Goal: Task Accomplishment & Management: Complete application form

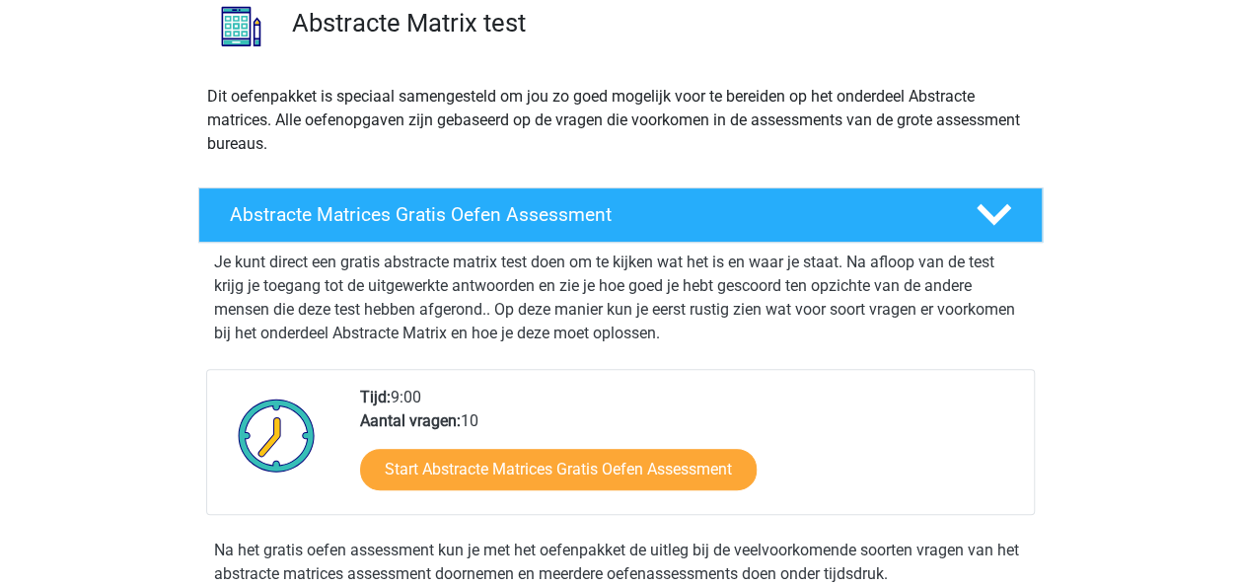
scroll to position [195, 0]
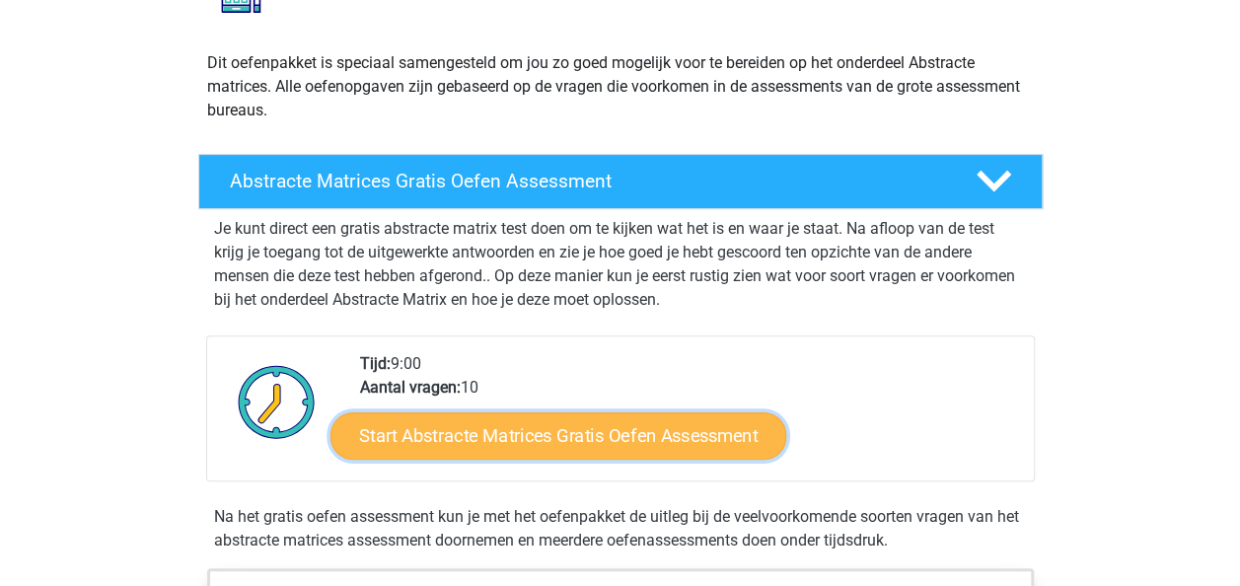
click at [633, 438] on link "Start Abstracte Matrices Gratis Oefen Assessment" at bounding box center [559, 434] width 456 height 47
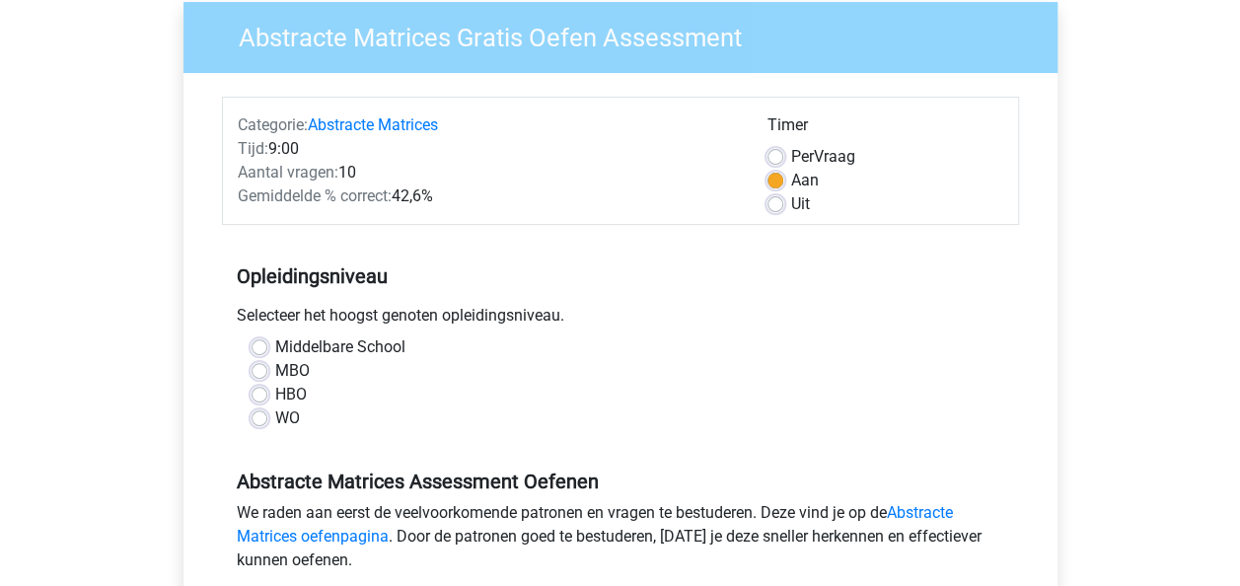
scroll to position [162, 0]
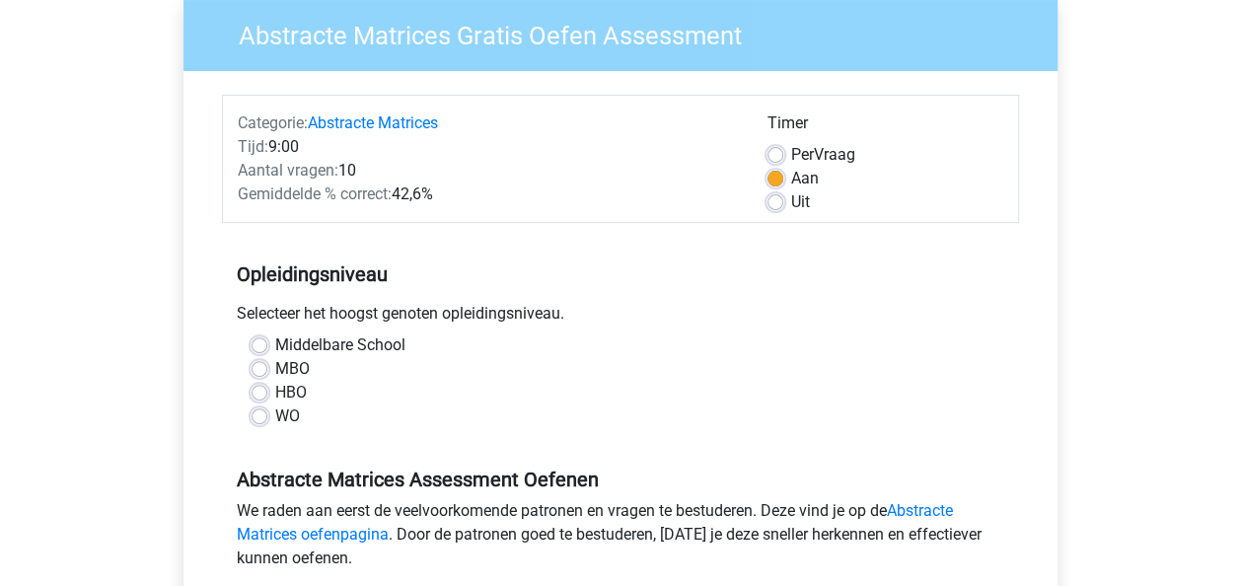
click at [281, 361] on label "MBO" at bounding box center [292, 369] width 35 height 24
click at [267, 361] on input "MBO" at bounding box center [260, 367] width 16 height 20
radio input "true"
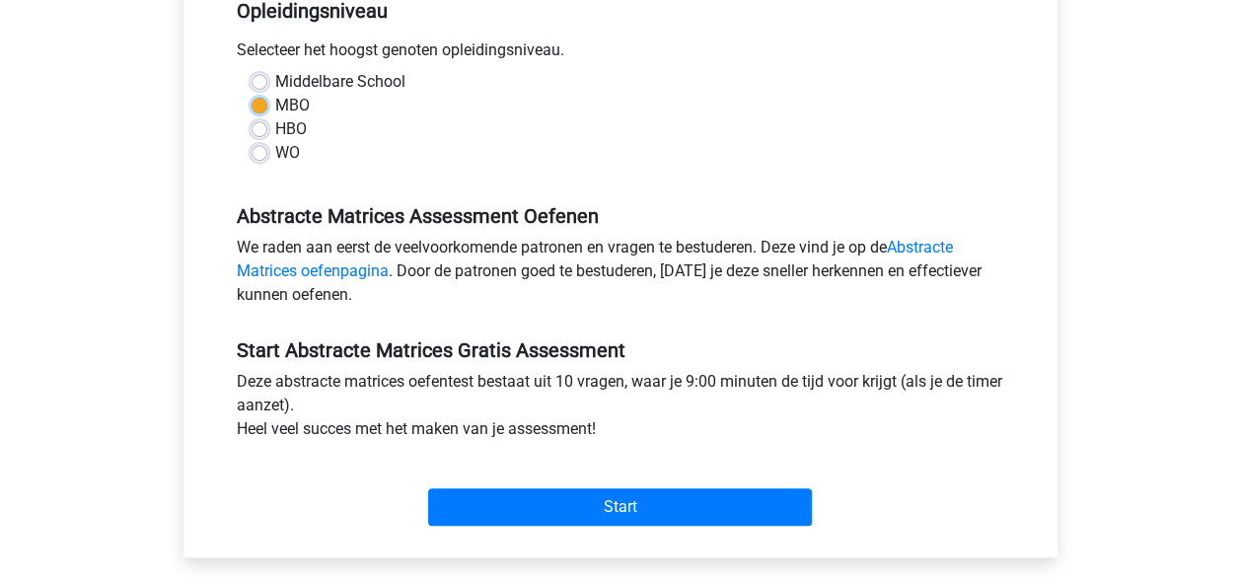
scroll to position [426, 0]
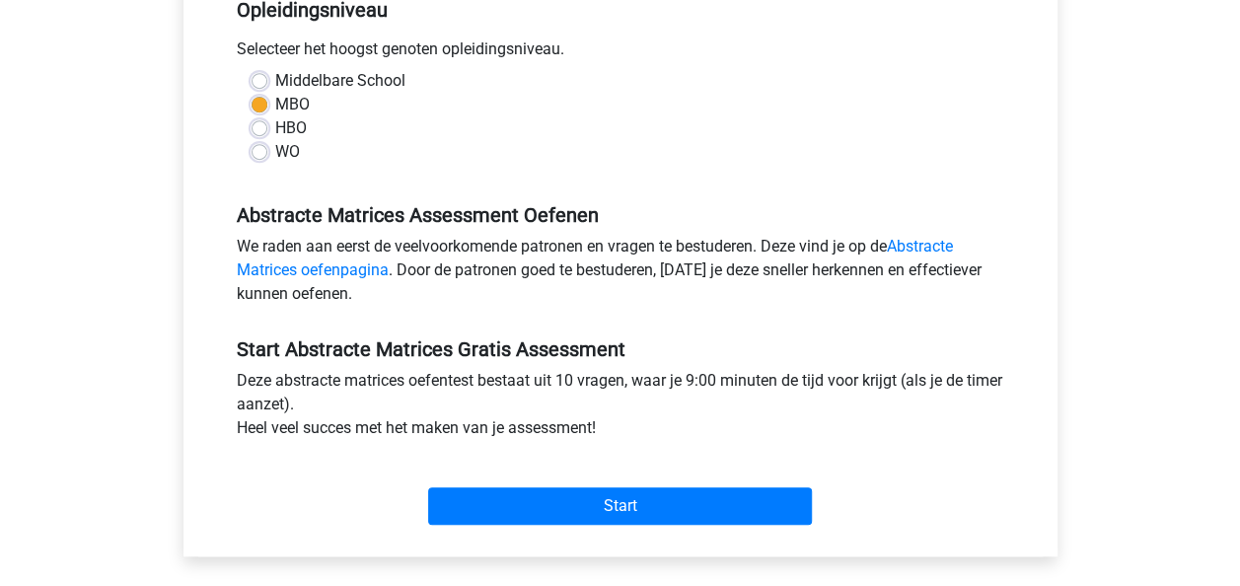
click at [540, 352] on h5 "Start Abstracte Matrices Gratis Assessment" at bounding box center [621, 349] width 768 height 24
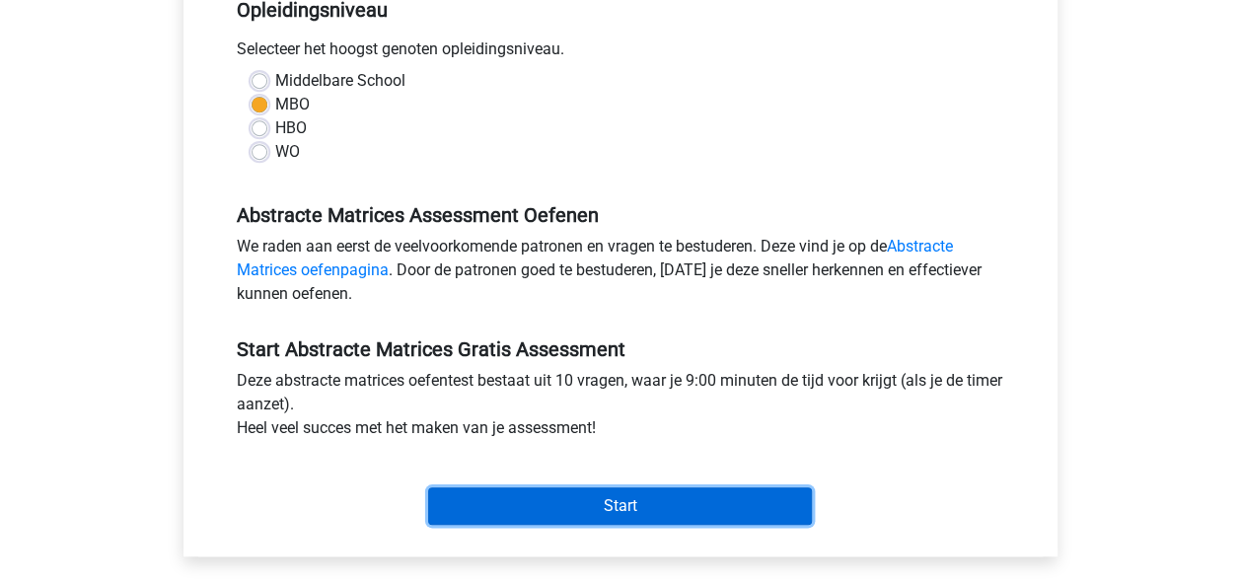
click at [562, 500] on input "Start" at bounding box center [620, 505] width 384 height 37
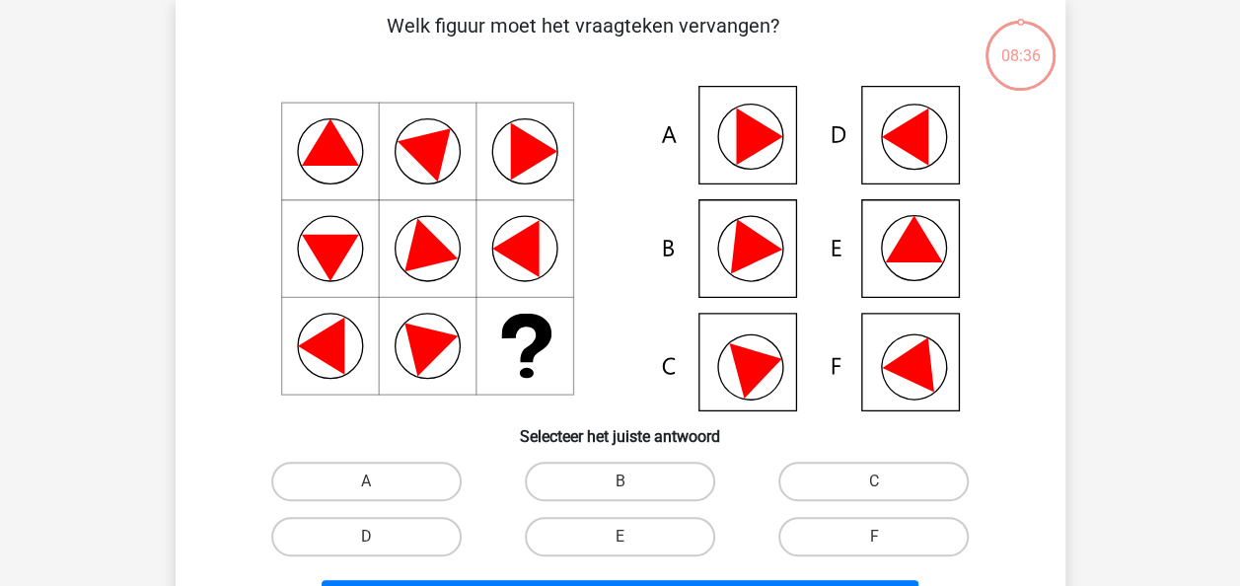
scroll to position [97, 0]
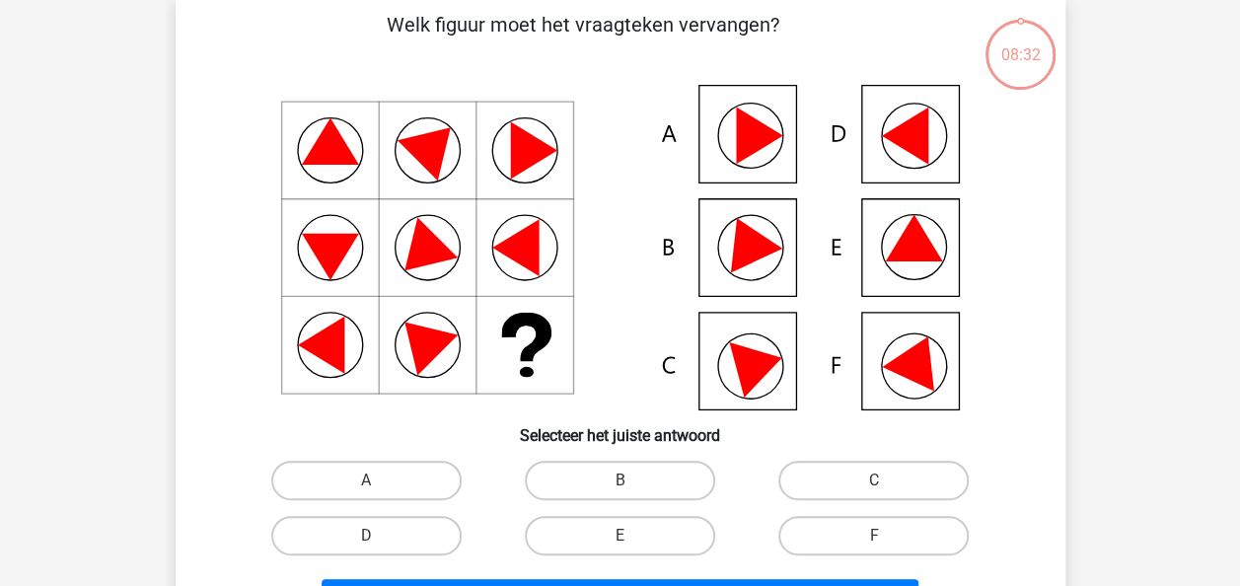
click at [920, 130] on icon at bounding box center [904, 136] width 46 height 57
click at [439, 523] on label "D" at bounding box center [366, 535] width 190 height 39
click at [379, 536] on input "D" at bounding box center [372, 542] width 13 height 13
radio input "true"
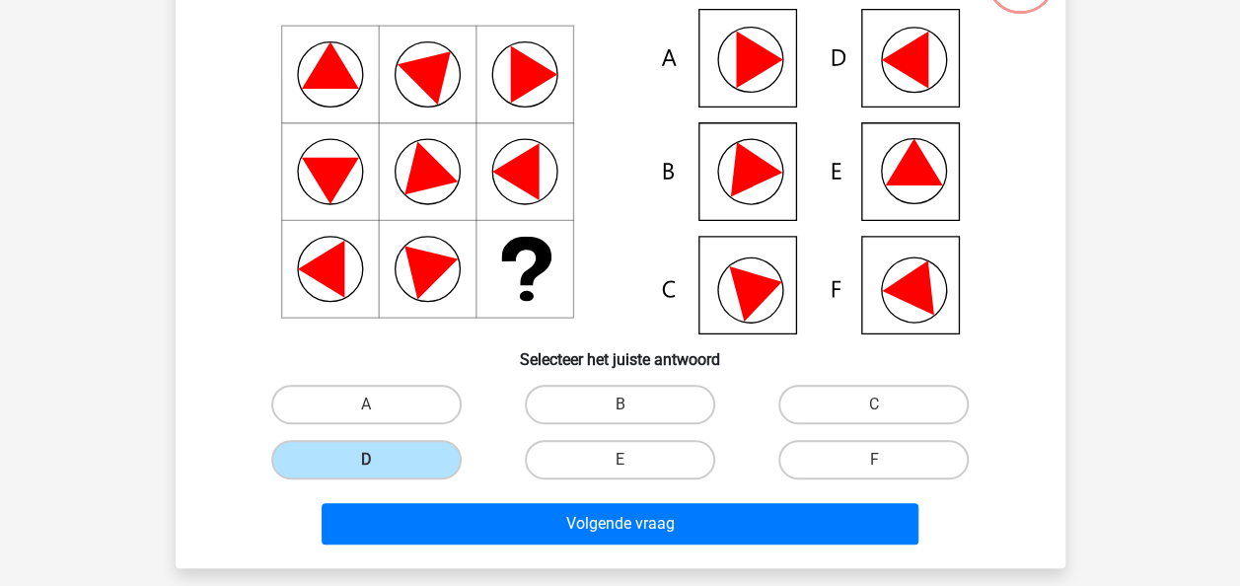
scroll to position [176, 0]
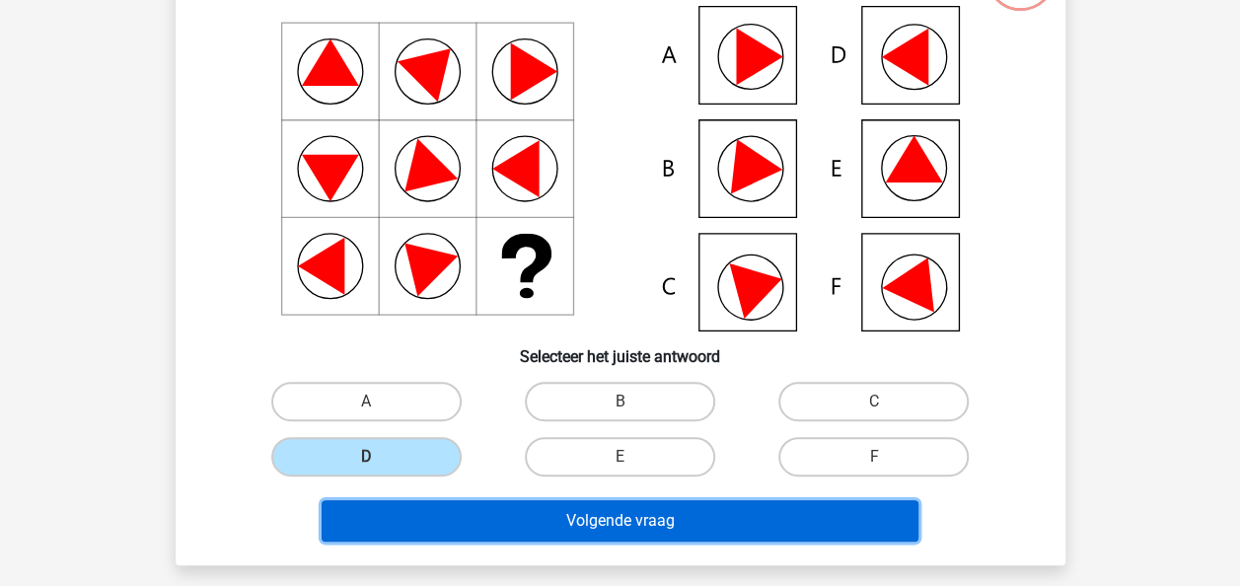
click at [516, 524] on button "Volgende vraag" at bounding box center [620, 520] width 597 height 41
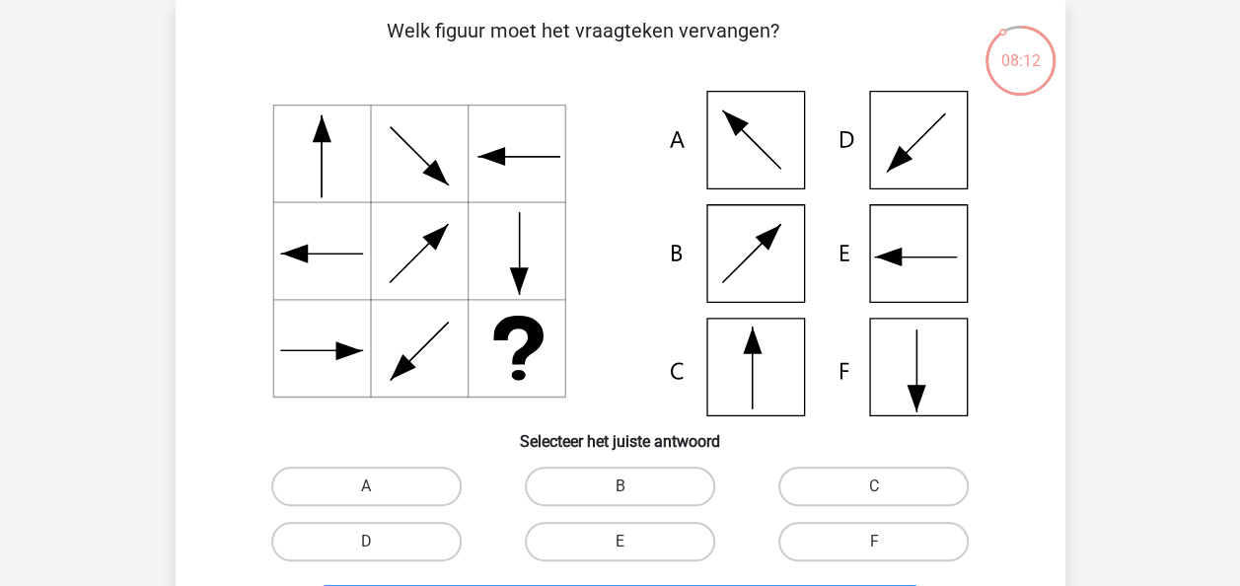
scroll to position [149, 0]
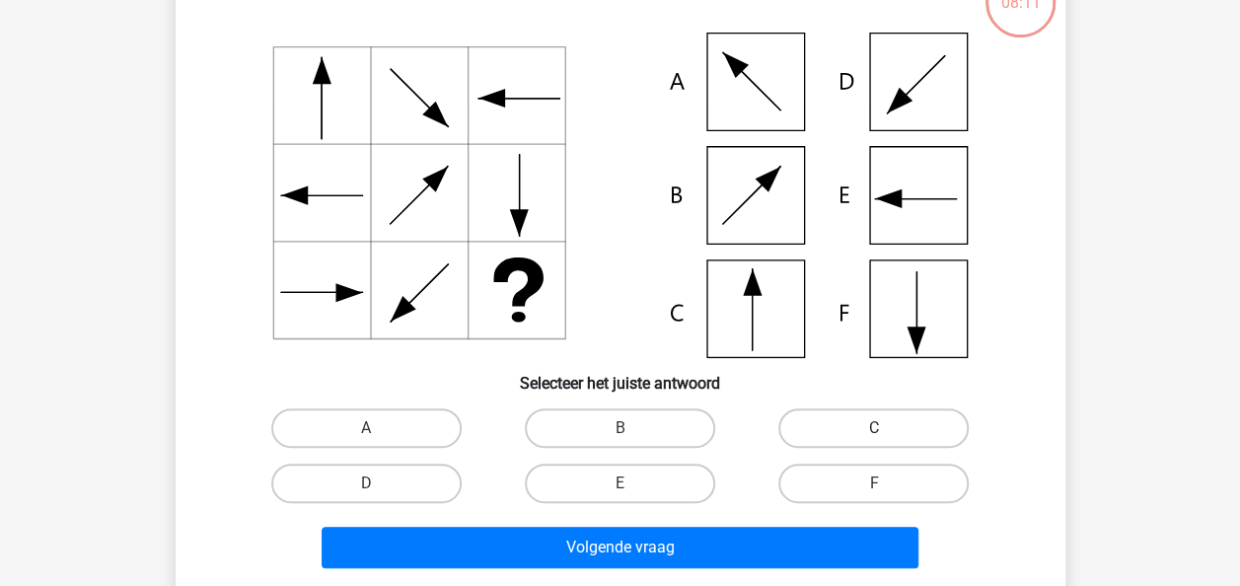
click at [843, 426] on label "C" at bounding box center [873, 427] width 190 height 39
click at [874, 428] on input "C" at bounding box center [880, 434] width 13 height 13
radio input "true"
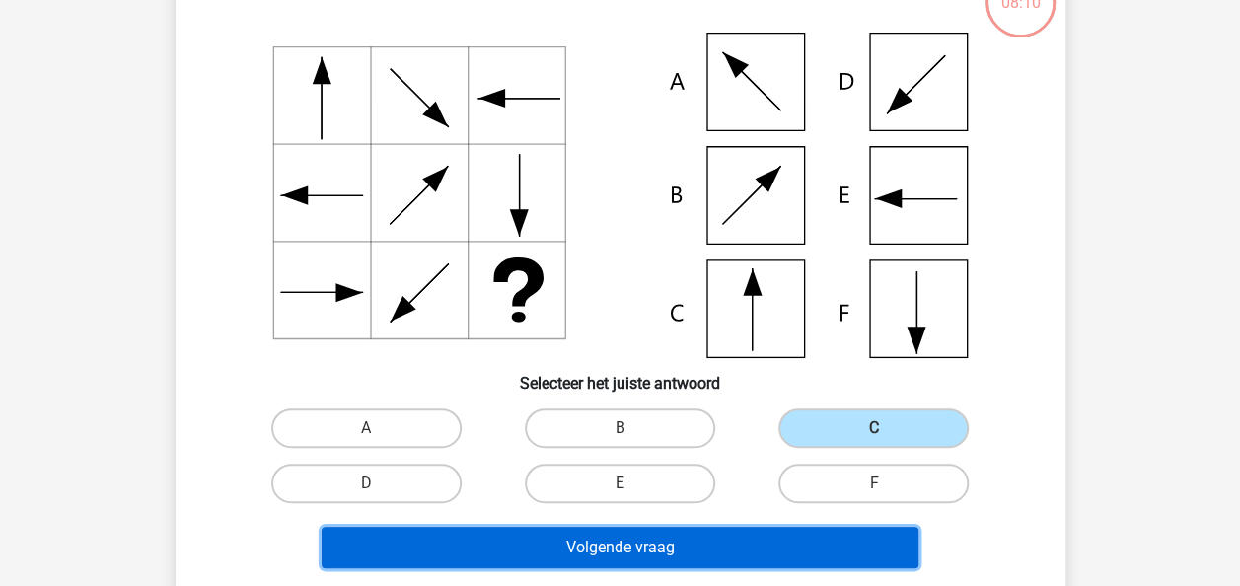
click at [720, 562] on button "Volgende vraag" at bounding box center [620, 547] width 597 height 41
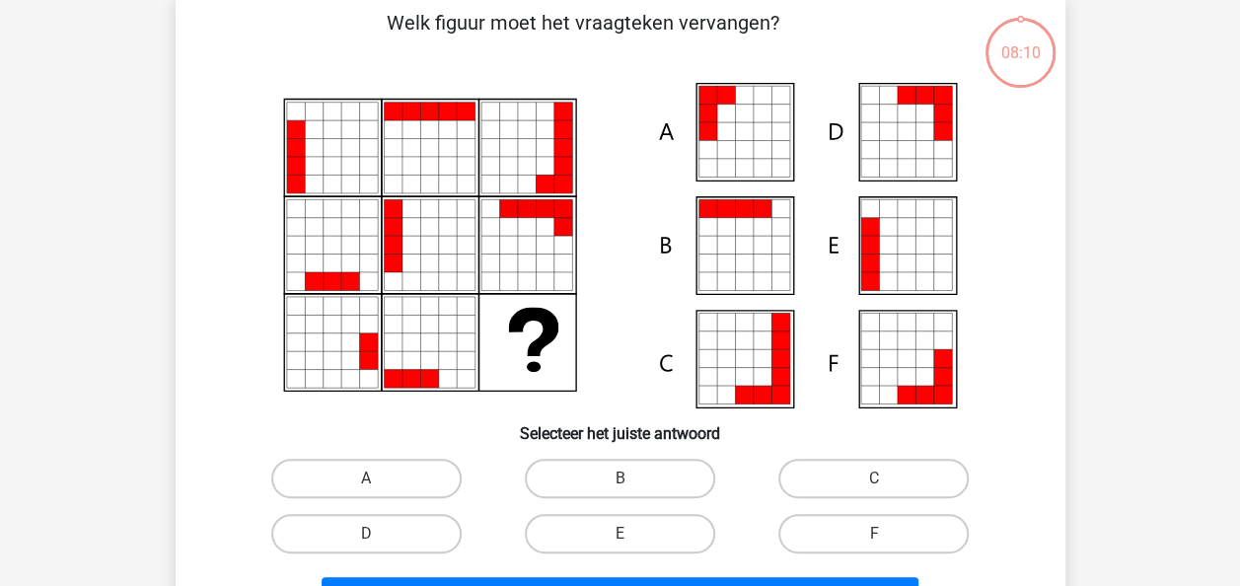
scroll to position [91, 0]
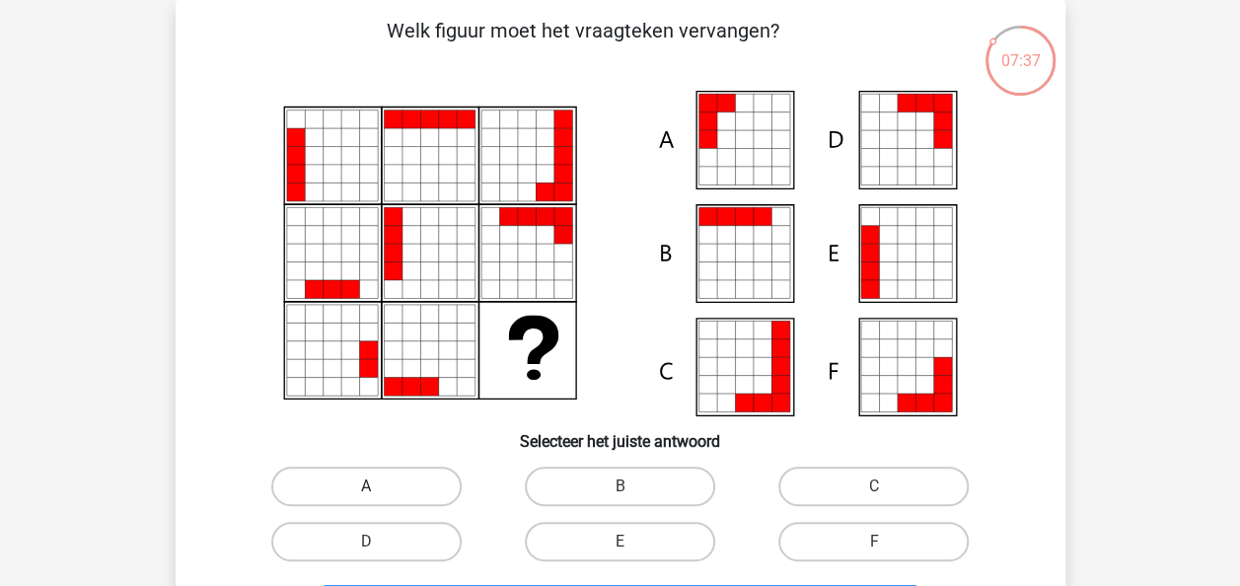
click at [420, 492] on label "A" at bounding box center [366, 486] width 190 height 39
click at [379, 492] on input "A" at bounding box center [372, 492] width 13 height 13
radio input "true"
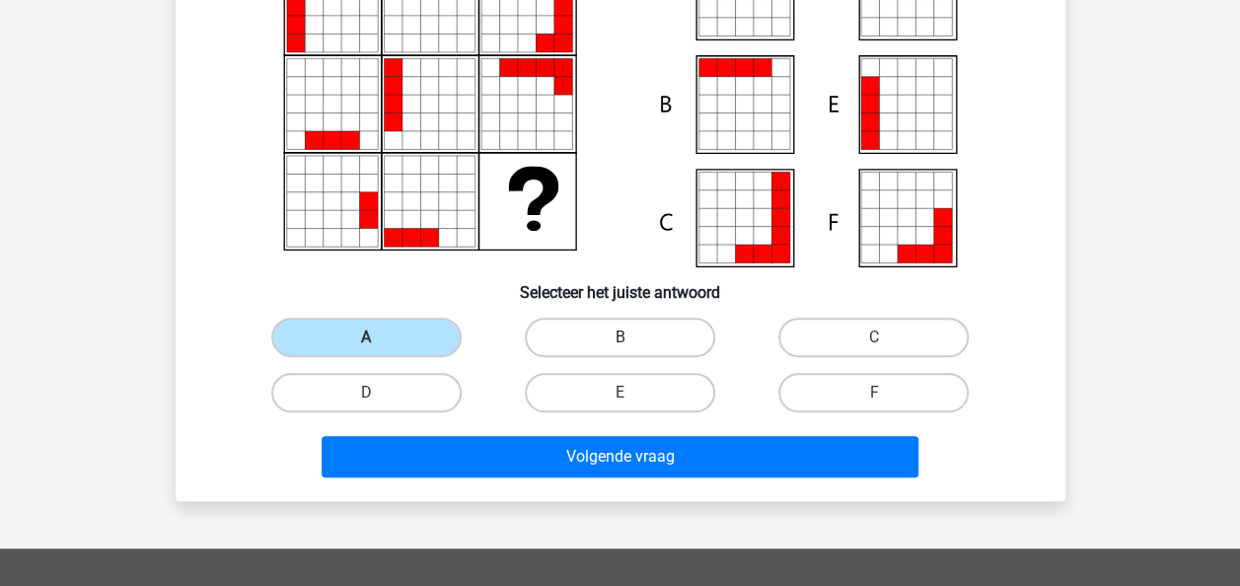
scroll to position [243, 0]
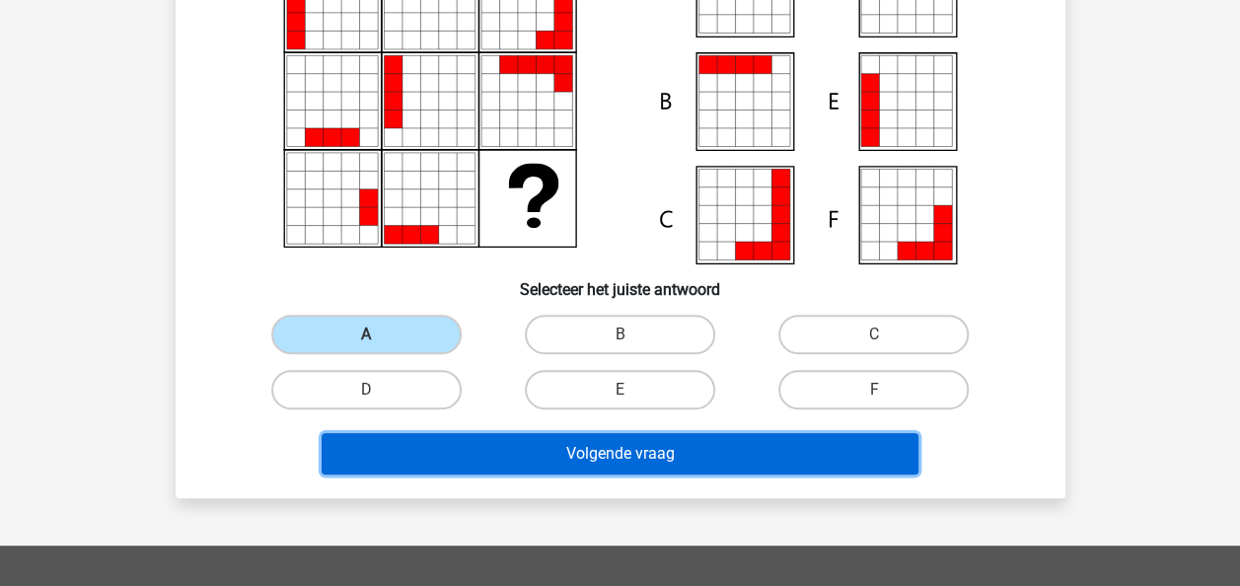
click at [710, 452] on button "Volgende vraag" at bounding box center [620, 453] width 597 height 41
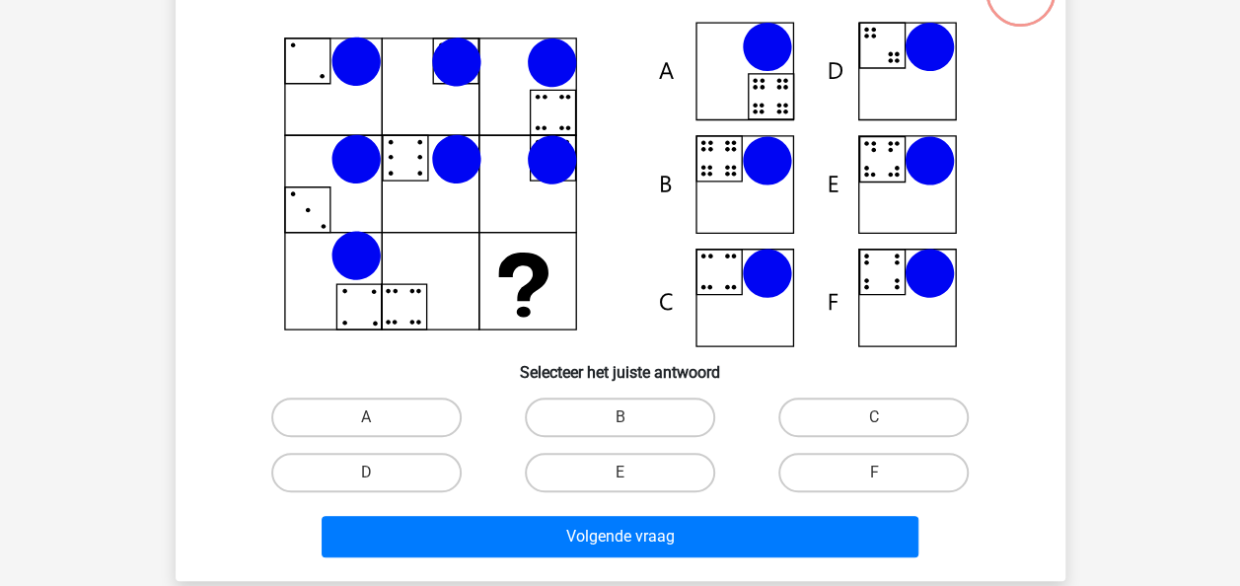
scroll to position [162, 0]
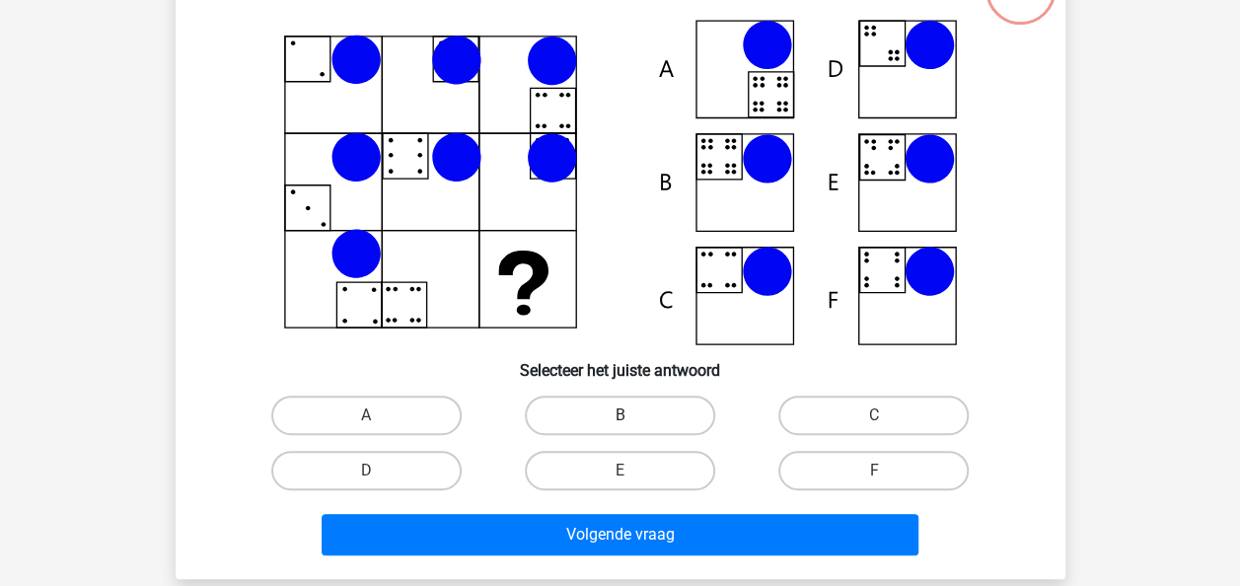
click at [661, 405] on label "B" at bounding box center [620, 415] width 190 height 39
click at [632, 415] on input "B" at bounding box center [626, 421] width 13 height 13
radio input "true"
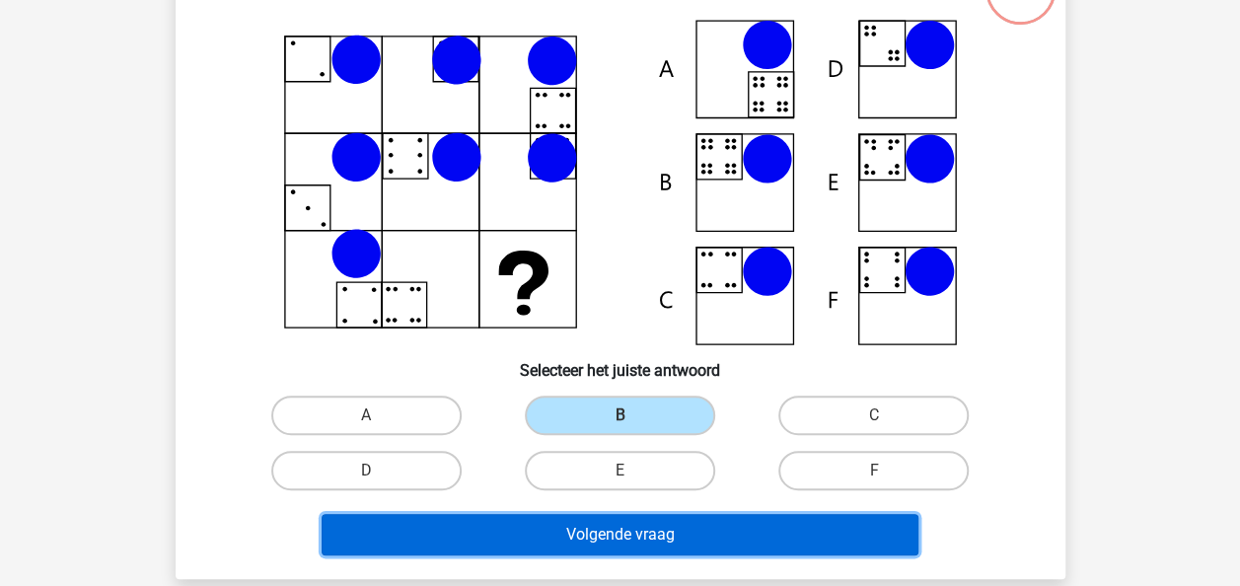
click at [635, 545] on button "Volgende vraag" at bounding box center [620, 534] width 597 height 41
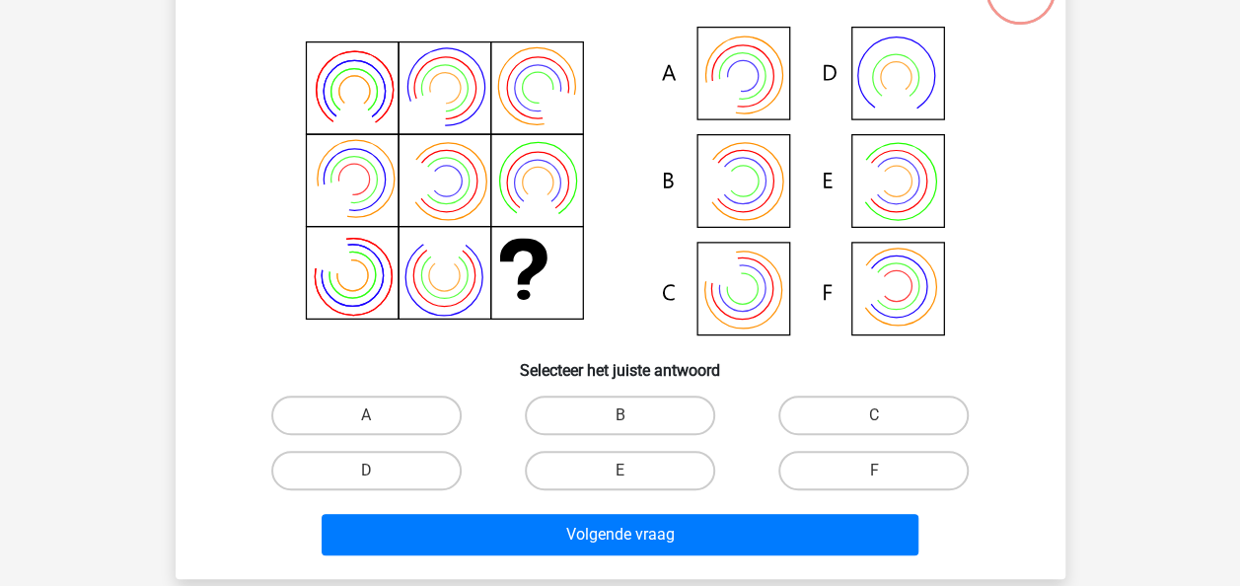
scroll to position [91, 0]
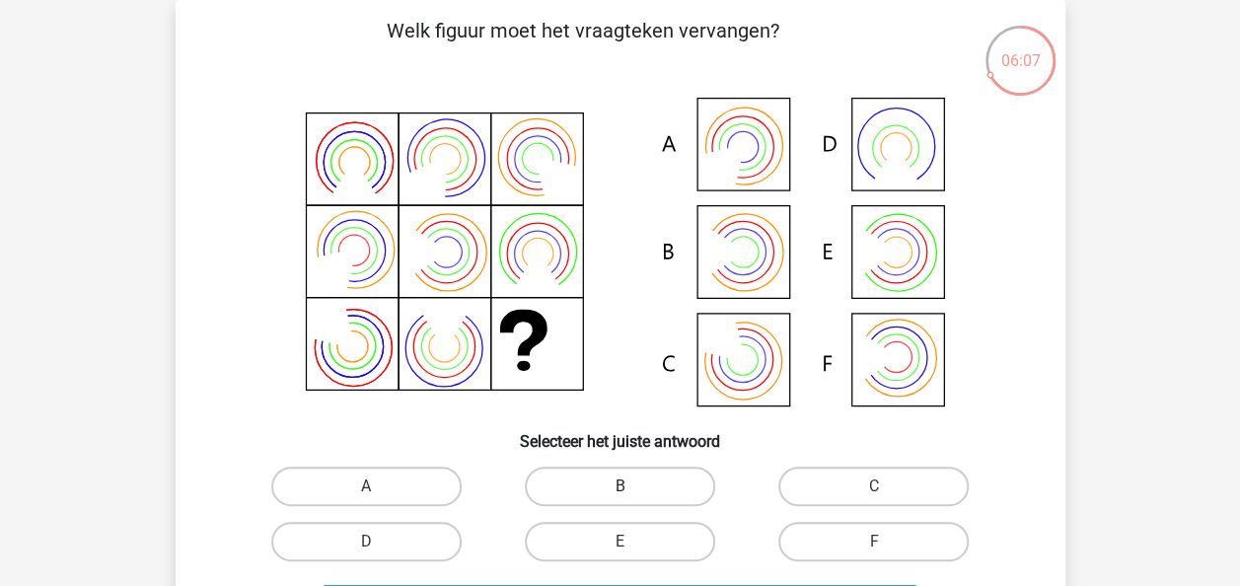
click at [627, 483] on label "B" at bounding box center [620, 486] width 190 height 39
click at [627, 486] on input "B" at bounding box center [626, 492] width 13 height 13
radio input "true"
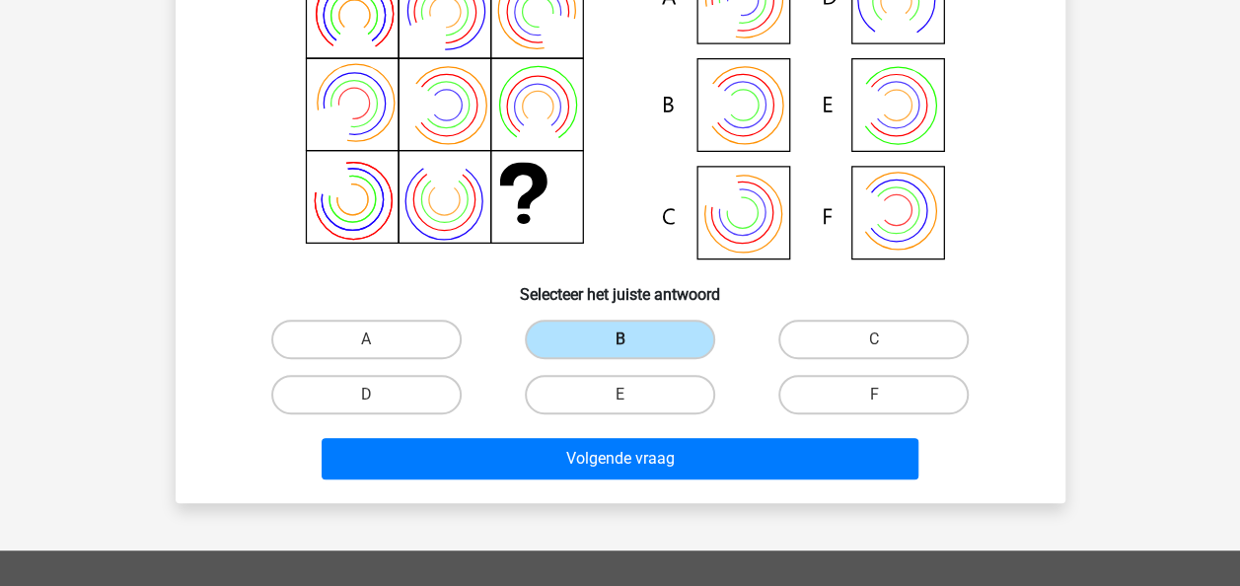
scroll to position [239, 0]
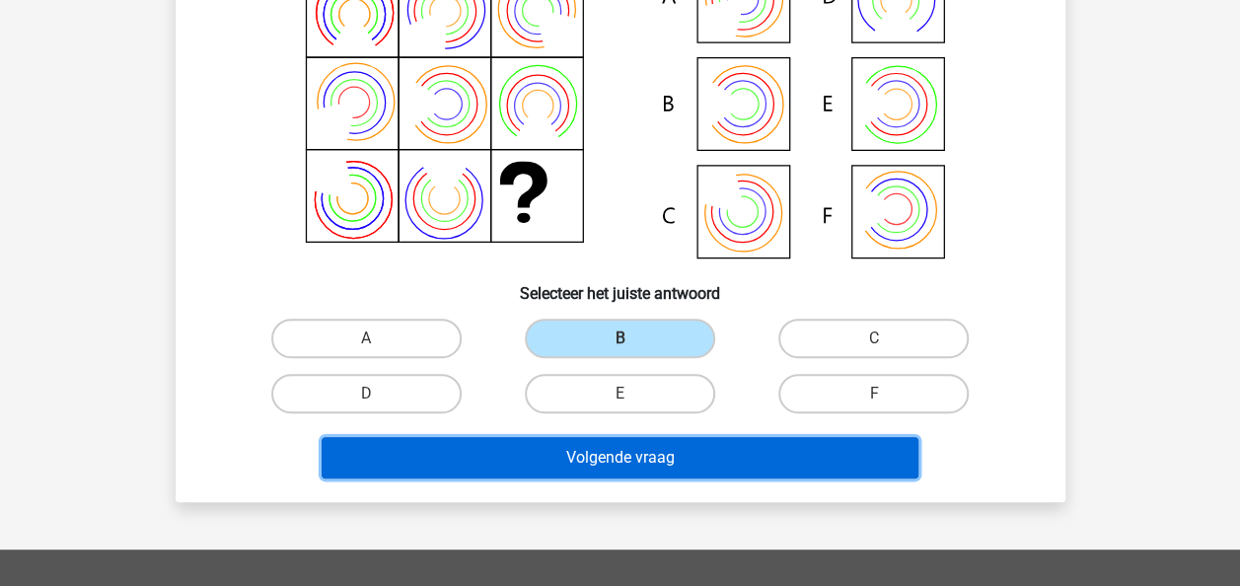
click at [650, 446] on button "Volgende vraag" at bounding box center [620, 457] width 597 height 41
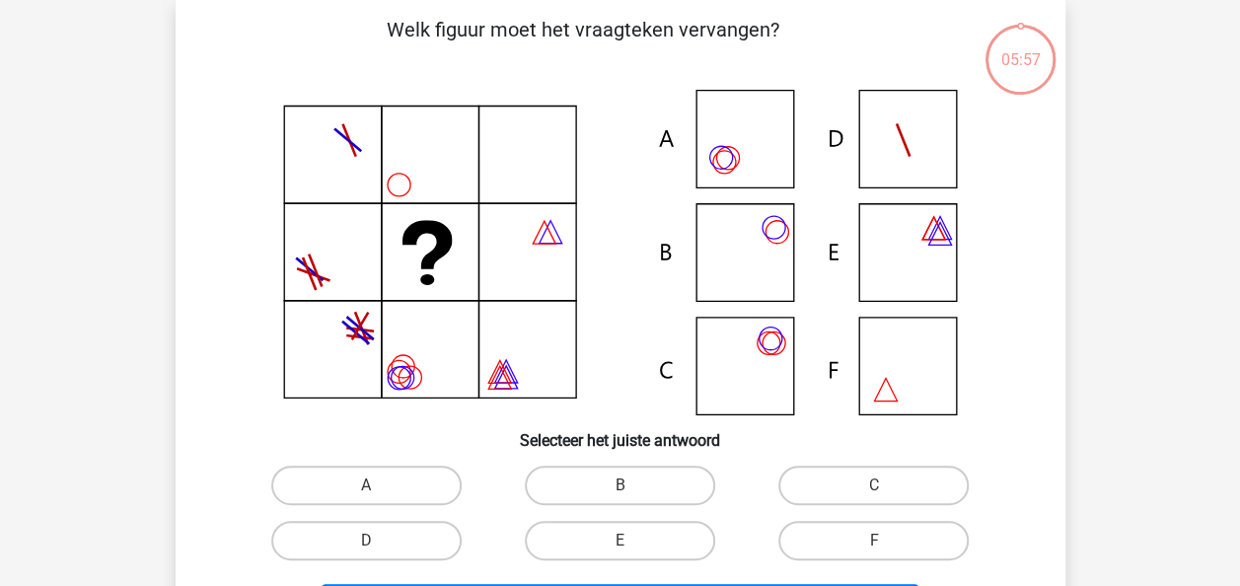
scroll to position [91, 0]
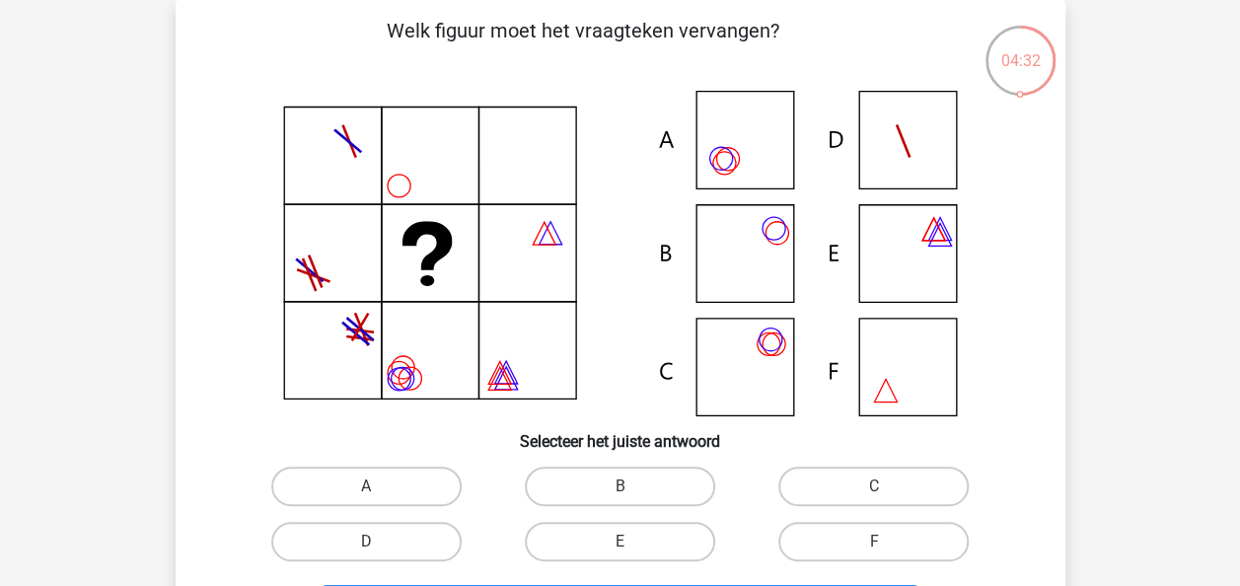
click at [764, 239] on icon at bounding box center [620, 254] width 795 height 326
click at [608, 485] on label "B" at bounding box center [620, 486] width 190 height 39
click at [620, 486] on input "B" at bounding box center [626, 492] width 13 height 13
radio input "true"
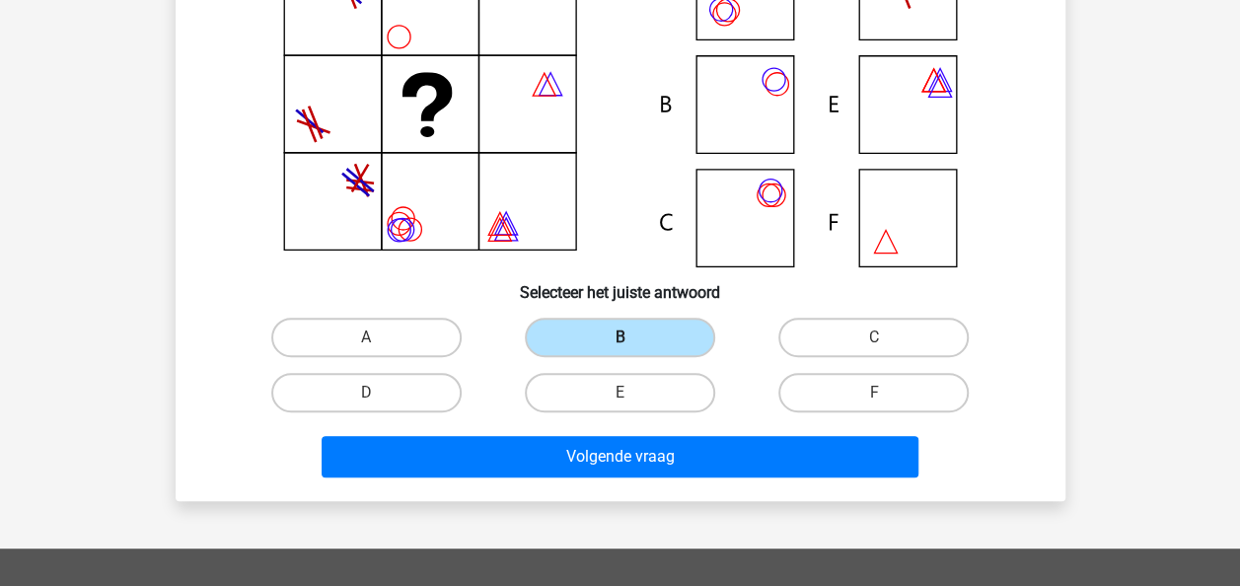
scroll to position [244, 0]
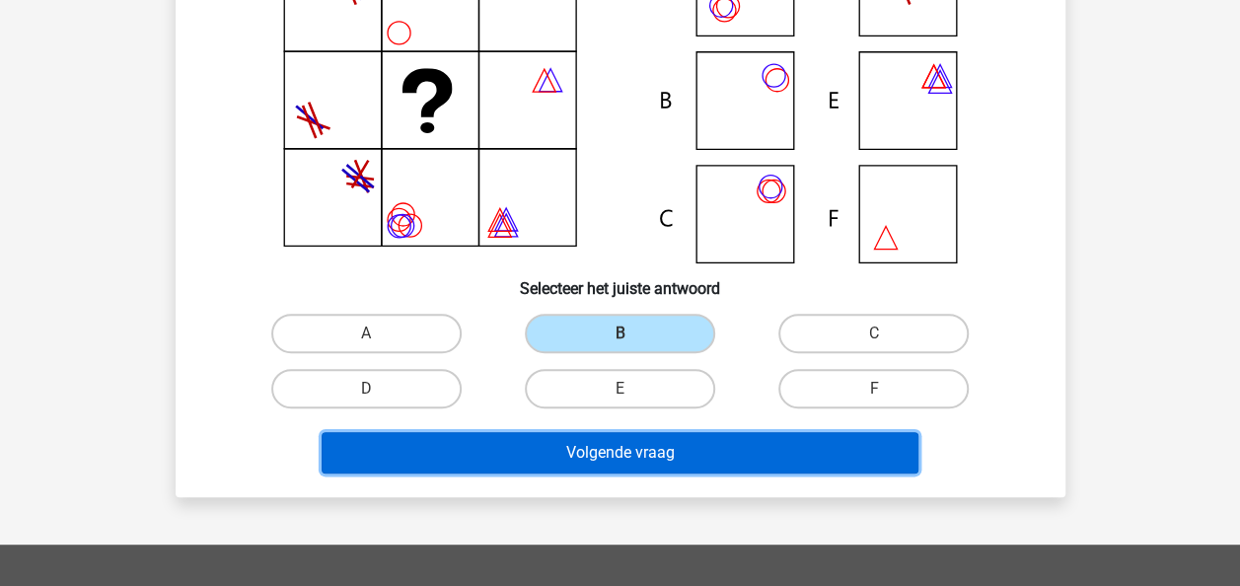
click at [680, 451] on button "Volgende vraag" at bounding box center [620, 452] width 597 height 41
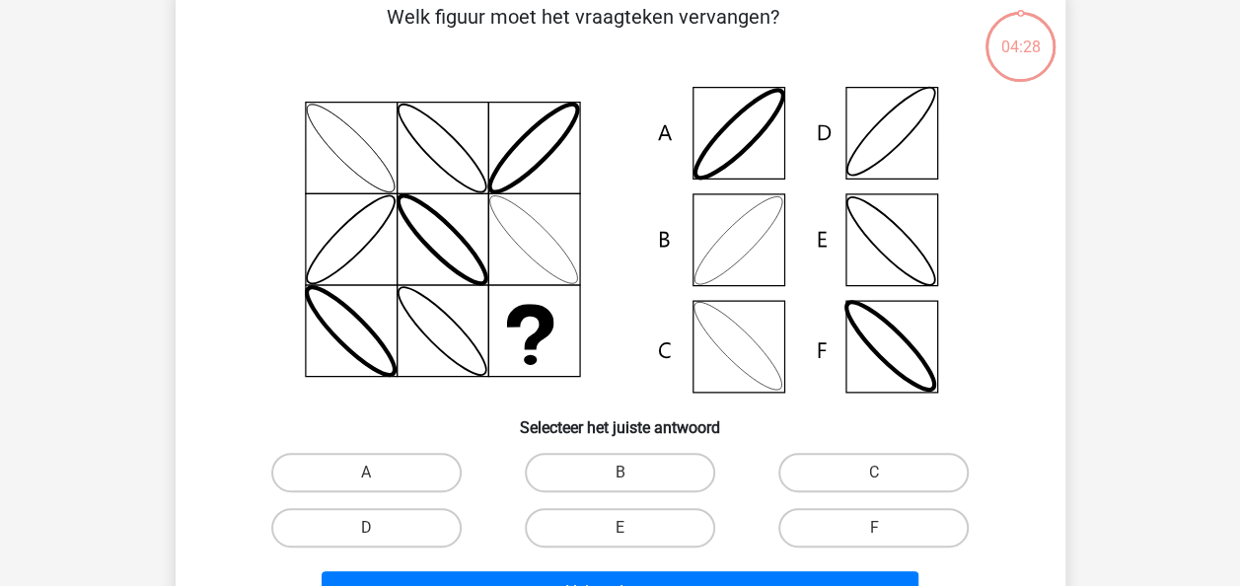
scroll to position [91, 0]
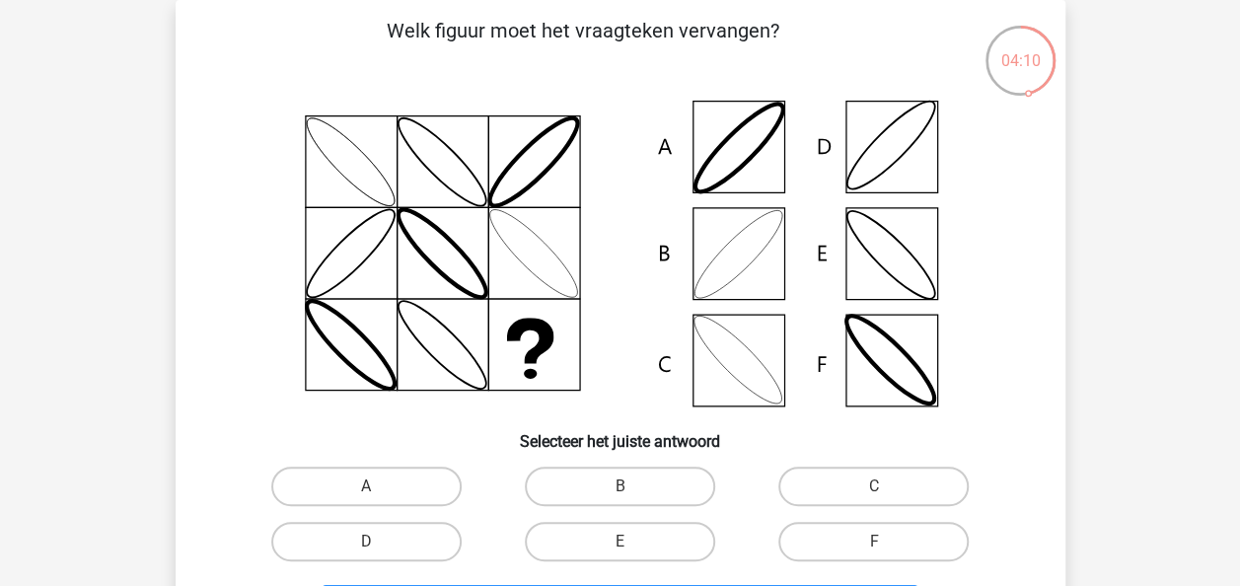
click at [620, 489] on input "B" at bounding box center [626, 492] width 13 height 13
radio input "true"
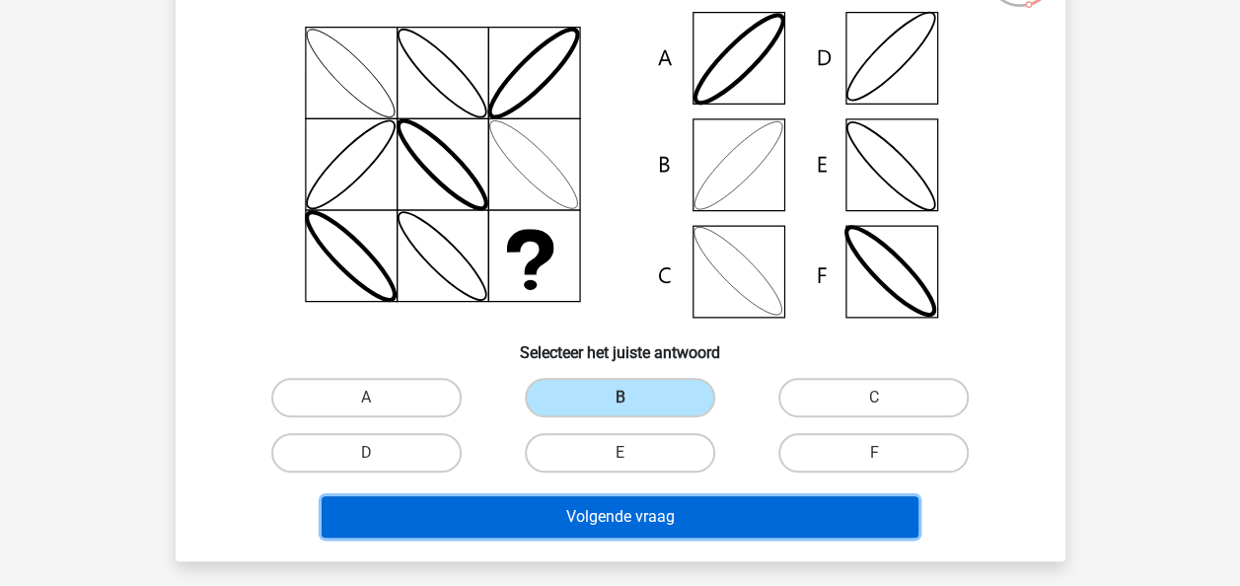
click at [645, 530] on button "Volgende vraag" at bounding box center [620, 516] width 597 height 41
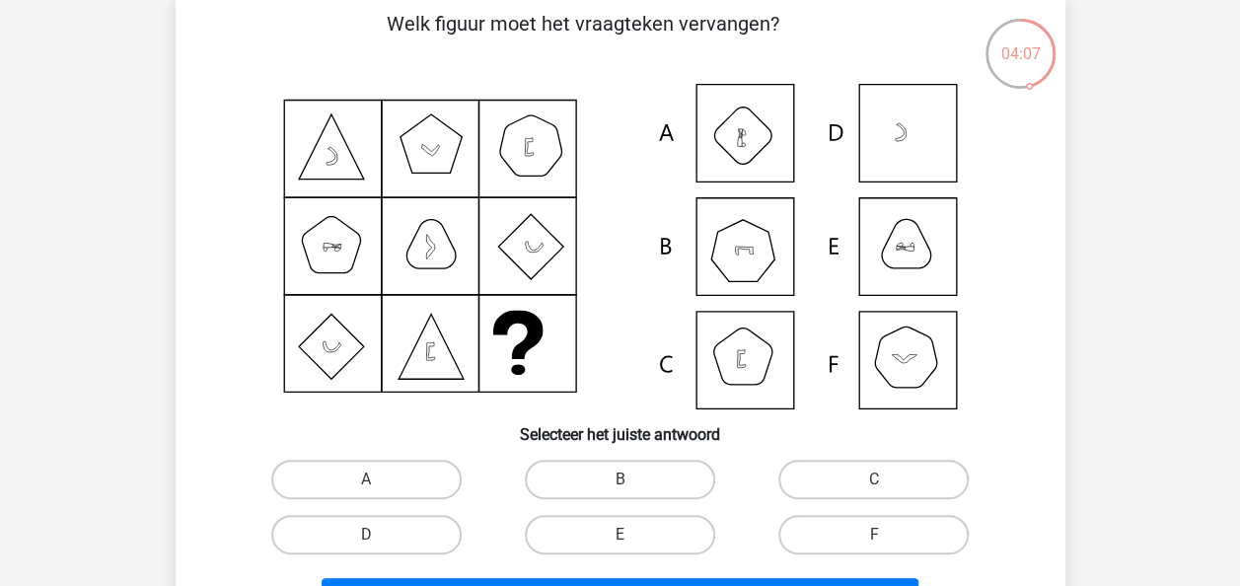
scroll to position [97, 0]
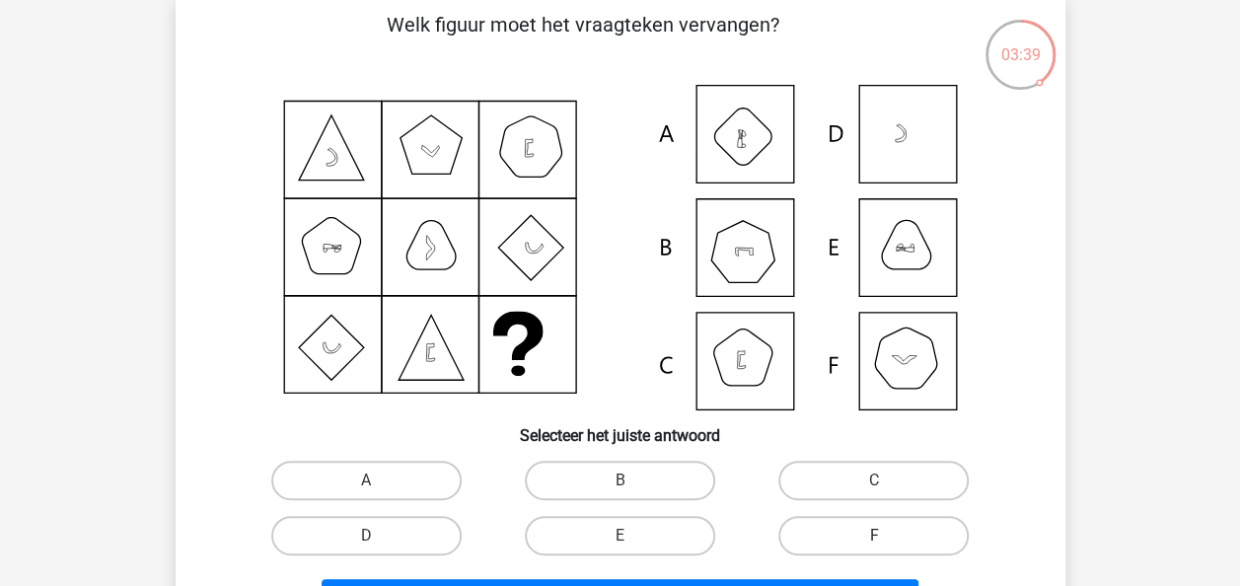
click at [819, 538] on label "F" at bounding box center [873, 535] width 190 height 39
click at [874, 538] on input "F" at bounding box center [880, 542] width 13 height 13
radio input "true"
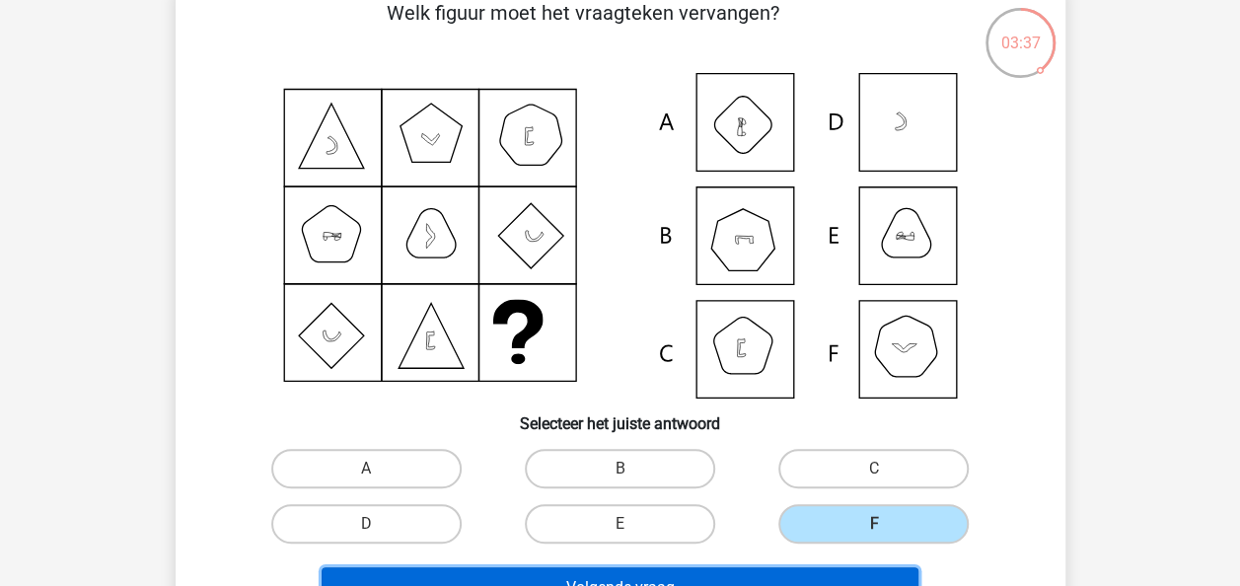
click at [780, 571] on button "Volgende vraag" at bounding box center [620, 587] width 597 height 41
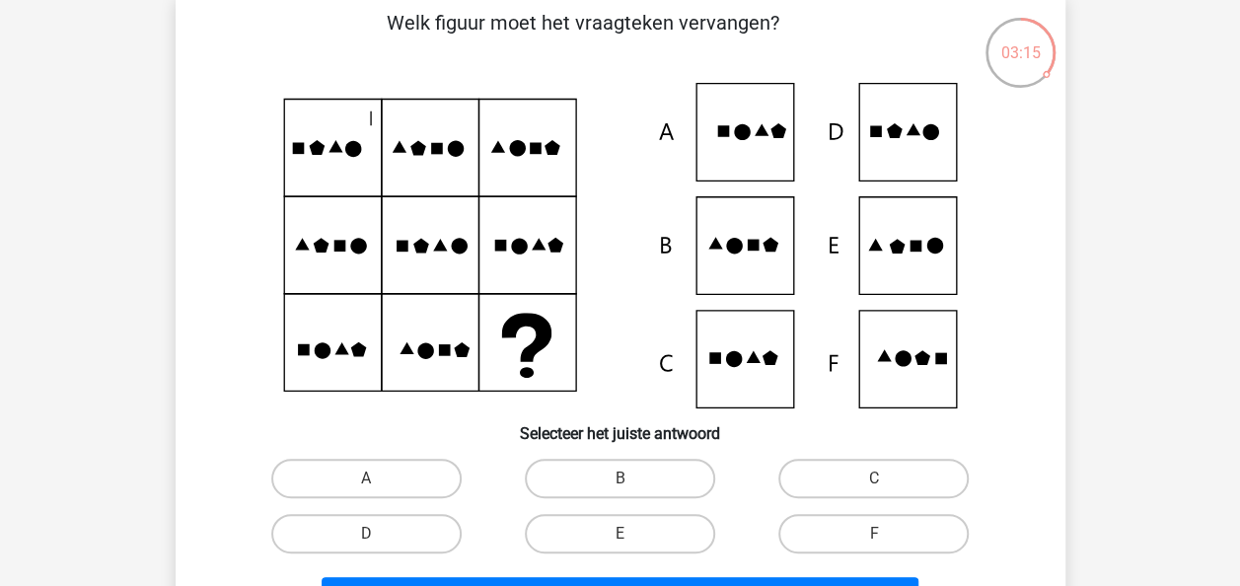
scroll to position [101, 0]
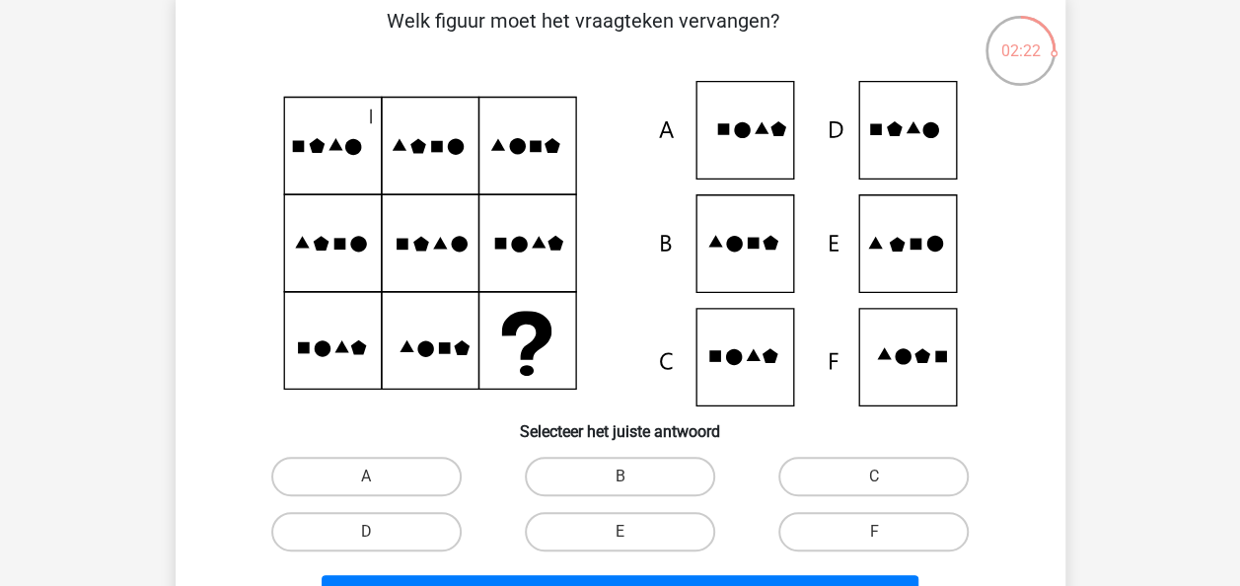
click at [874, 482] on input "C" at bounding box center [880, 483] width 13 height 13
radio input "true"
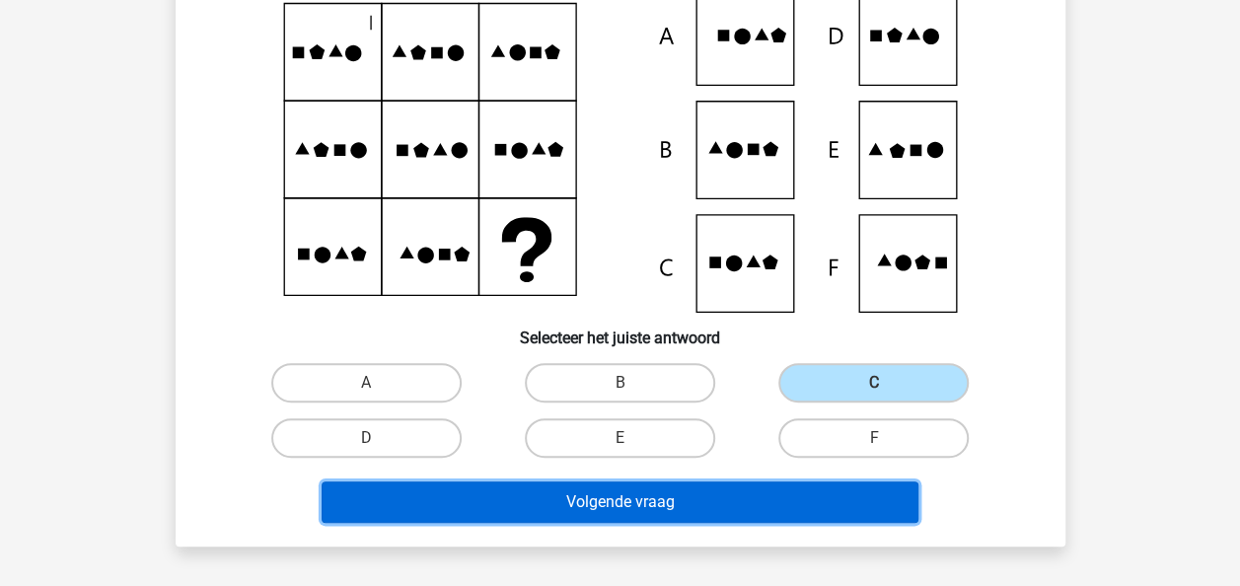
click at [750, 495] on button "Volgende vraag" at bounding box center [620, 501] width 597 height 41
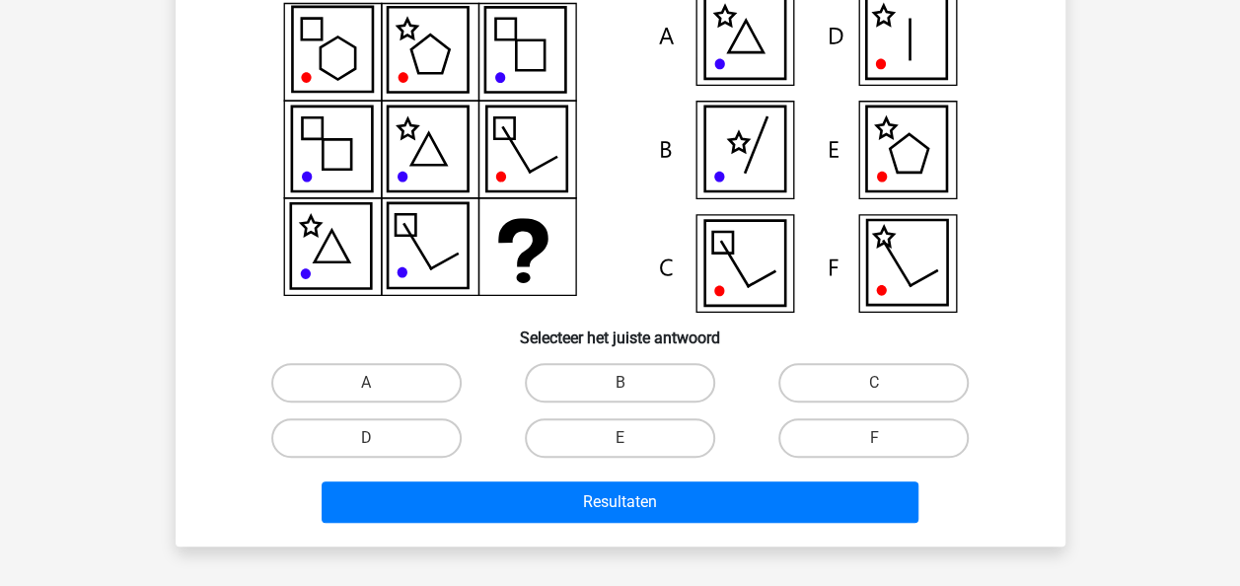
scroll to position [91, 0]
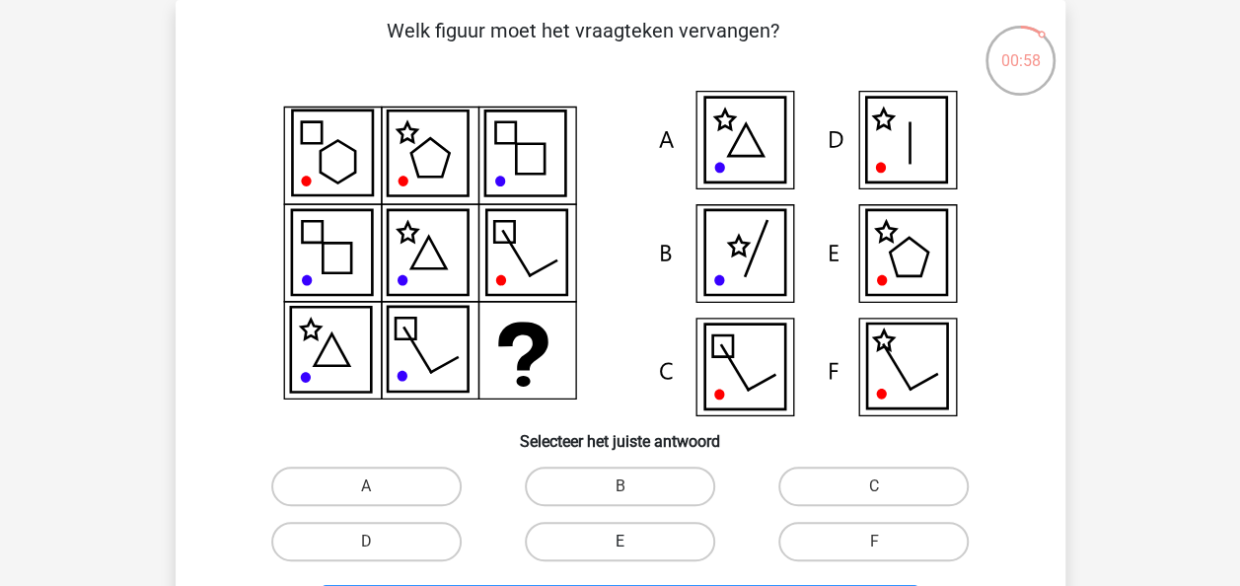
click at [681, 534] on label "E" at bounding box center [620, 541] width 190 height 39
click at [632, 542] on input "E" at bounding box center [626, 548] width 13 height 13
radio input "true"
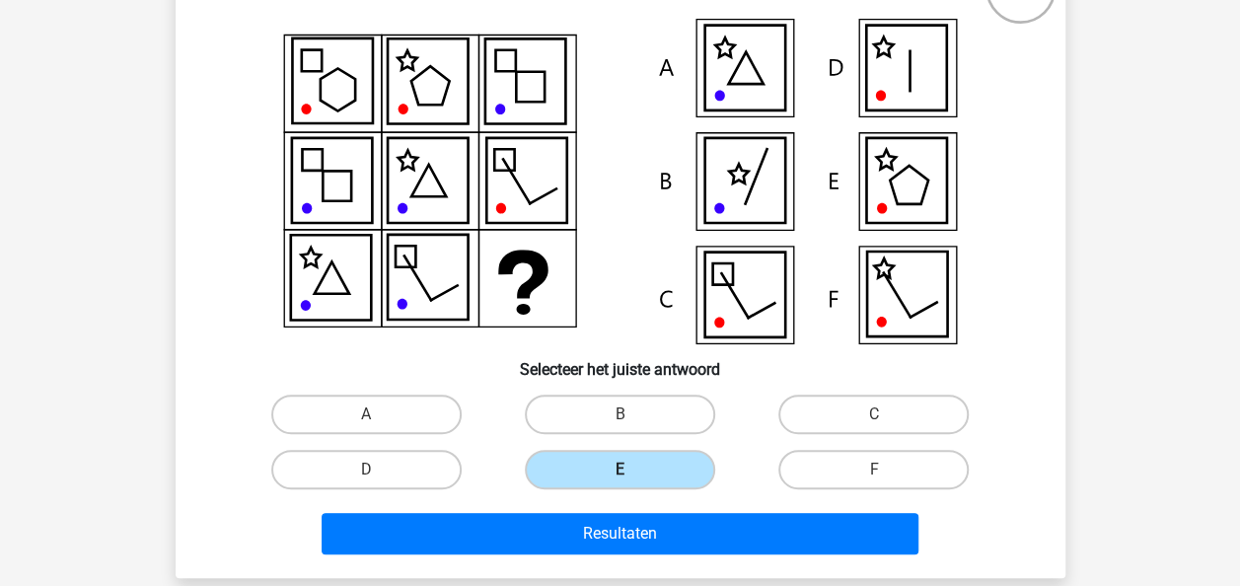
scroll to position [170, 0]
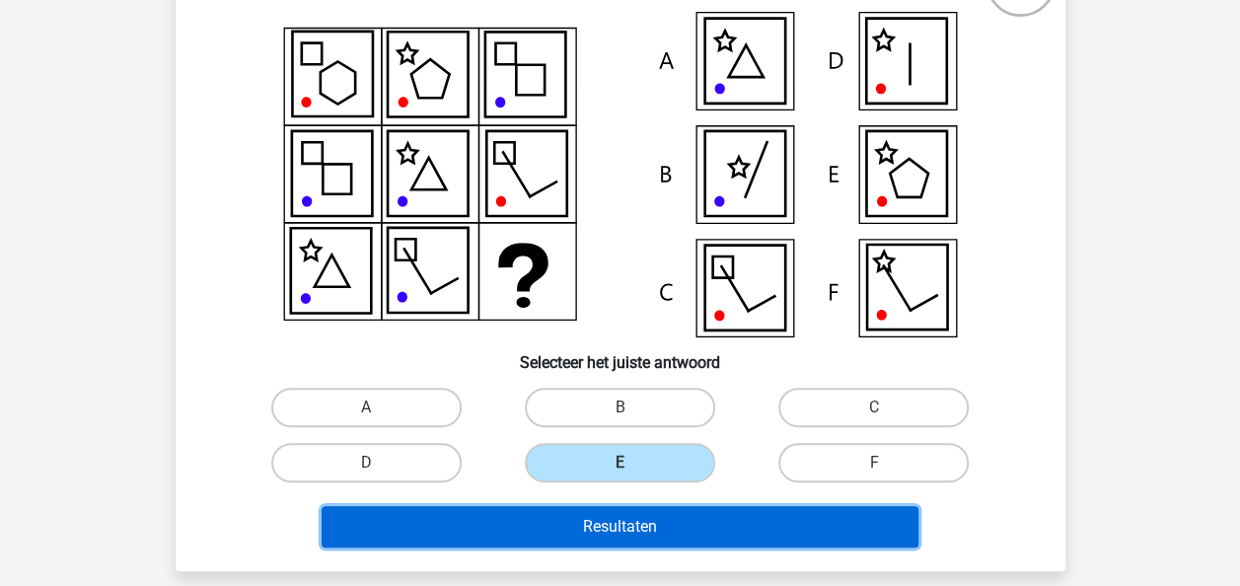
click at [681, 534] on button "Resultaten" at bounding box center [620, 526] width 597 height 41
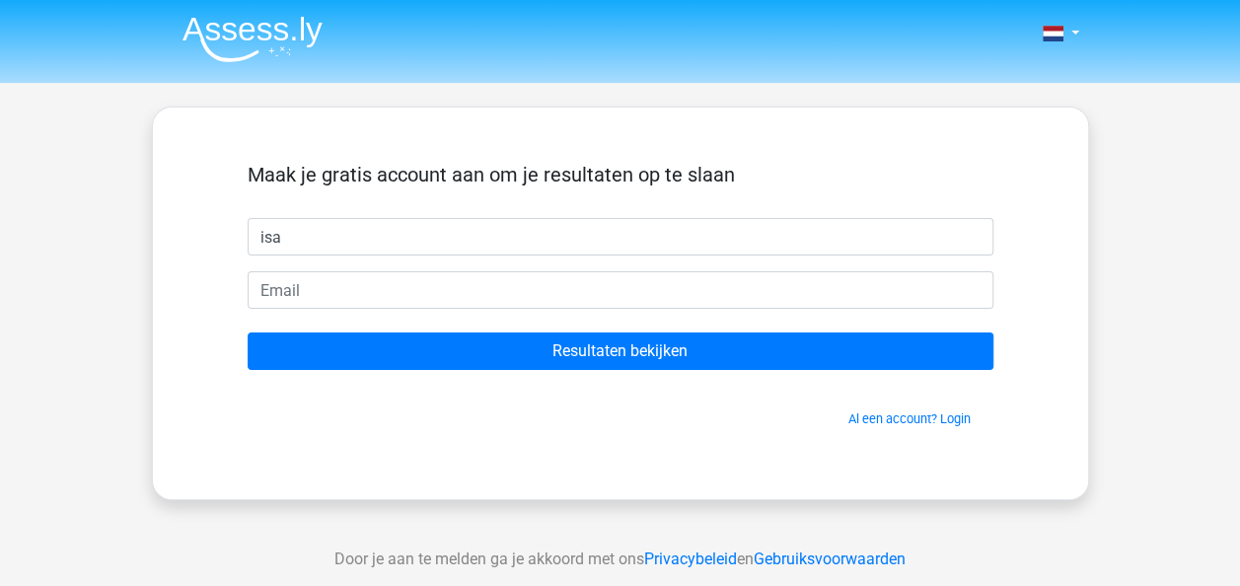
type input "isa"
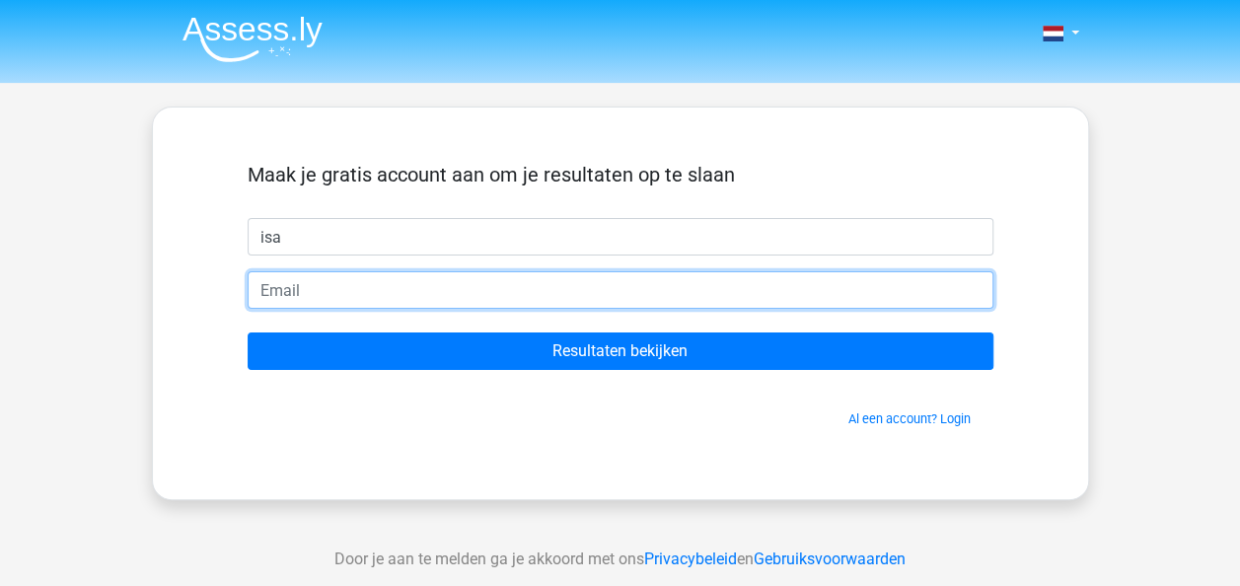
click at [799, 294] on input "email" at bounding box center [621, 289] width 746 height 37
click at [248, 332] on input "Resultaten bekijken" at bounding box center [621, 350] width 746 height 37
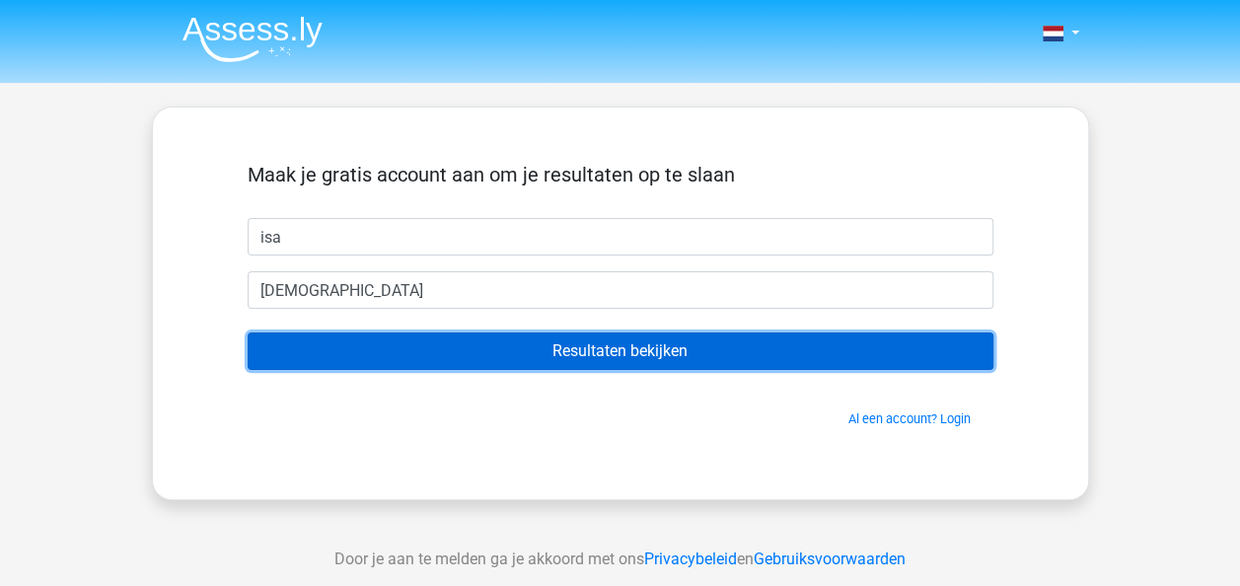
click at [793, 356] on input "Resultaten bekijken" at bounding box center [621, 350] width 746 height 37
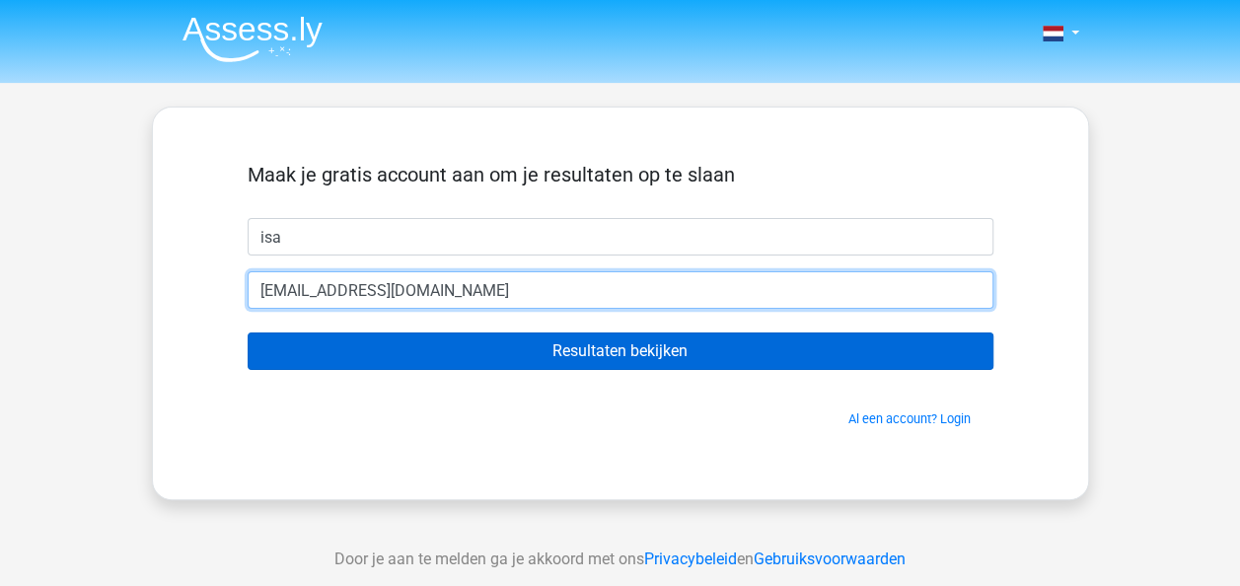
type input "isaagroot@gmail.com"
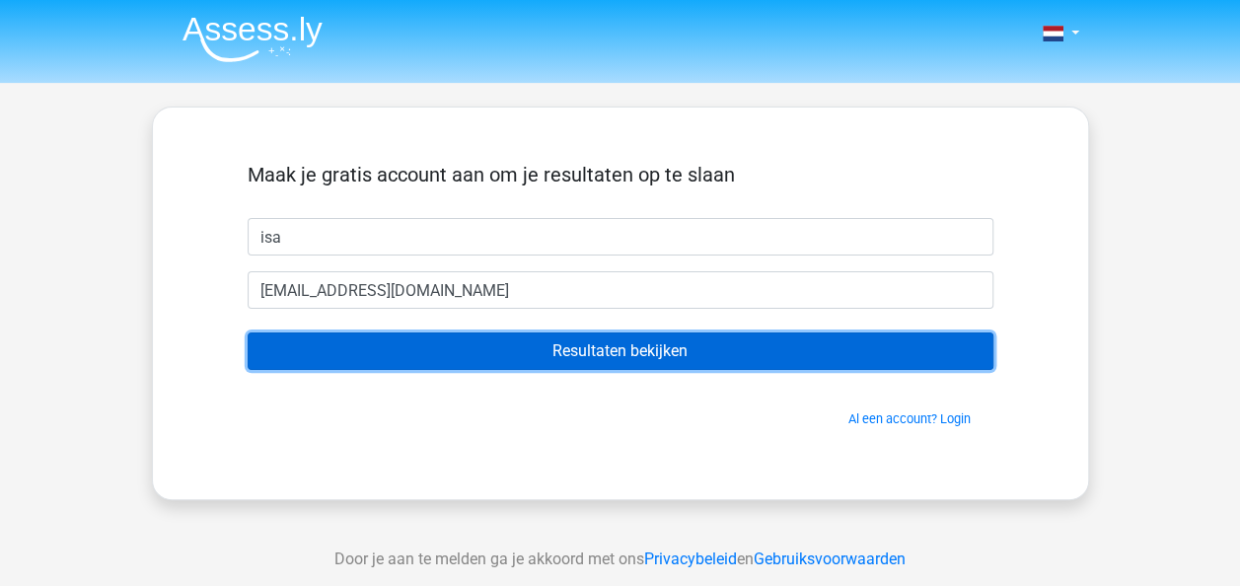
click at [596, 337] on input "Resultaten bekijken" at bounding box center [621, 350] width 746 height 37
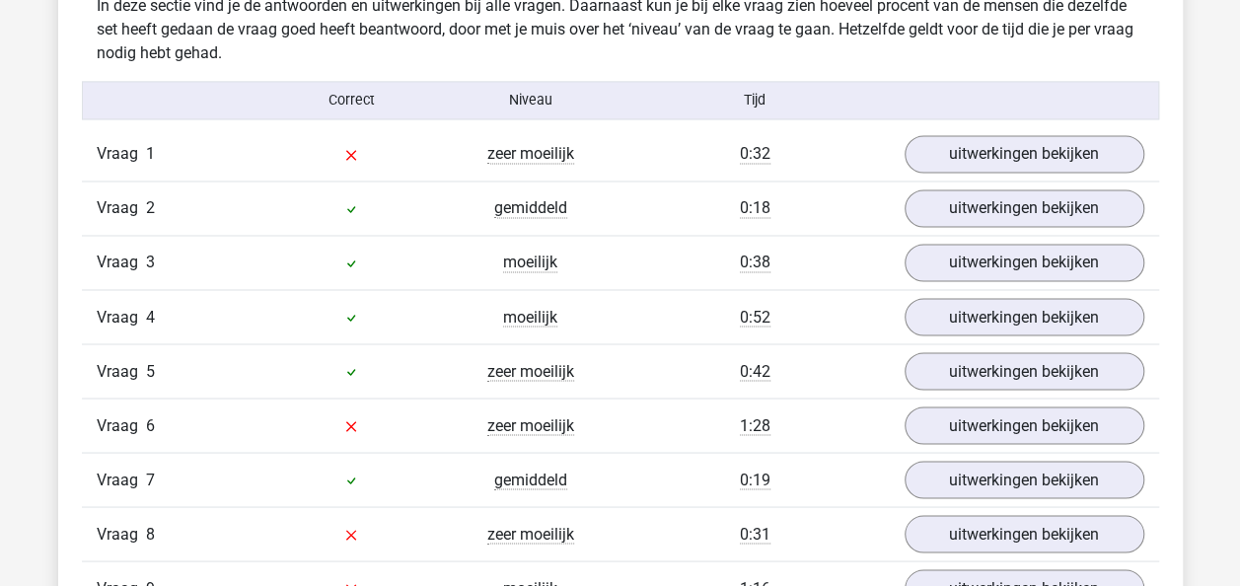
scroll to position [1574, 0]
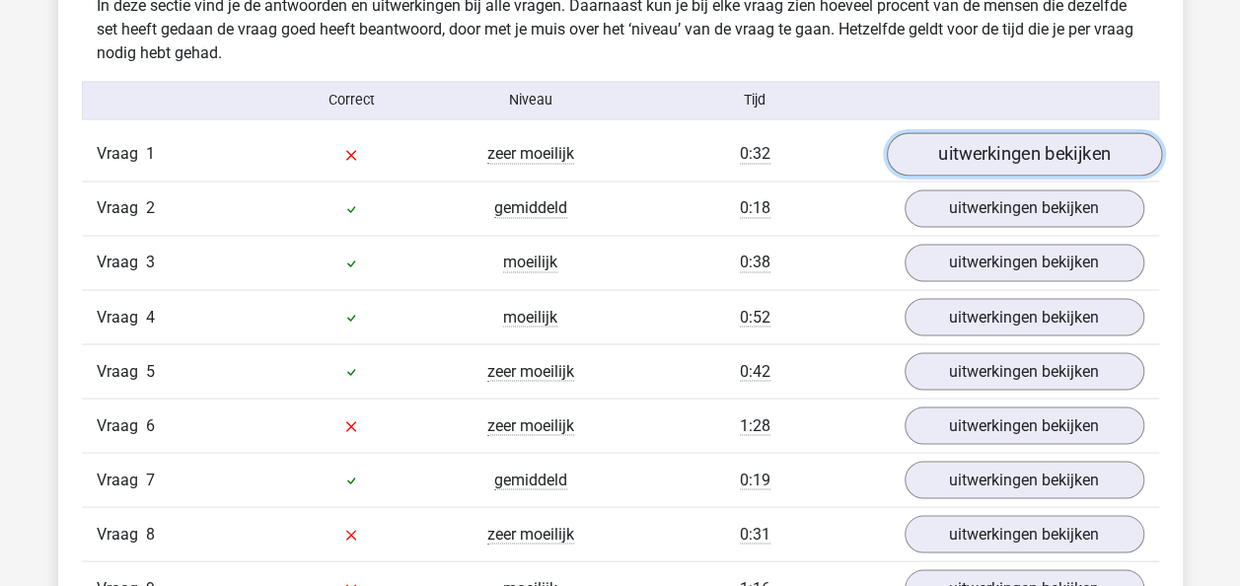
click at [952, 149] on link "uitwerkingen bekijken" at bounding box center [1023, 154] width 275 height 43
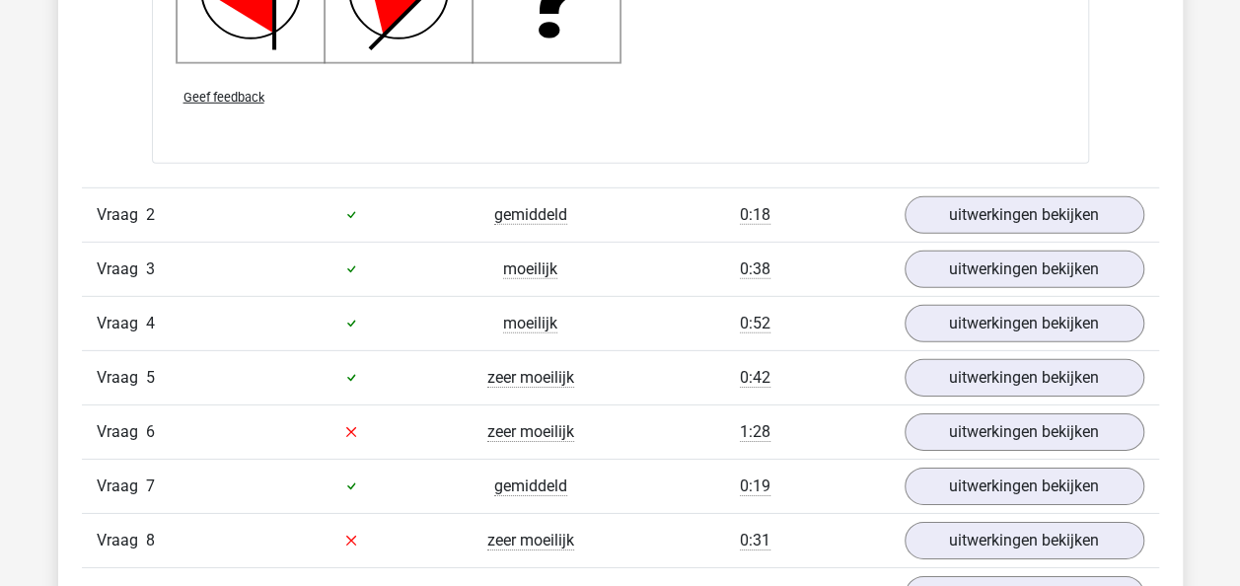
scroll to position [2871, 0]
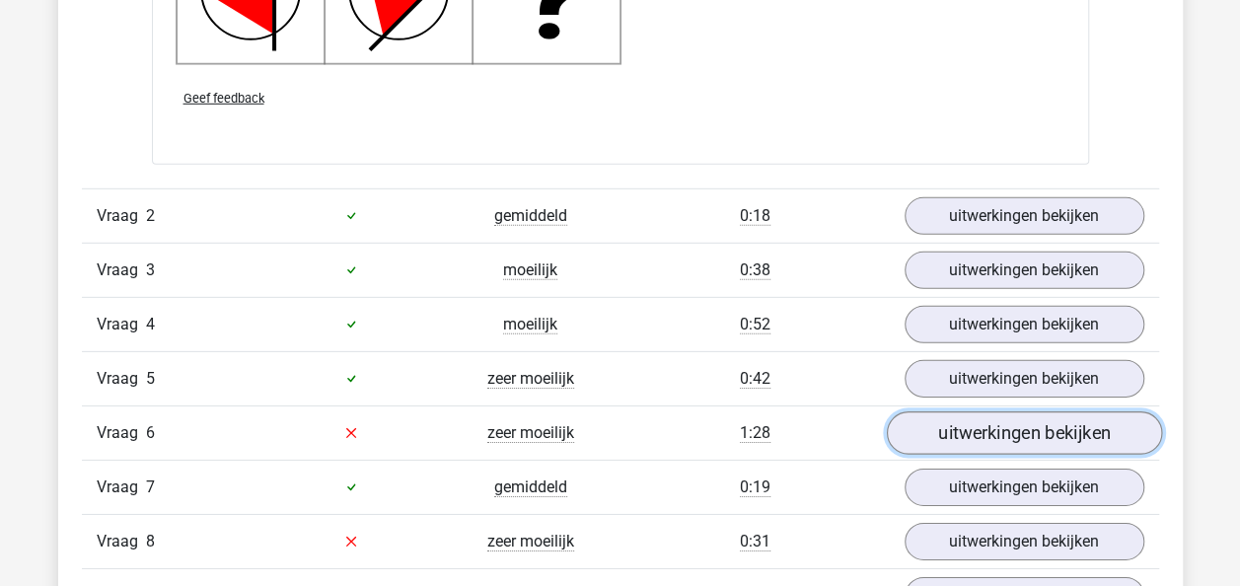
click at [928, 428] on link "uitwerkingen bekijken" at bounding box center [1023, 432] width 275 height 43
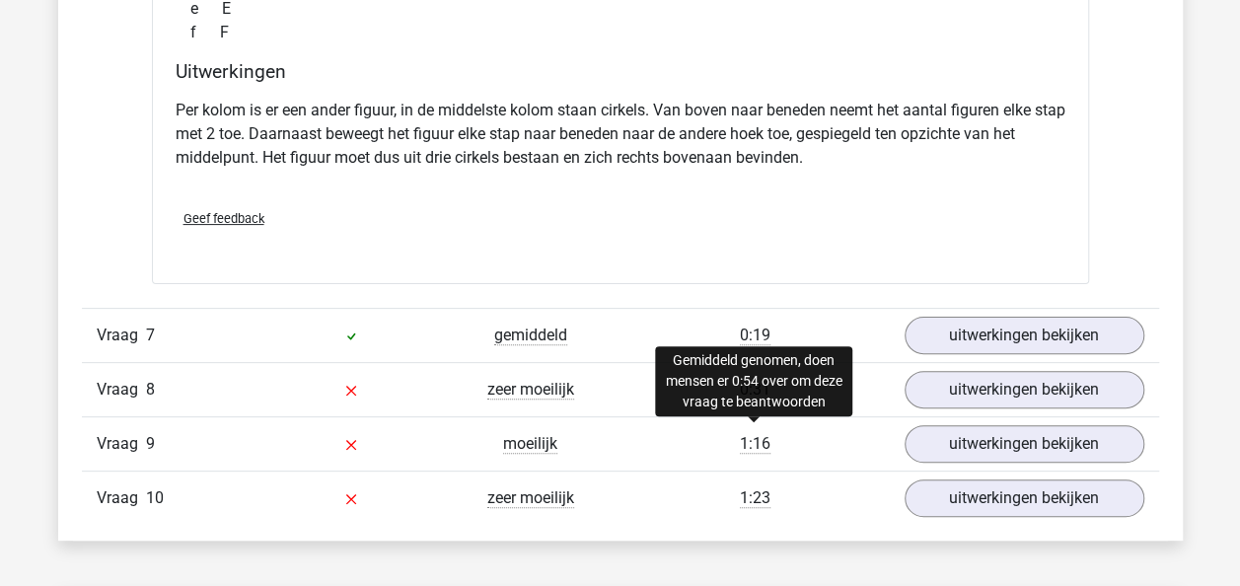
scroll to position [3860, 0]
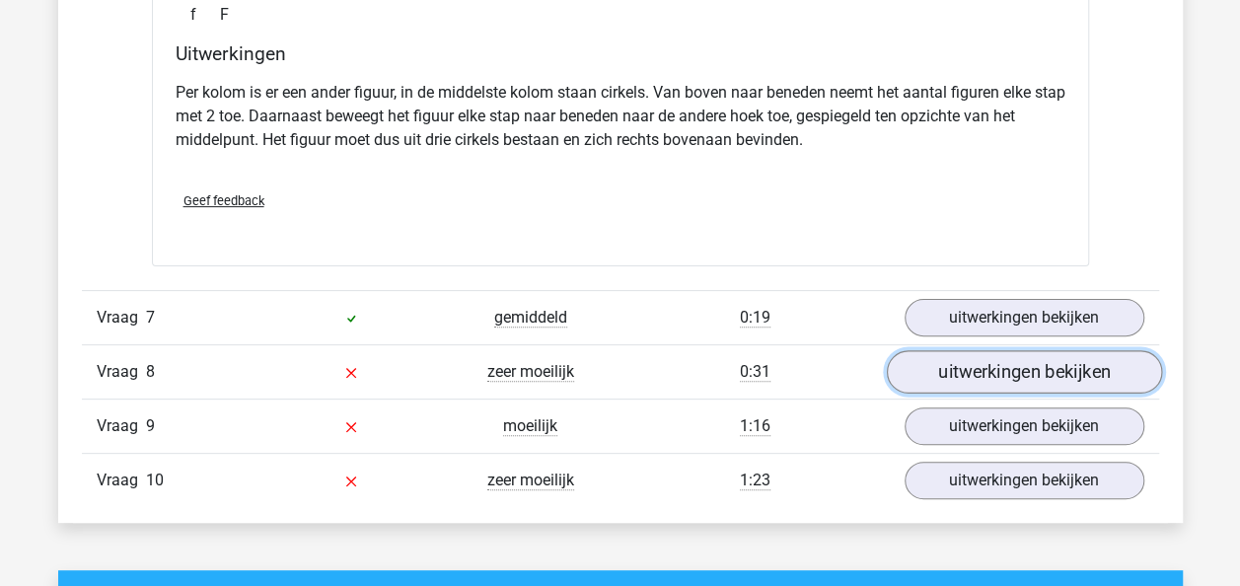
click at [947, 355] on link "uitwerkingen bekijken" at bounding box center [1023, 371] width 275 height 43
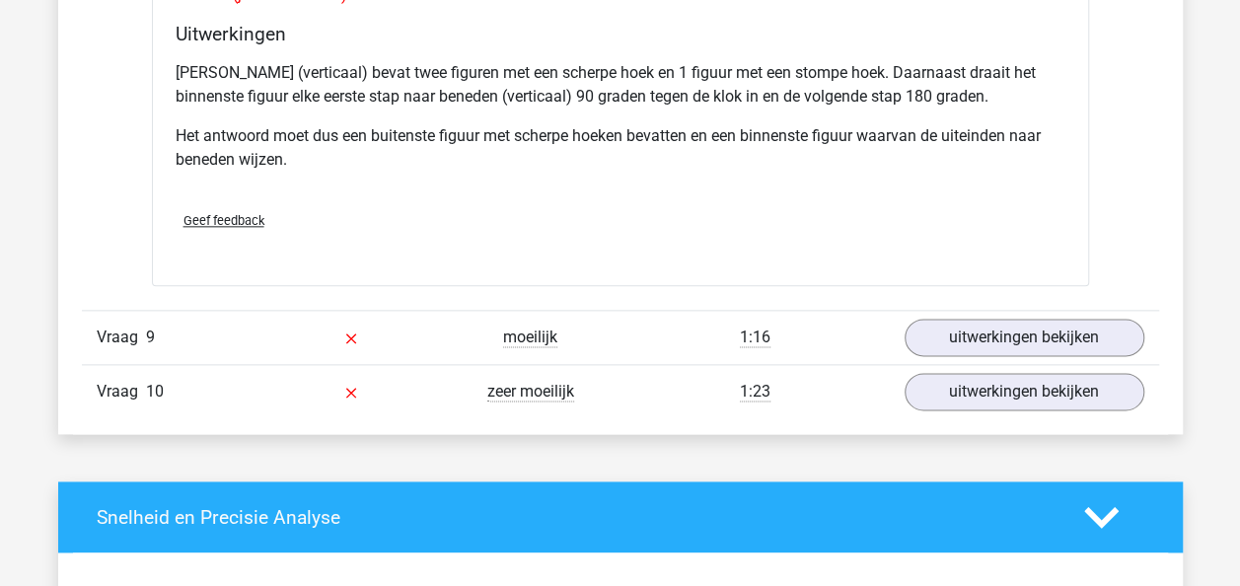
scroll to position [4808, 0]
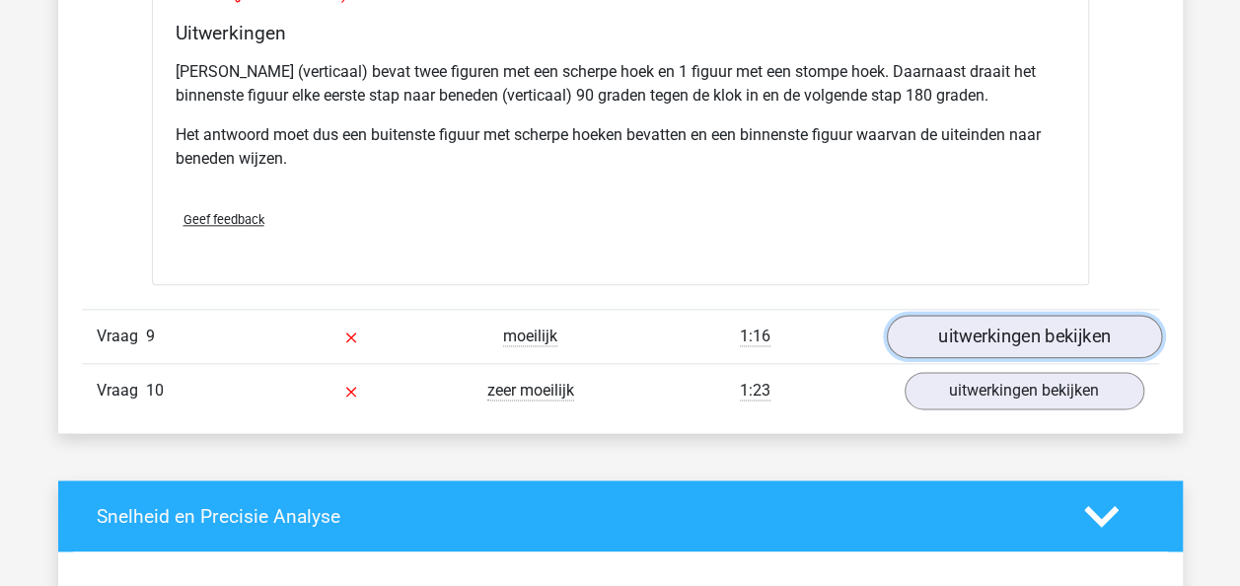
click at [961, 328] on link "uitwerkingen bekijken" at bounding box center [1023, 336] width 275 height 43
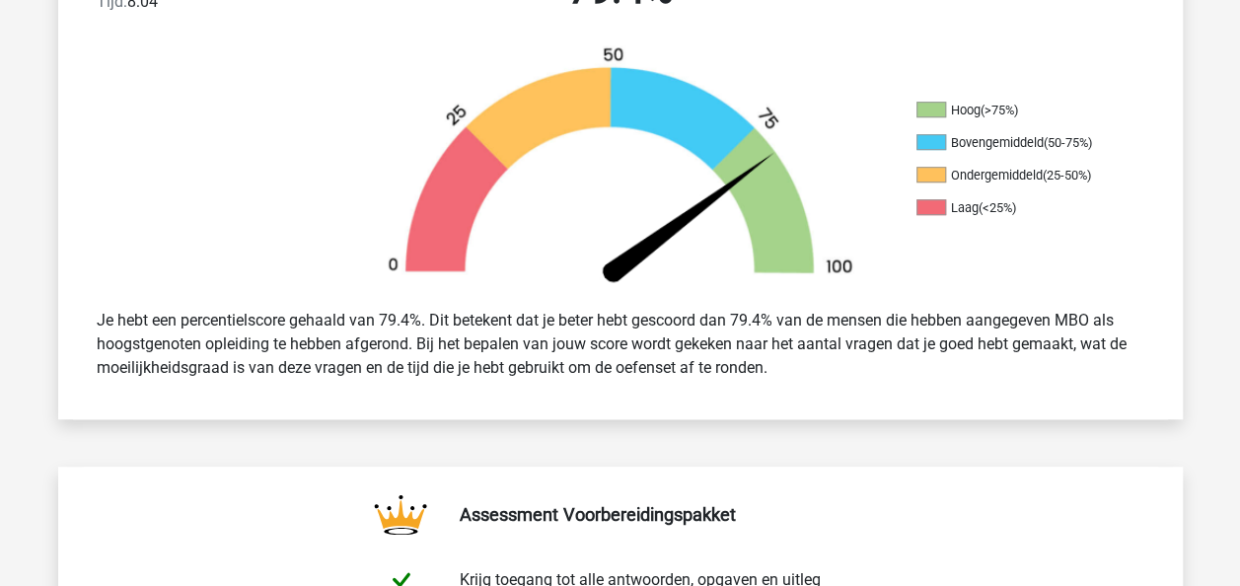
scroll to position [0, 0]
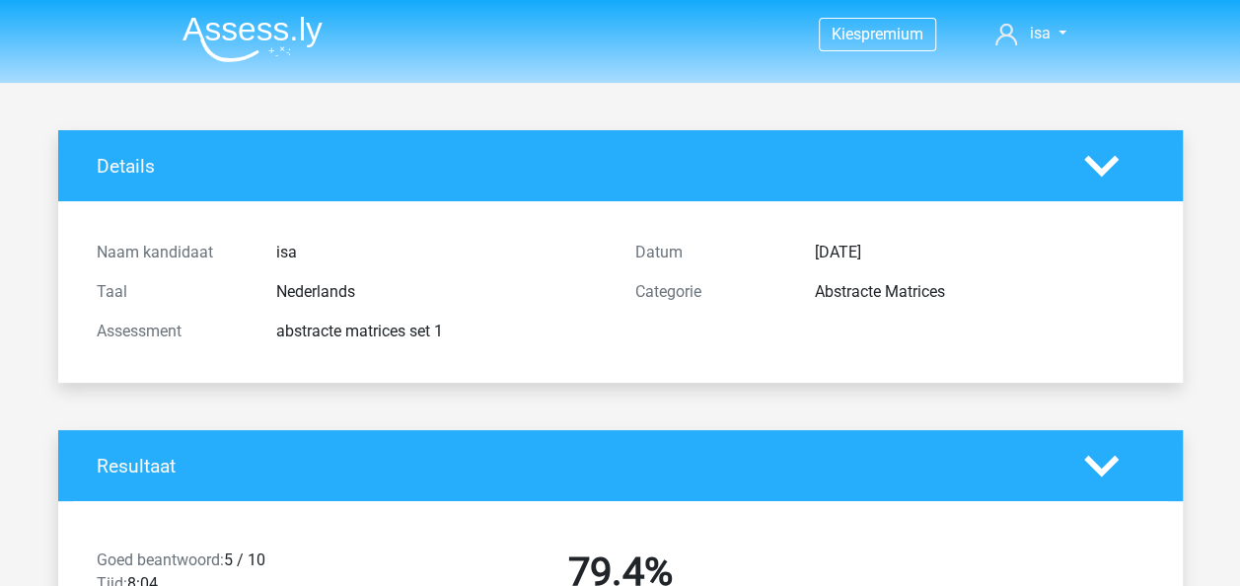
click at [1076, 156] on div at bounding box center [1115, 166] width 90 height 35
click at [1103, 156] on icon at bounding box center [1101, 166] width 35 height 35
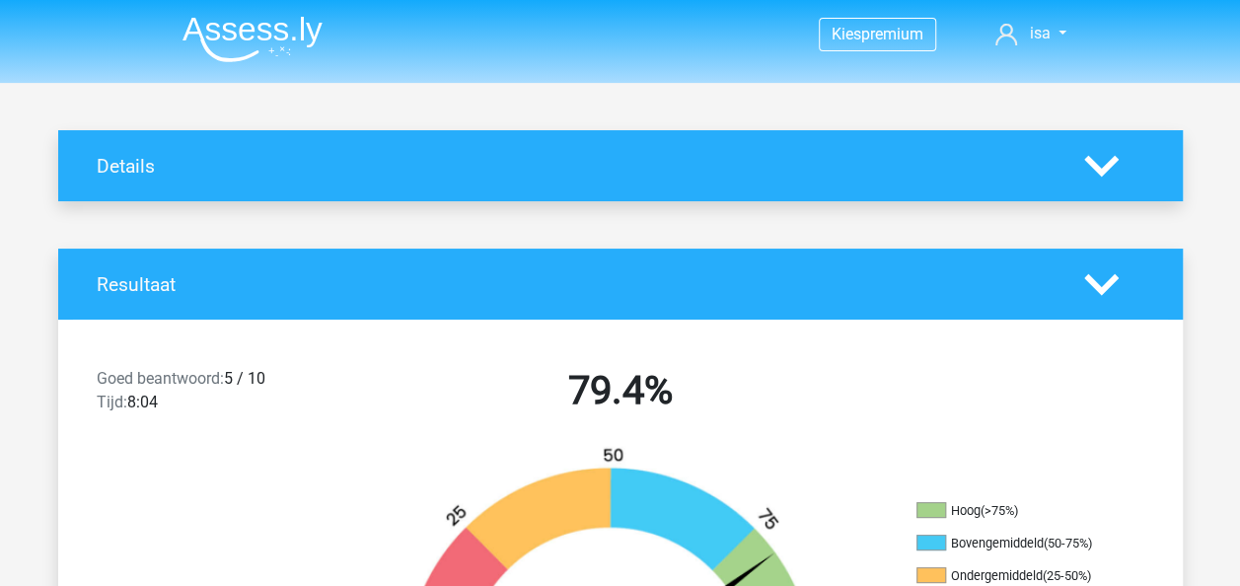
click at [1099, 270] on icon at bounding box center [1101, 284] width 35 height 35
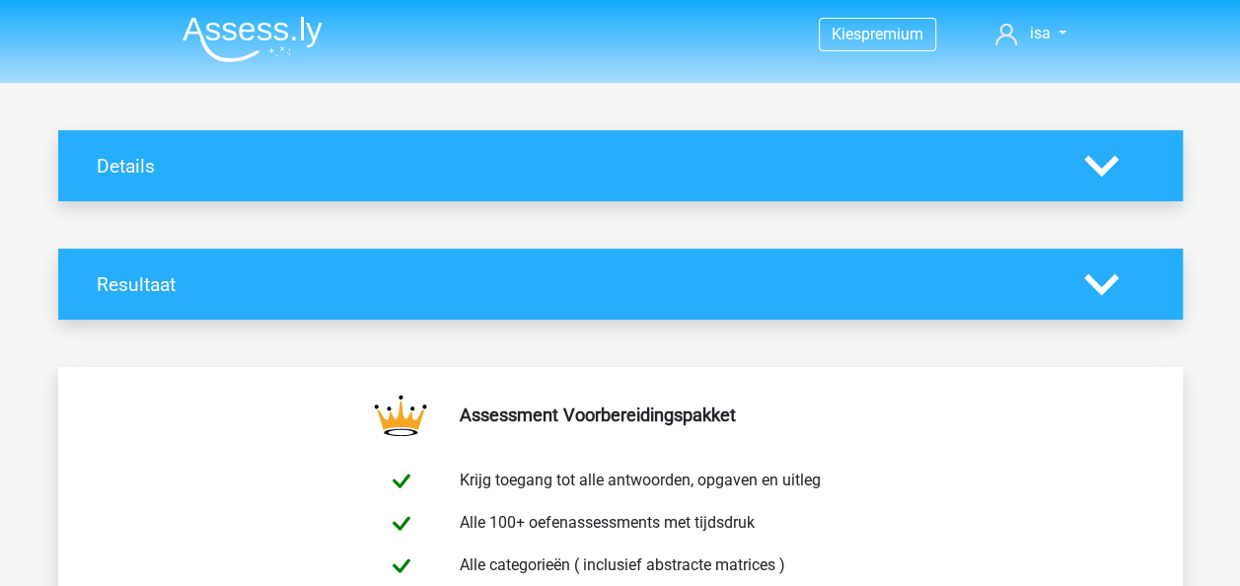
click at [1099, 270] on icon at bounding box center [1101, 284] width 35 height 35
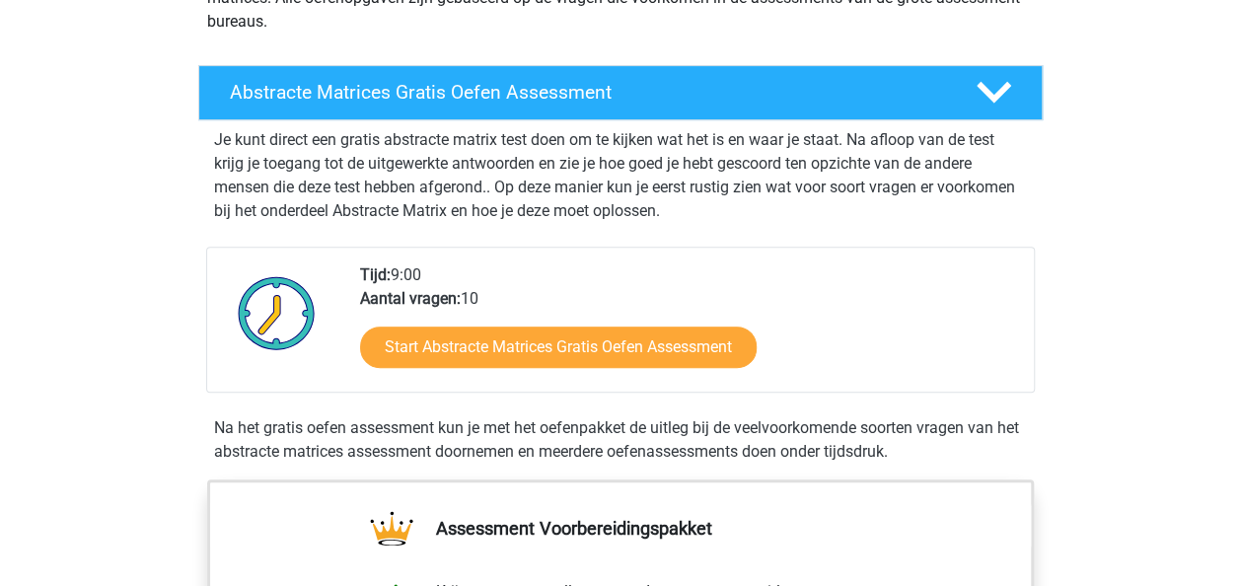
scroll to position [279, 0]
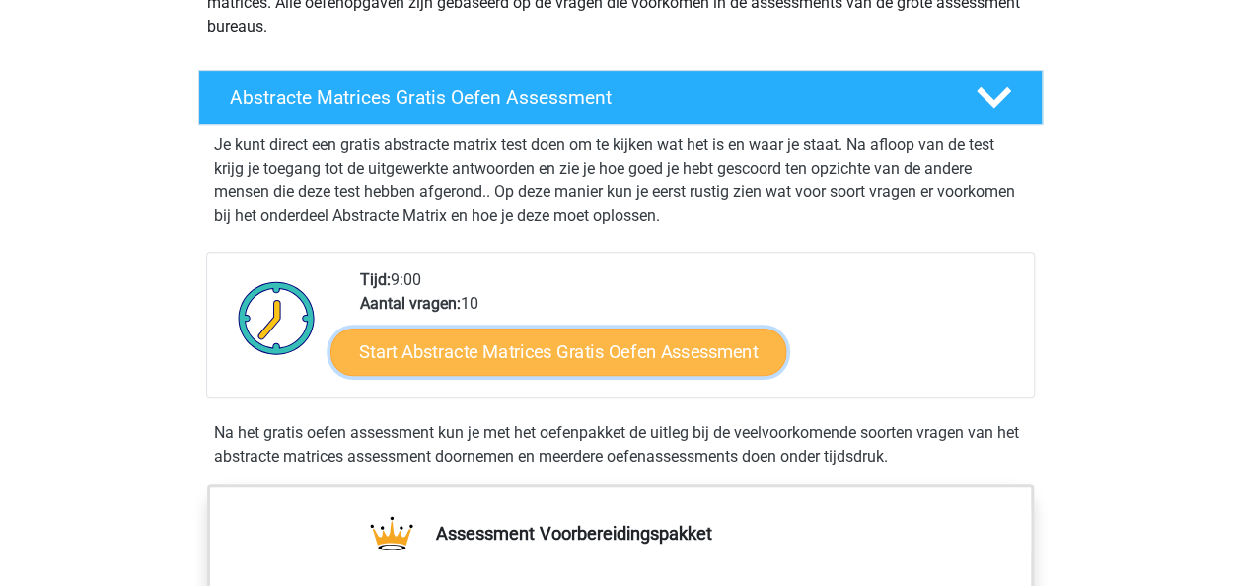
click at [669, 371] on link "Start Abstracte Matrices Gratis Oefen Assessment" at bounding box center [559, 351] width 456 height 47
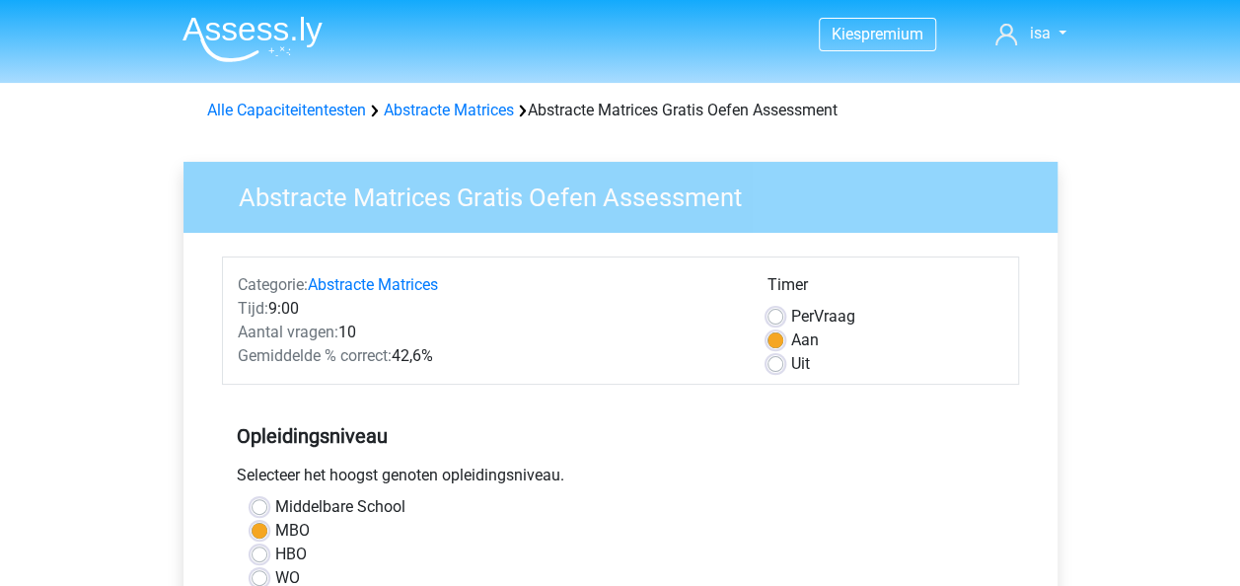
scroll to position [229, 0]
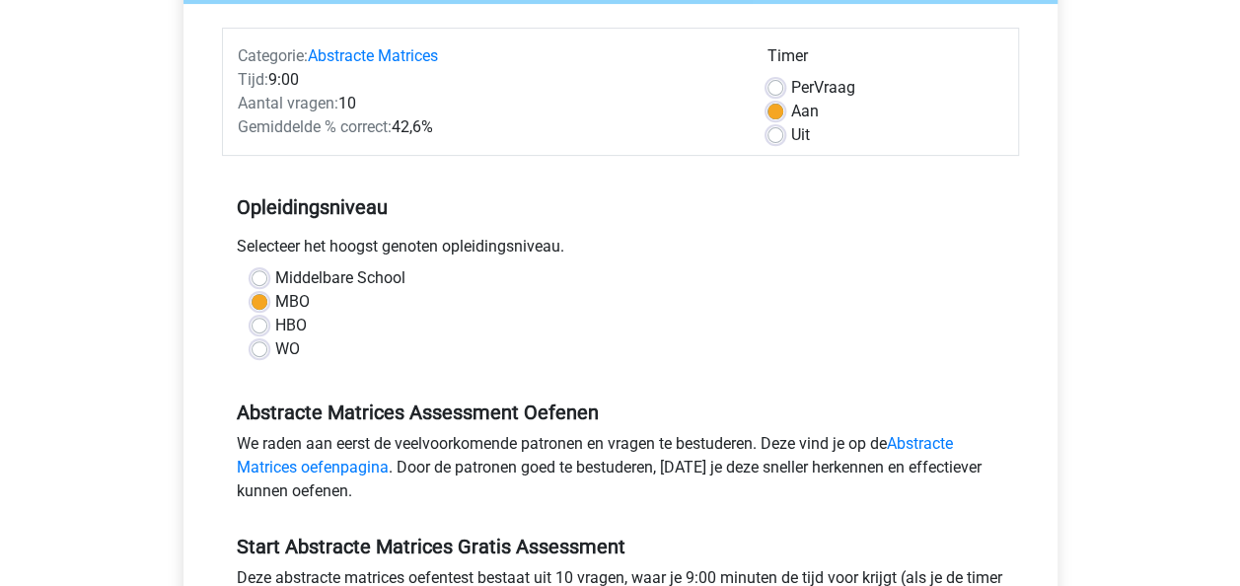
click at [305, 325] on label "HBO" at bounding box center [291, 326] width 32 height 24
click at [267, 325] on input "HBO" at bounding box center [260, 324] width 16 height 20
radio input "true"
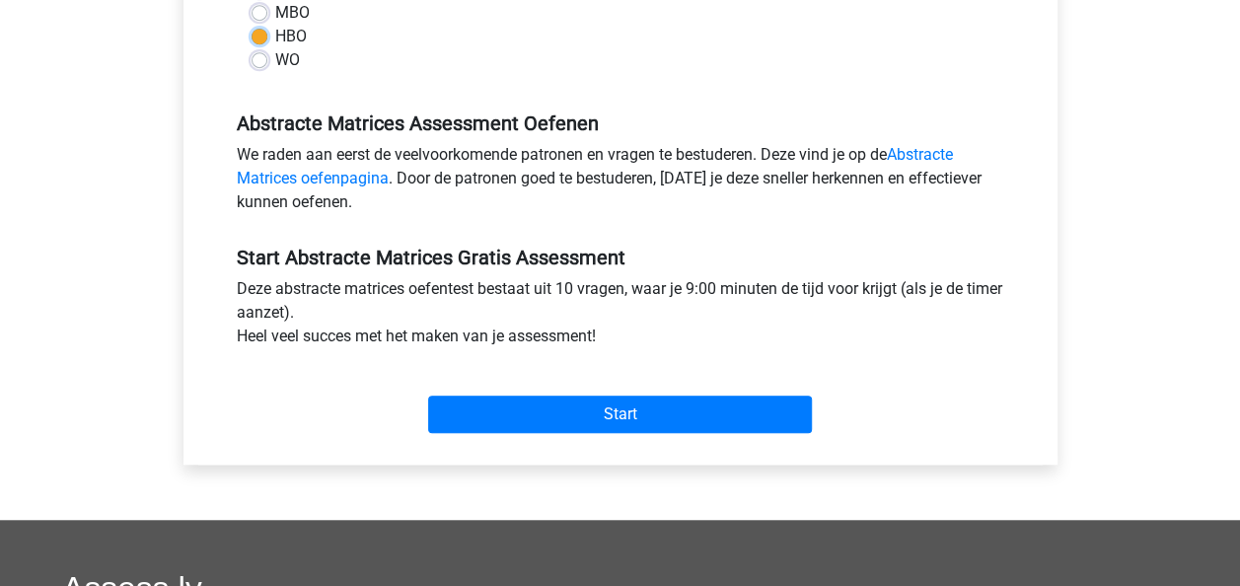
scroll to position [519, 0]
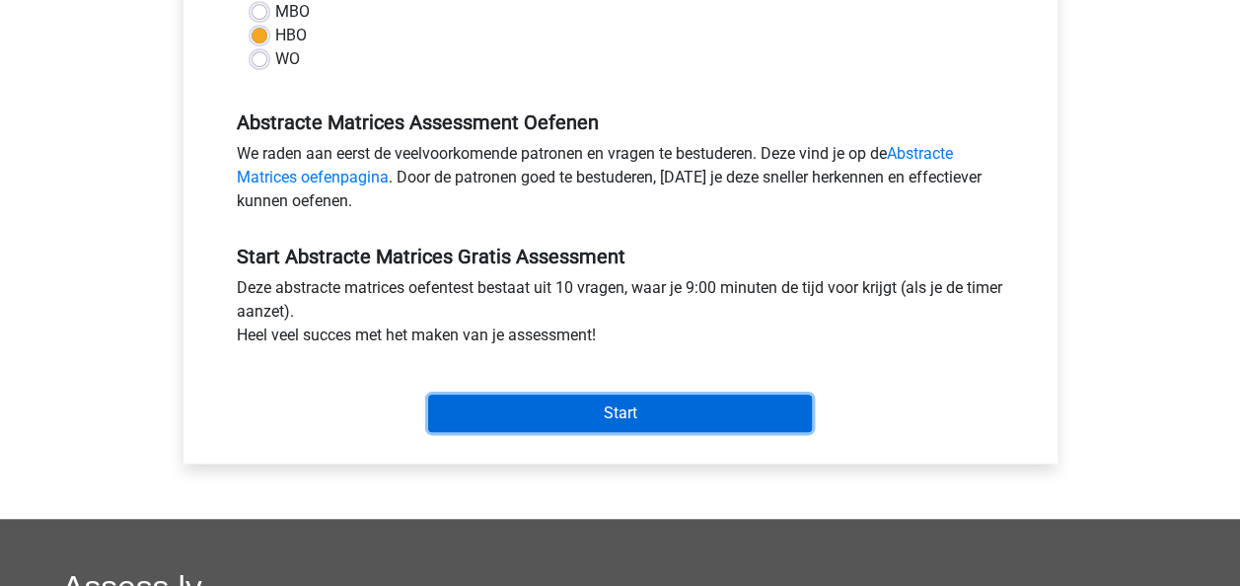
click at [531, 397] on input "Start" at bounding box center [620, 413] width 384 height 37
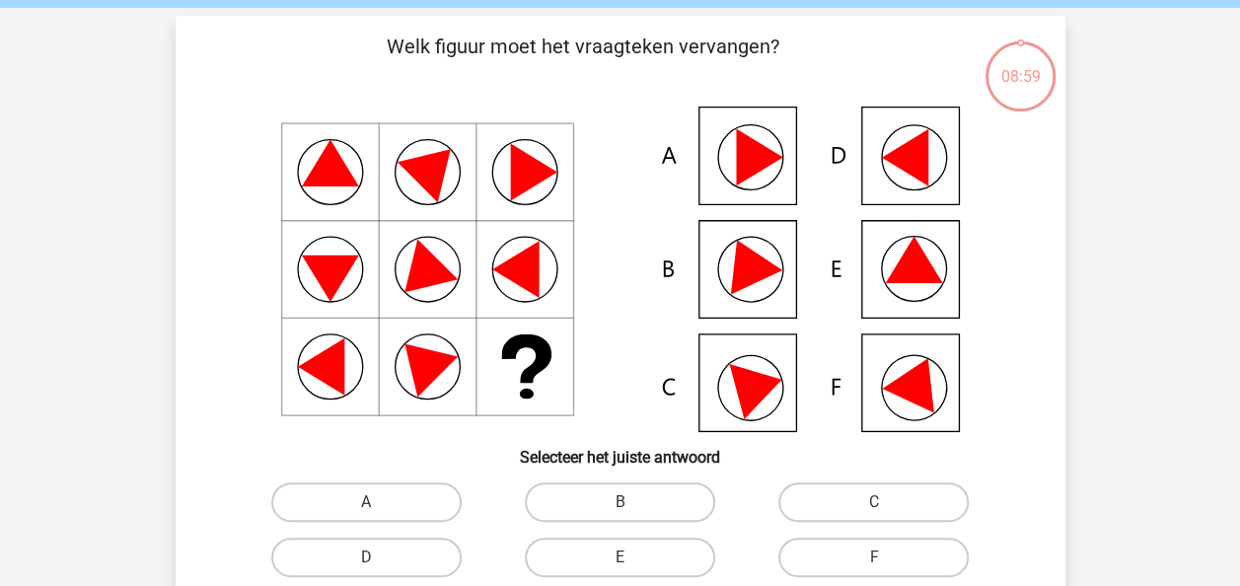
scroll to position [76, 0]
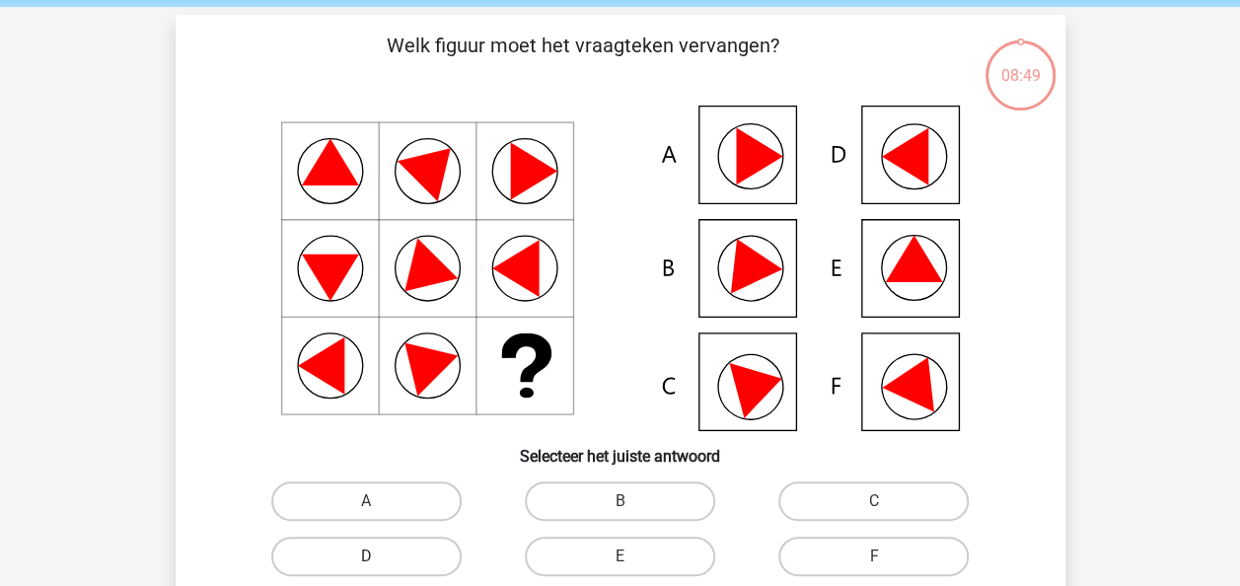
click at [432, 551] on label "D" at bounding box center [366, 556] width 190 height 39
click at [379, 556] on input "D" at bounding box center [372, 562] width 13 height 13
radio input "true"
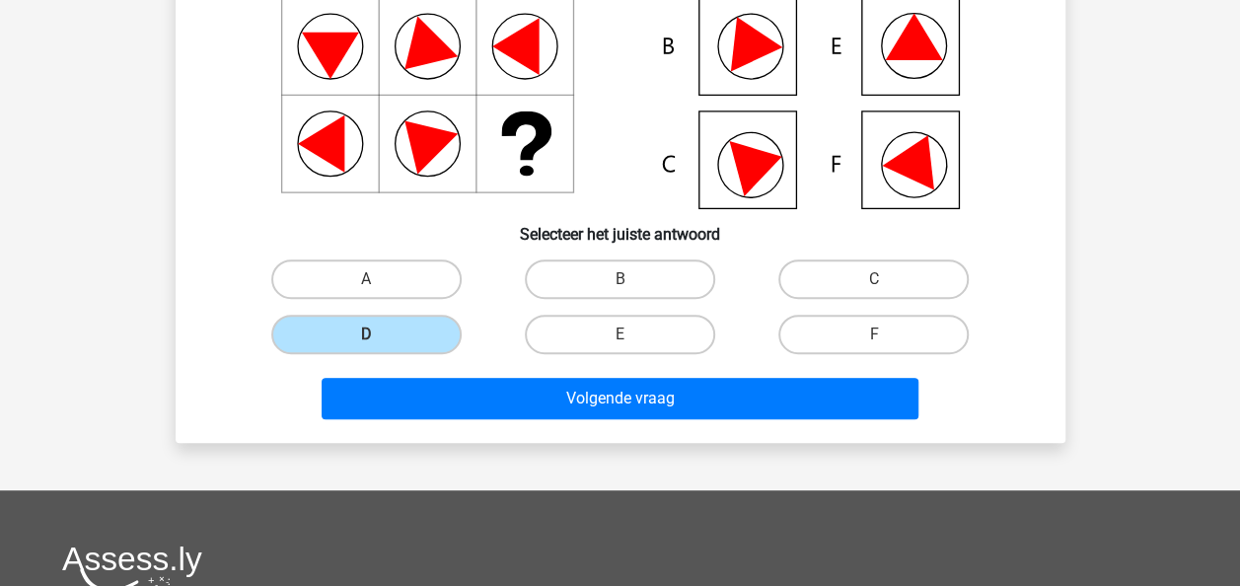
scroll to position [299, 0]
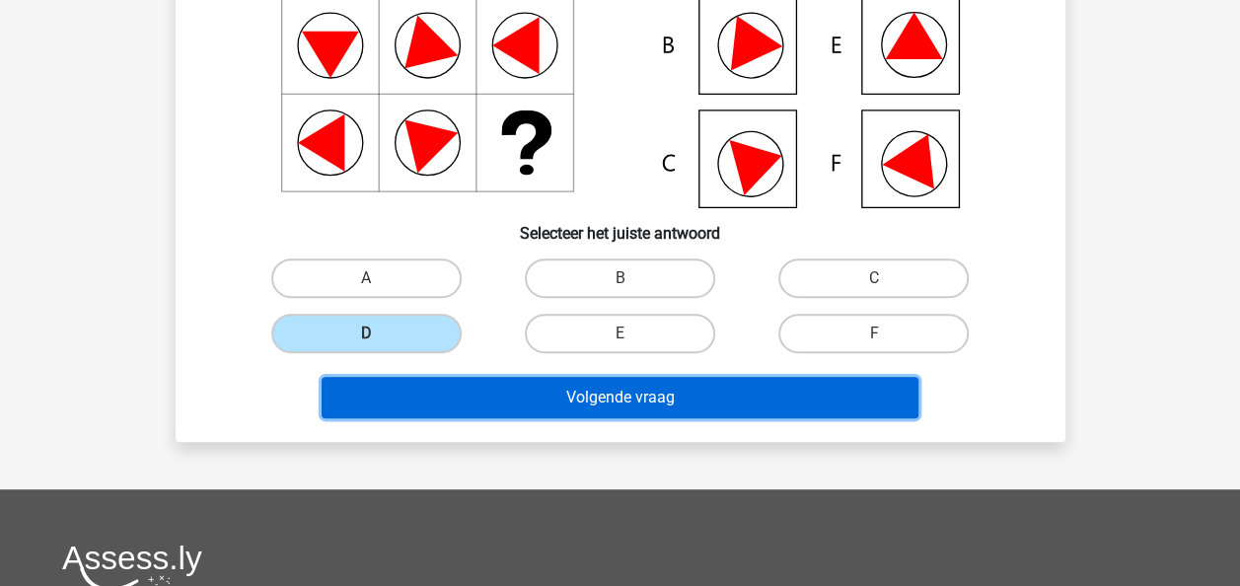
click at [663, 406] on button "Volgende vraag" at bounding box center [620, 397] width 597 height 41
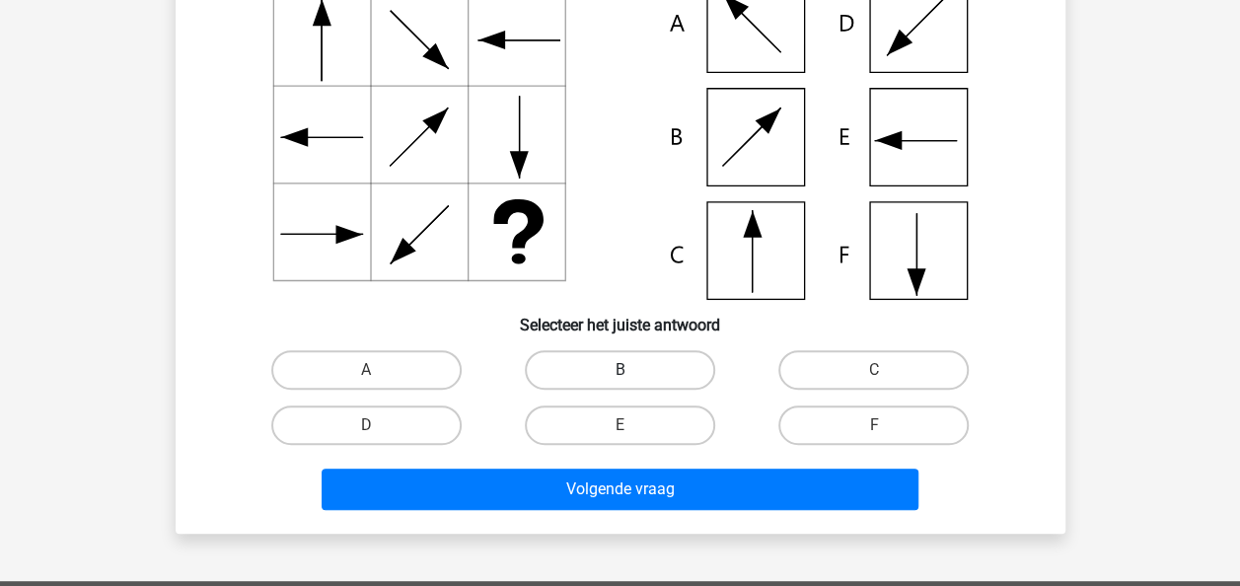
scroll to position [186, 0]
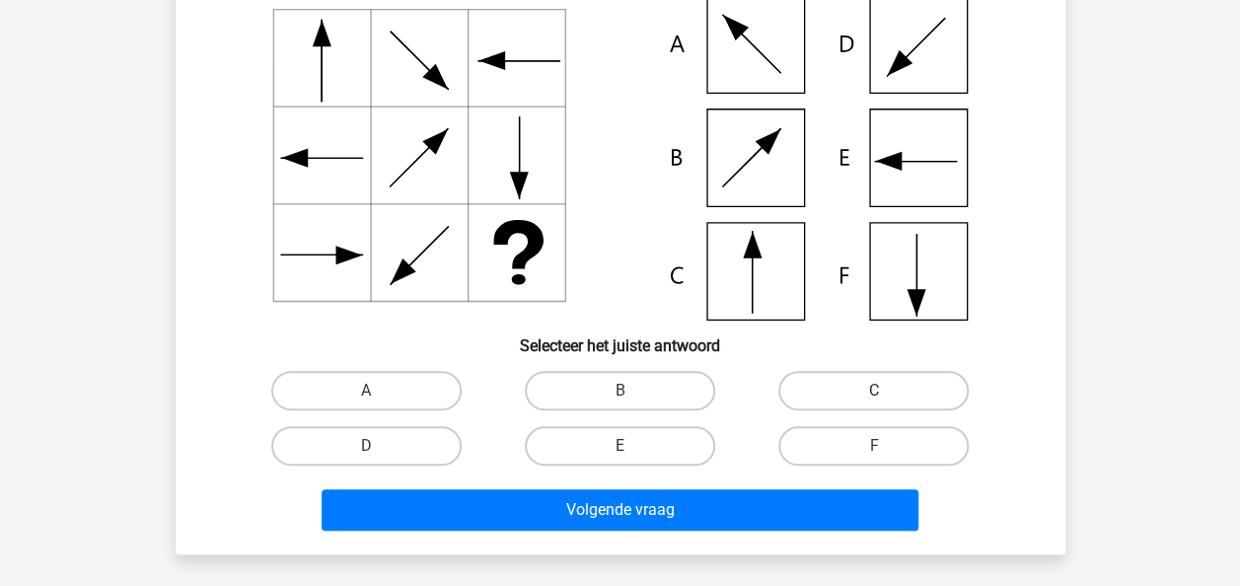
click at [794, 395] on label "C" at bounding box center [873, 390] width 190 height 39
click at [874, 395] on input "C" at bounding box center [880, 397] width 13 height 13
radio input "true"
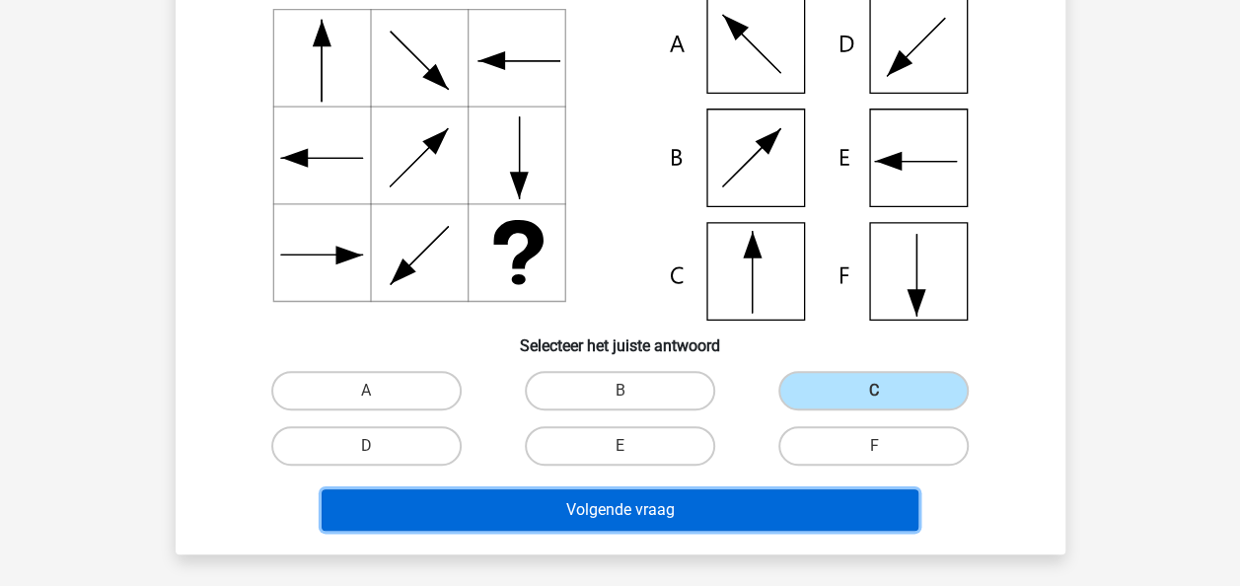
click at [684, 525] on button "Volgende vraag" at bounding box center [620, 509] width 597 height 41
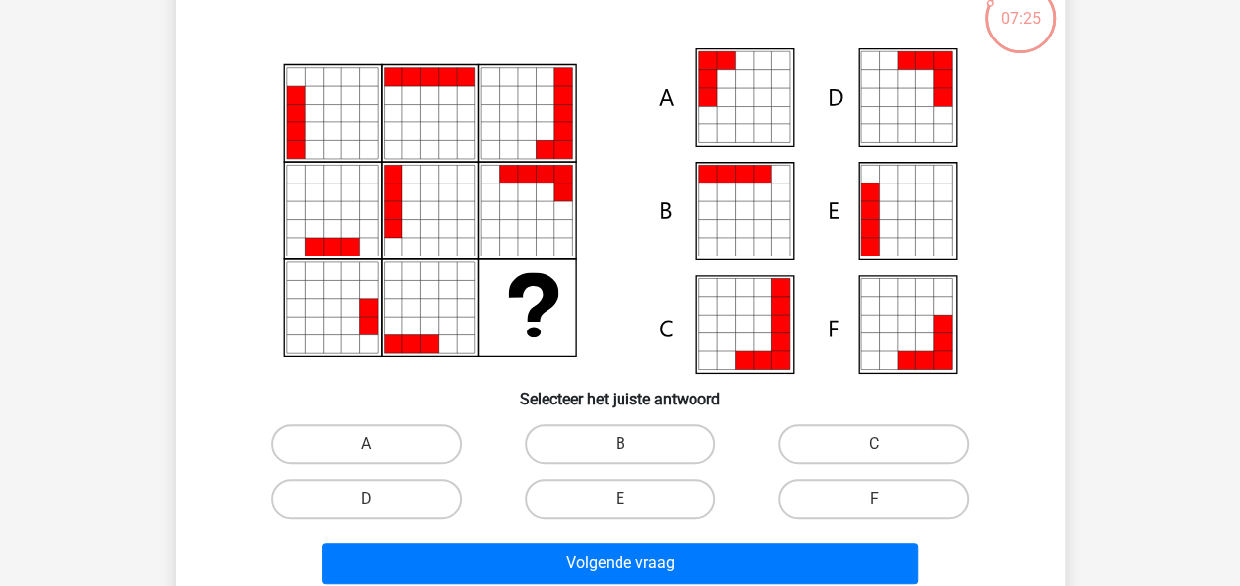
scroll to position [135, 0]
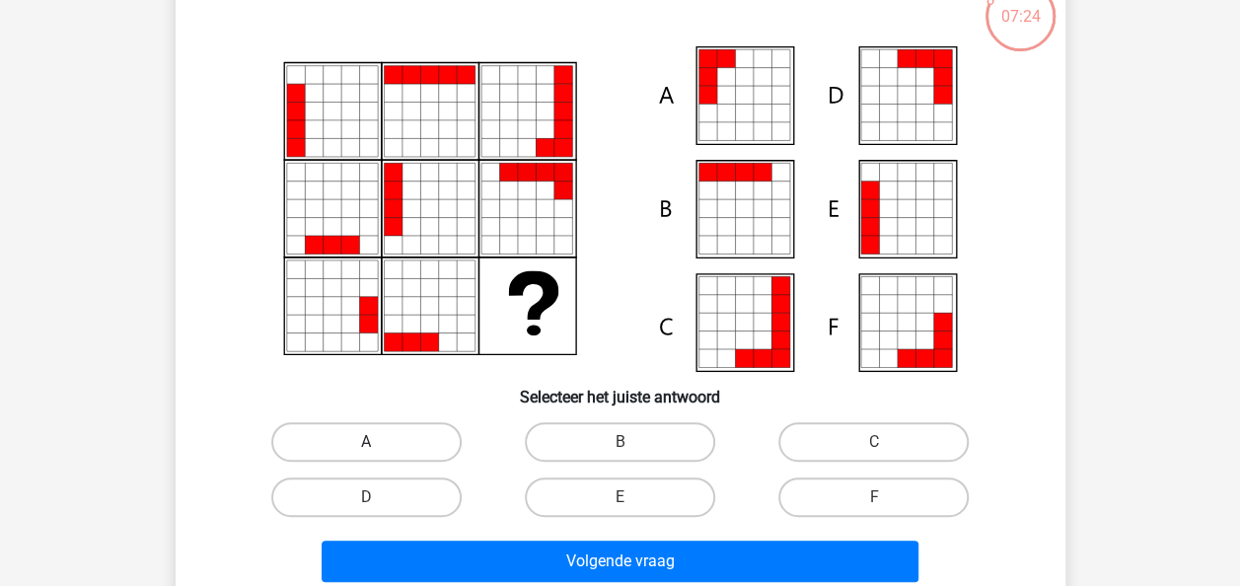
click at [440, 424] on label "A" at bounding box center [366, 441] width 190 height 39
click at [379, 442] on input "A" at bounding box center [372, 448] width 13 height 13
radio input "true"
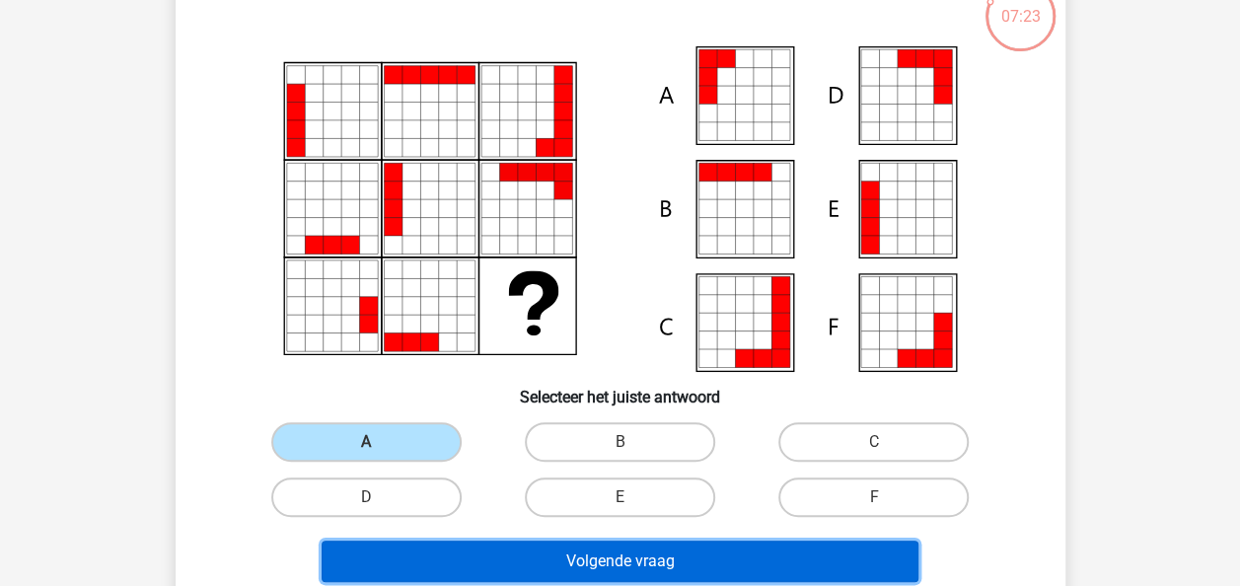
click at [487, 557] on button "Volgende vraag" at bounding box center [620, 561] width 597 height 41
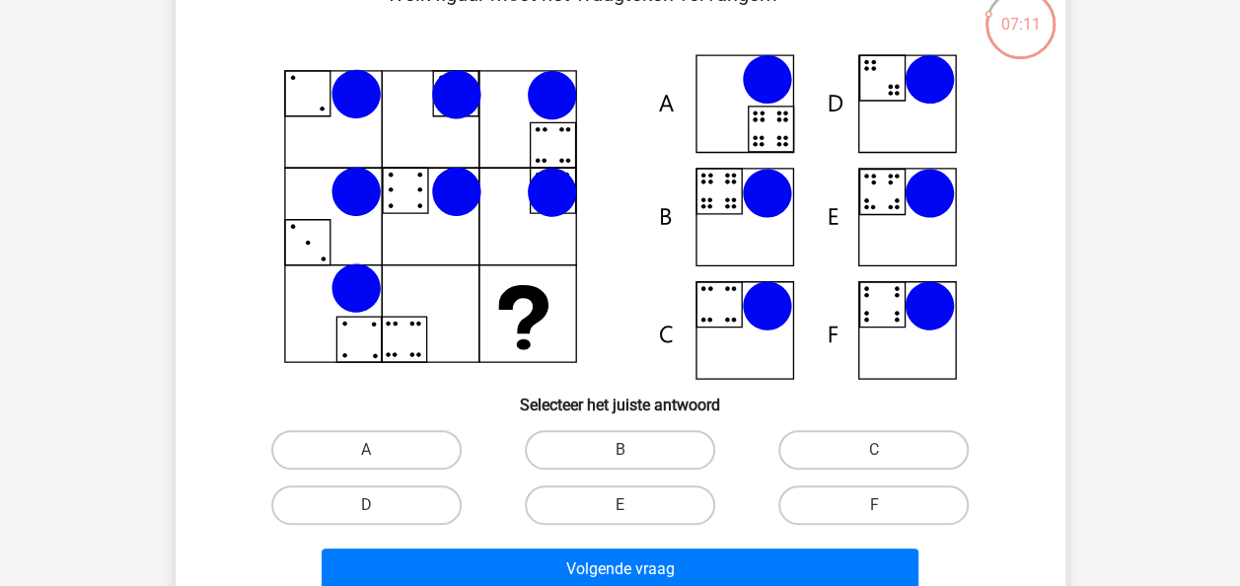
scroll to position [128, 0]
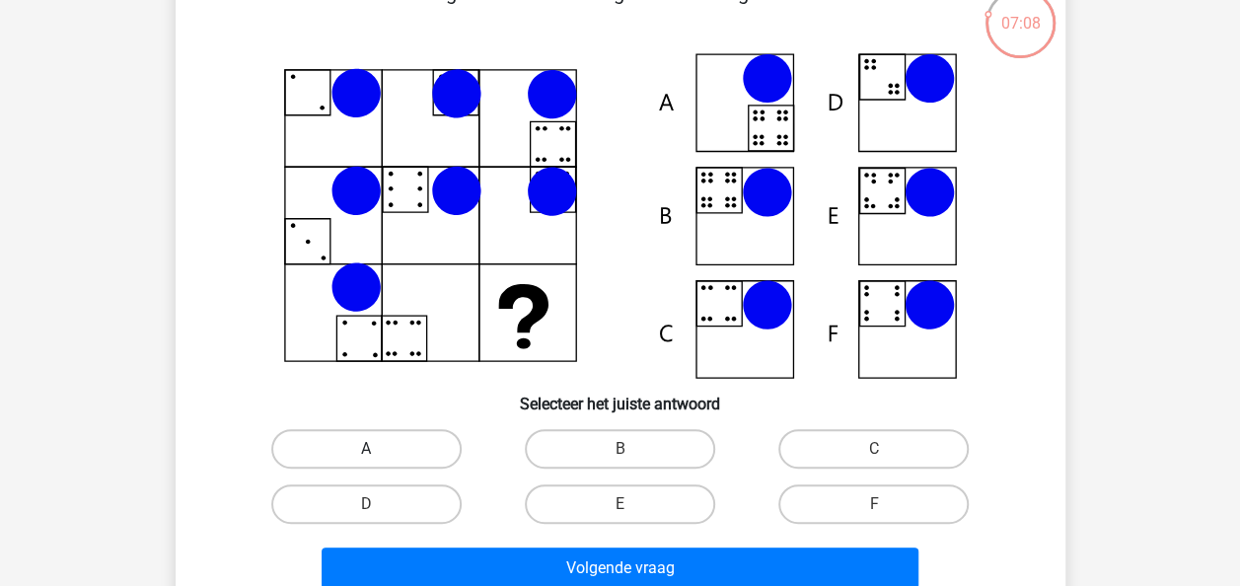
click at [436, 435] on label "A" at bounding box center [366, 448] width 190 height 39
click at [379, 449] on input "A" at bounding box center [372, 455] width 13 height 13
radio input "true"
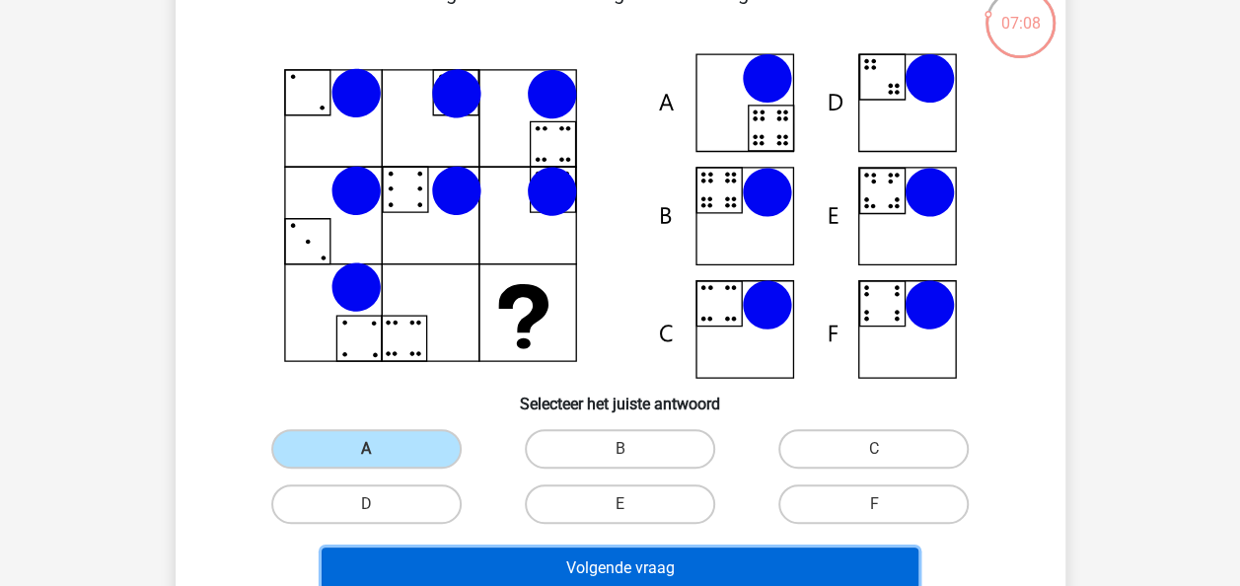
click at [450, 557] on button "Volgende vraag" at bounding box center [620, 568] width 597 height 41
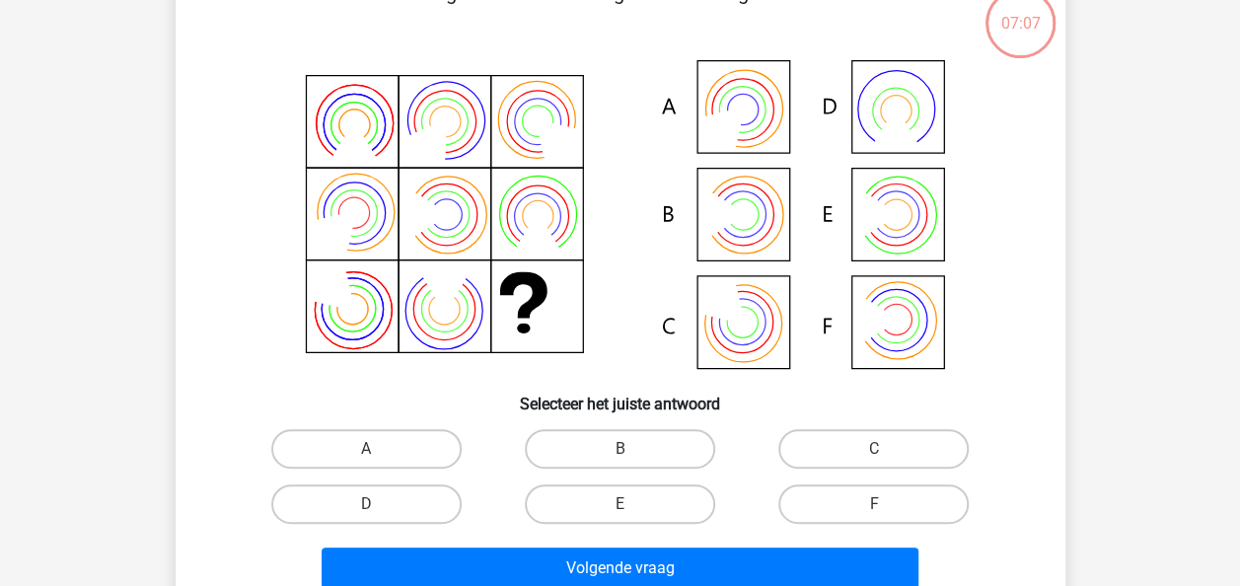
scroll to position [91, 0]
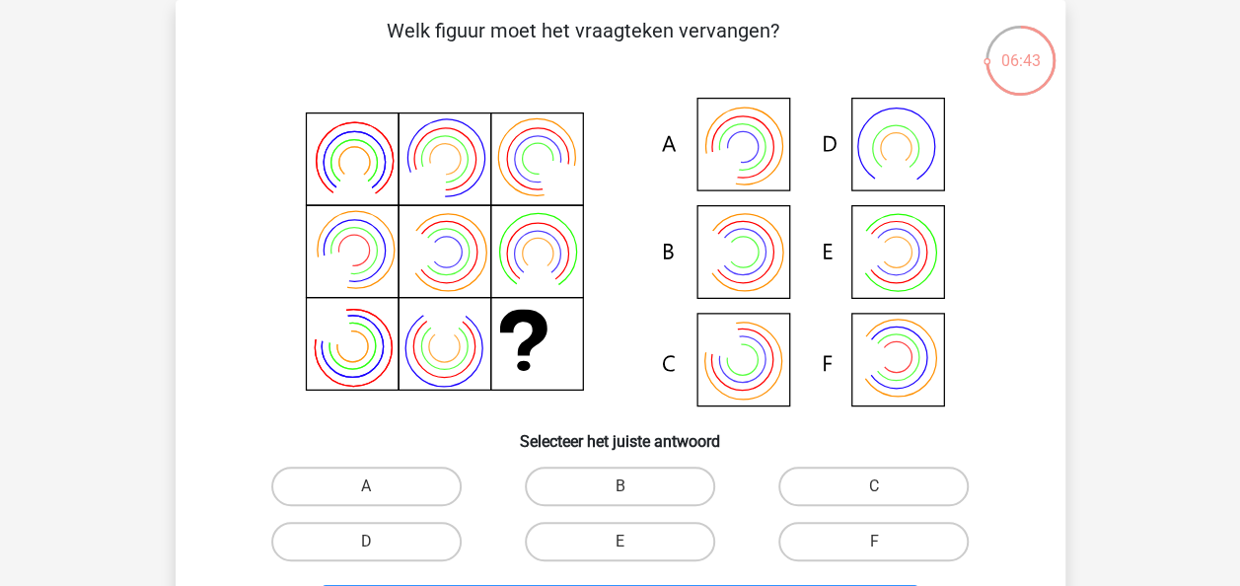
click at [746, 234] on icon at bounding box center [620, 254] width 795 height 326
click at [592, 476] on label "B" at bounding box center [620, 486] width 190 height 39
click at [620, 486] on input "B" at bounding box center [626, 492] width 13 height 13
radio input "true"
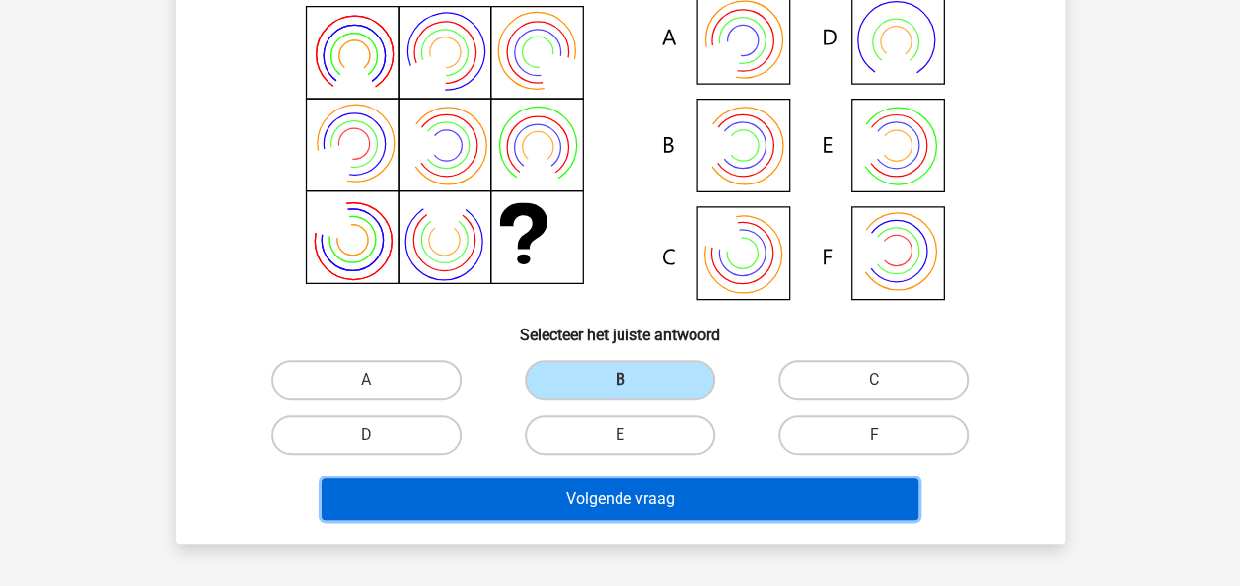
click at [580, 488] on button "Volgende vraag" at bounding box center [620, 499] width 597 height 41
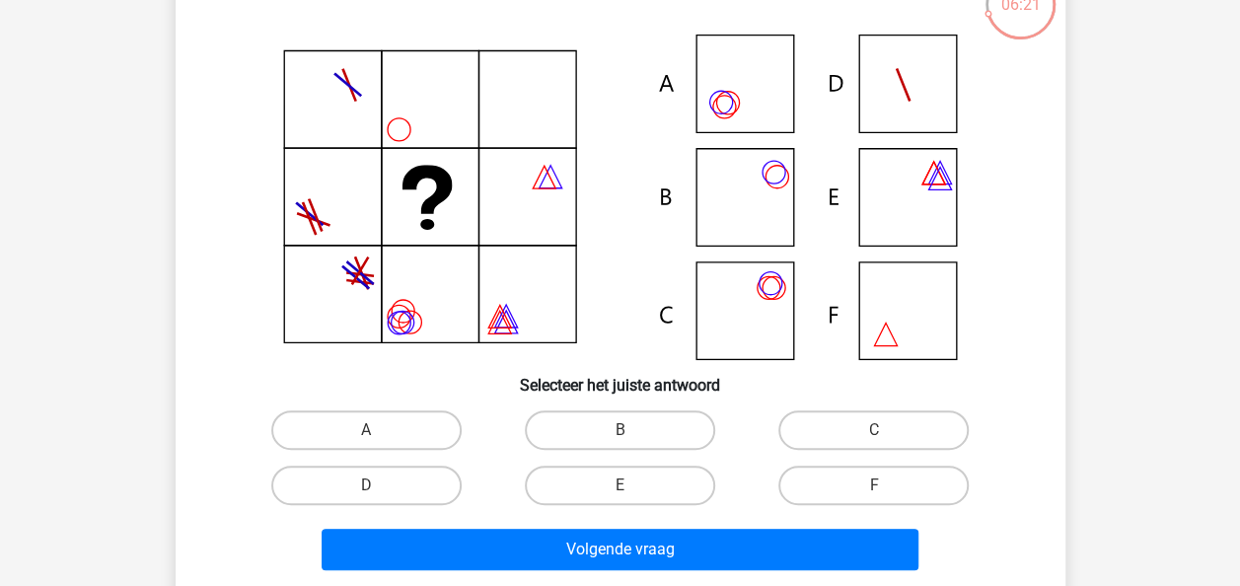
scroll to position [149, 0]
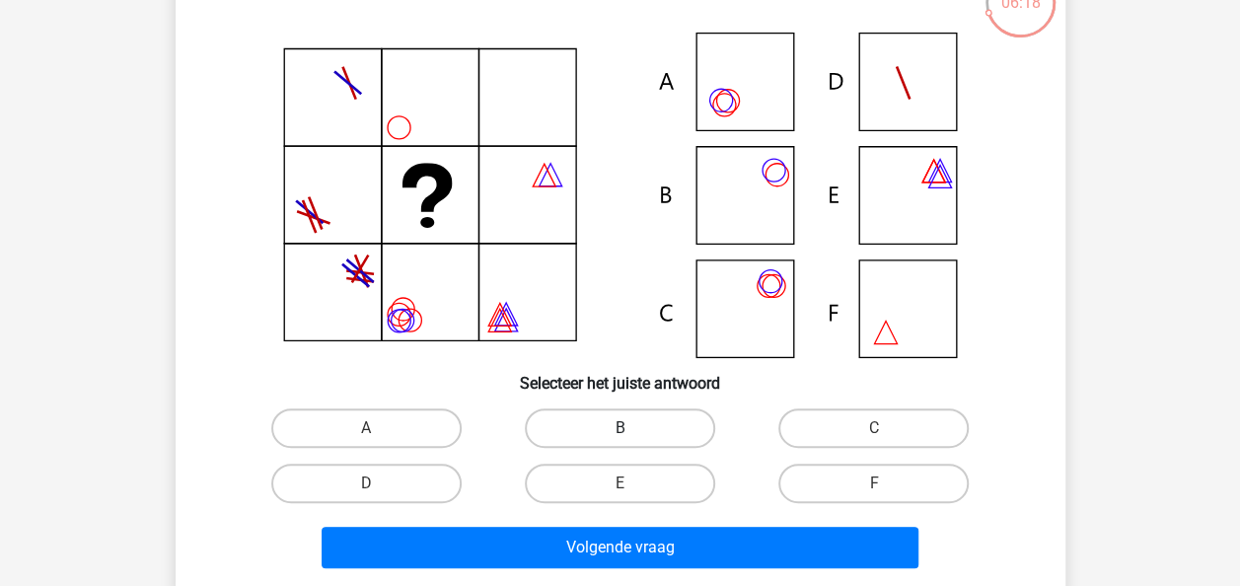
click at [613, 429] on label "B" at bounding box center [620, 427] width 190 height 39
click at [620, 429] on input "B" at bounding box center [626, 434] width 13 height 13
radio input "true"
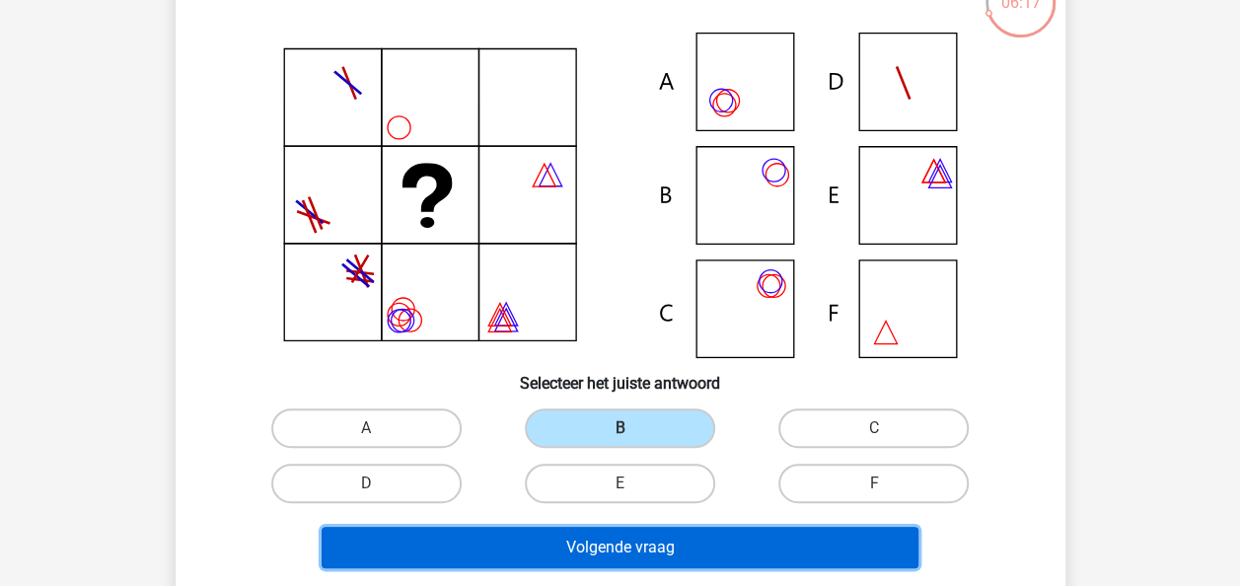
click at [579, 539] on button "Volgende vraag" at bounding box center [620, 547] width 597 height 41
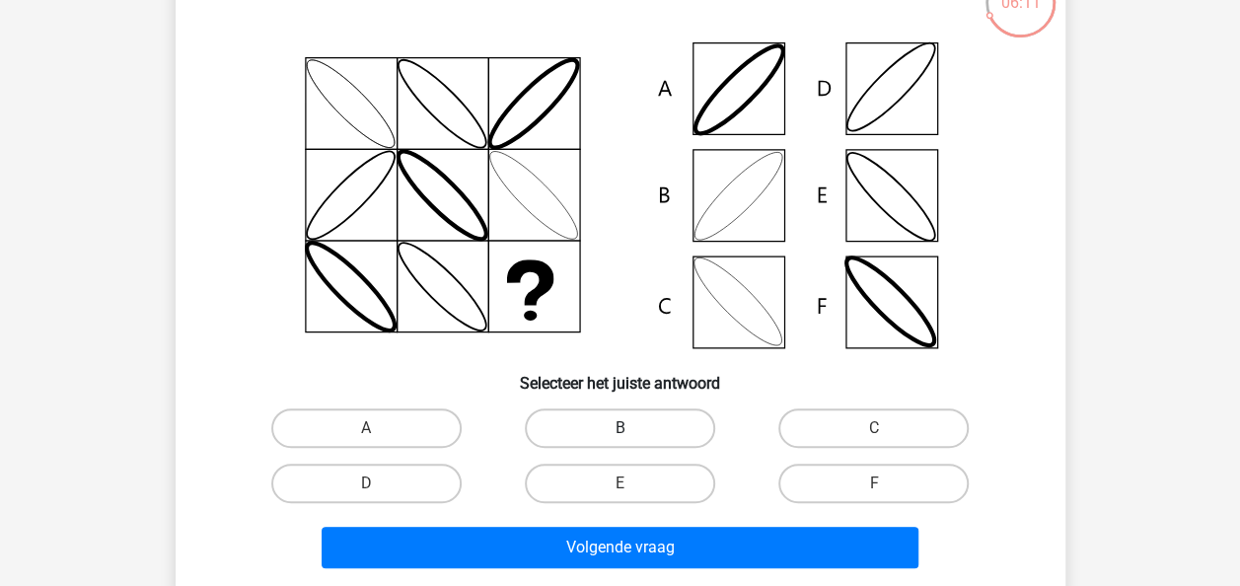
click at [648, 421] on label "B" at bounding box center [620, 427] width 190 height 39
click at [632, 428] on input "B" at bounding box center [626, 434] width 13 height 13
radio input "true"
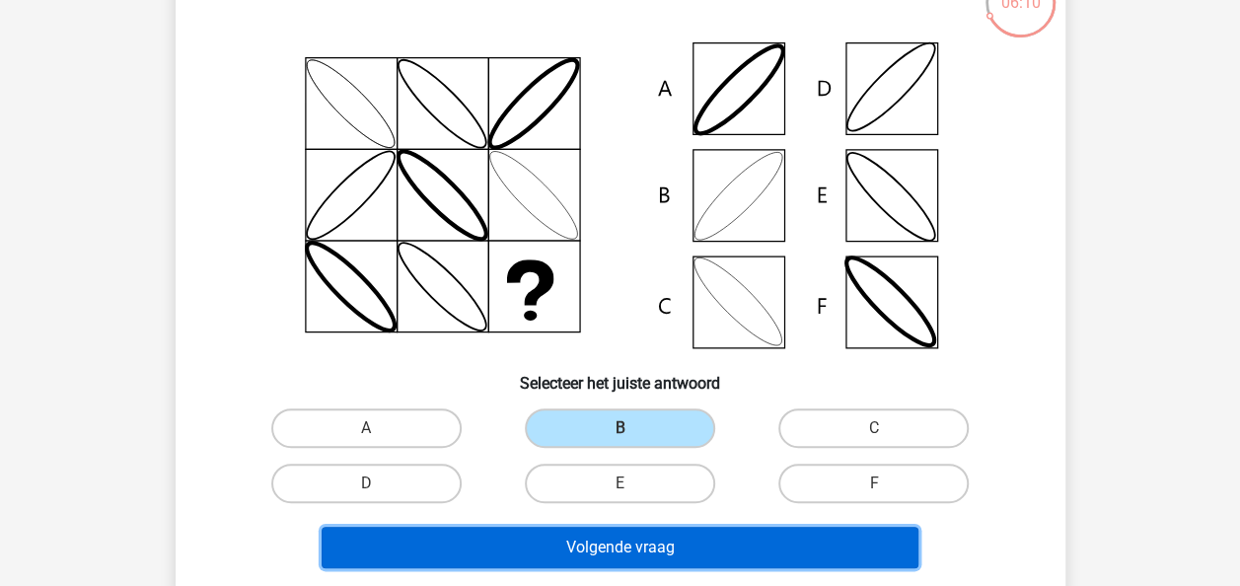
click at [603, 550] on button "Volgende vraag" at bounding box center [620, 547] width 597 height 41
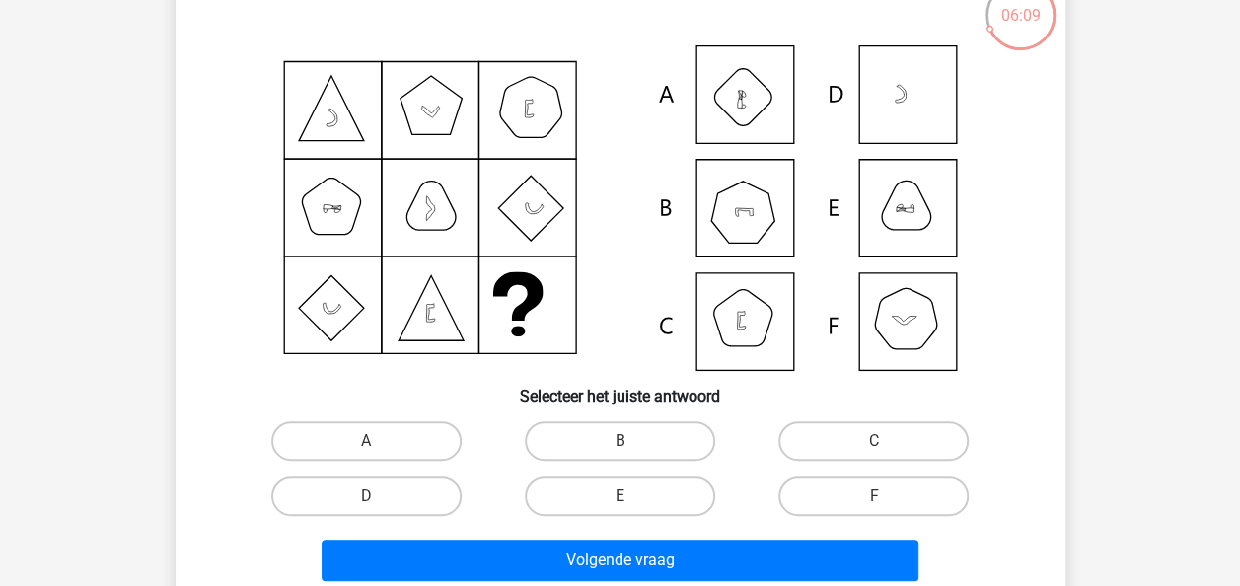
scroll to position [138, 0]
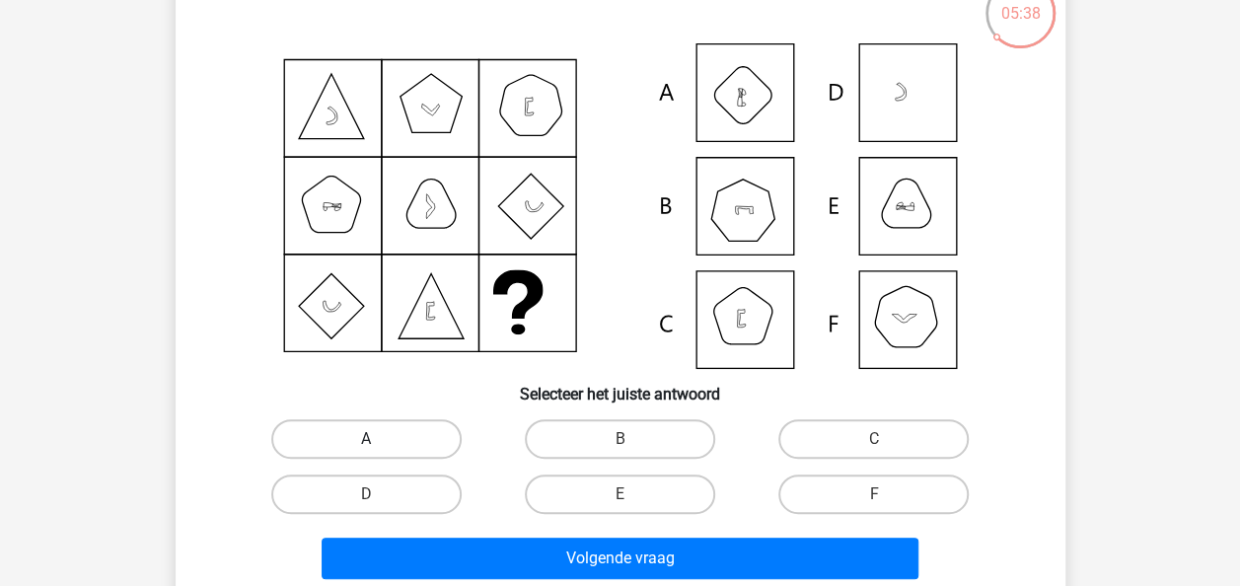
click at [424, 435] on label "A" at bounding box center [366, 438] width 190 height 39
click at [379, 439] on input "A" at bounding box center [372, 445] width 13 height 13
radio input "true"
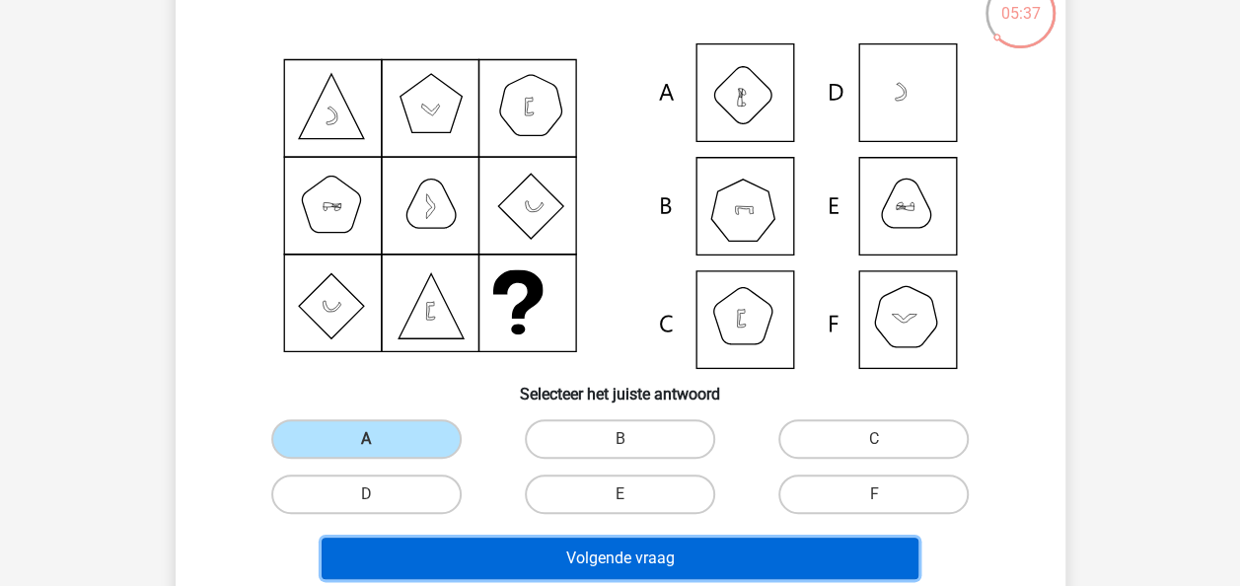
click at [465, 551] on button "Volgende vraag" at bounding box center [620, 558] width 597 height 41
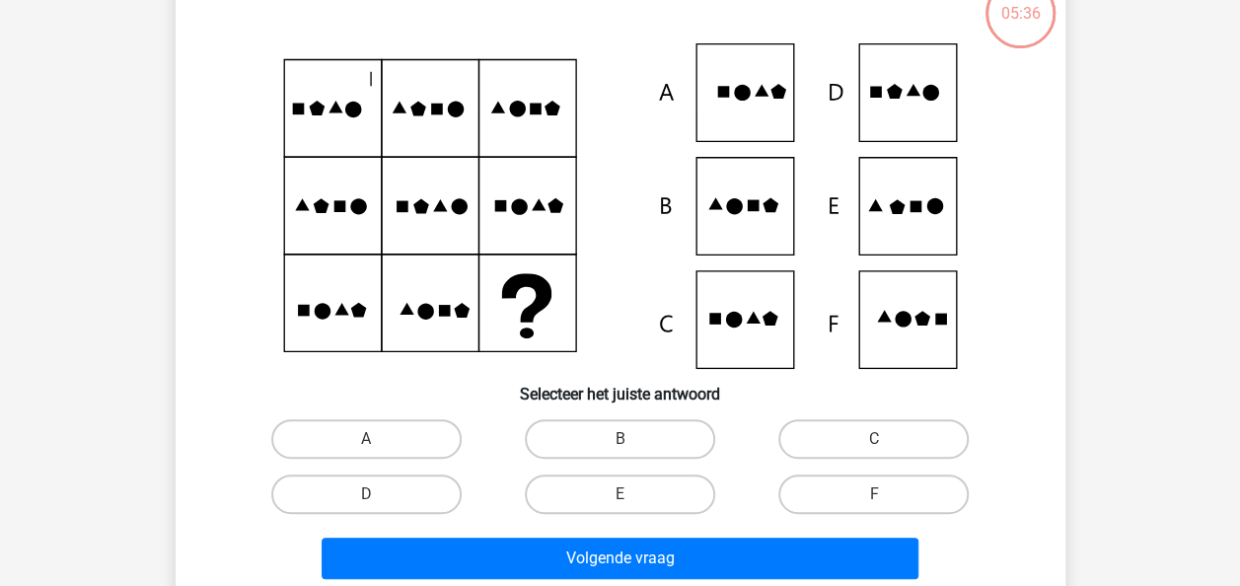
scroll to position [91, 0]
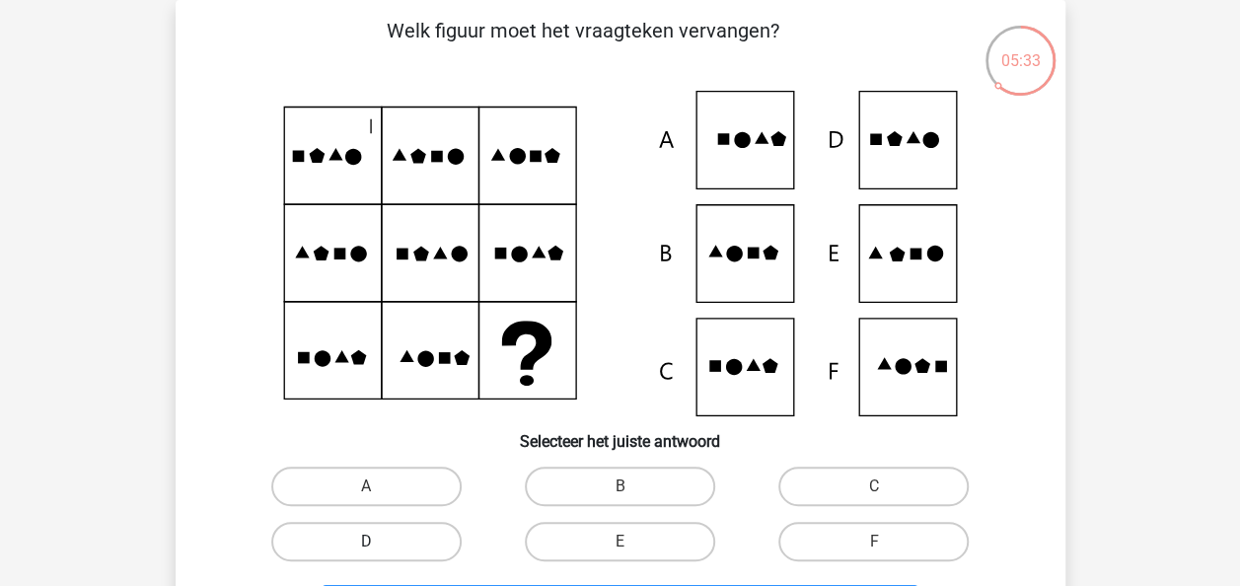
click at [447, 547] on label "D" at bounding box center [366, 541] width 190 height 39
click at [379, 547] on input "D" at bounding box center [372, 548] width 13 height 13
radio input "true"
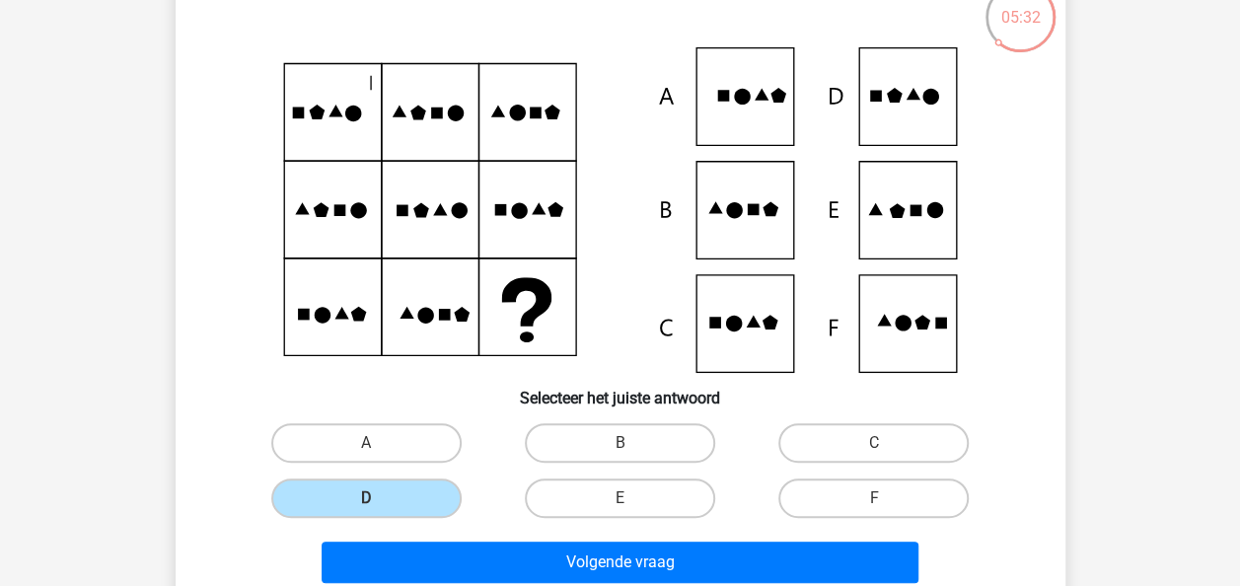
scroll to position [135, 0]
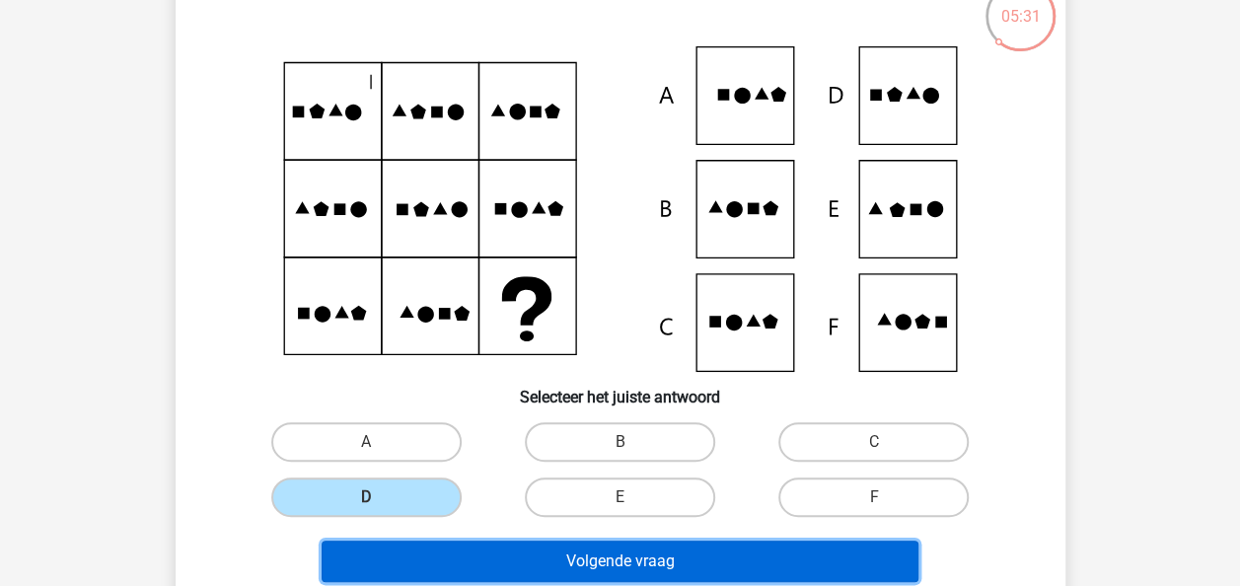
click at [508, 549] on button "Volgende vraag" at bounding box center [620, 561] width 597 height 41
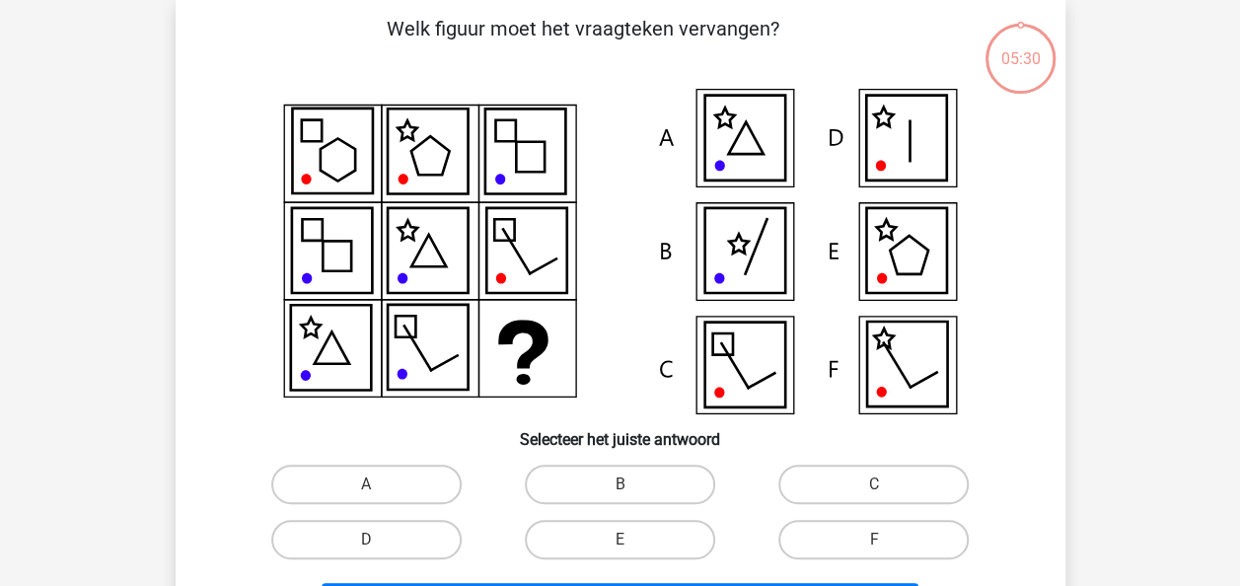
scroll to position [91, 0]
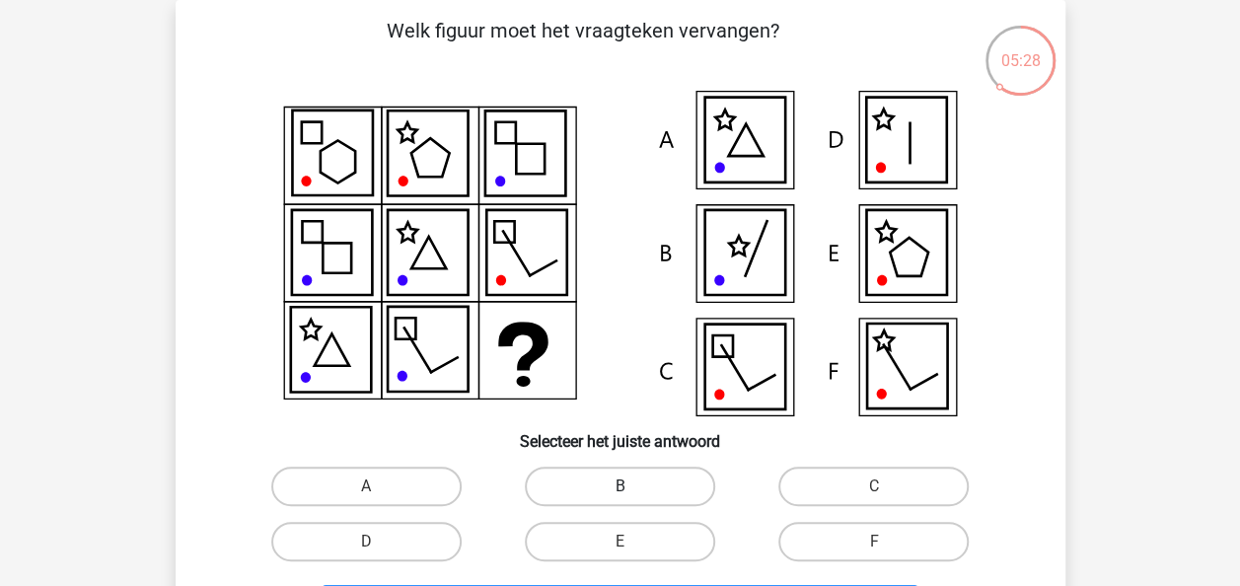
click at [586, 469] on label "B" at bounding box center [620, 486] width 190 height 39
click at [620, 486] on input "B" at bounding box center [626, 492] width 13 height 13
radio input "true"
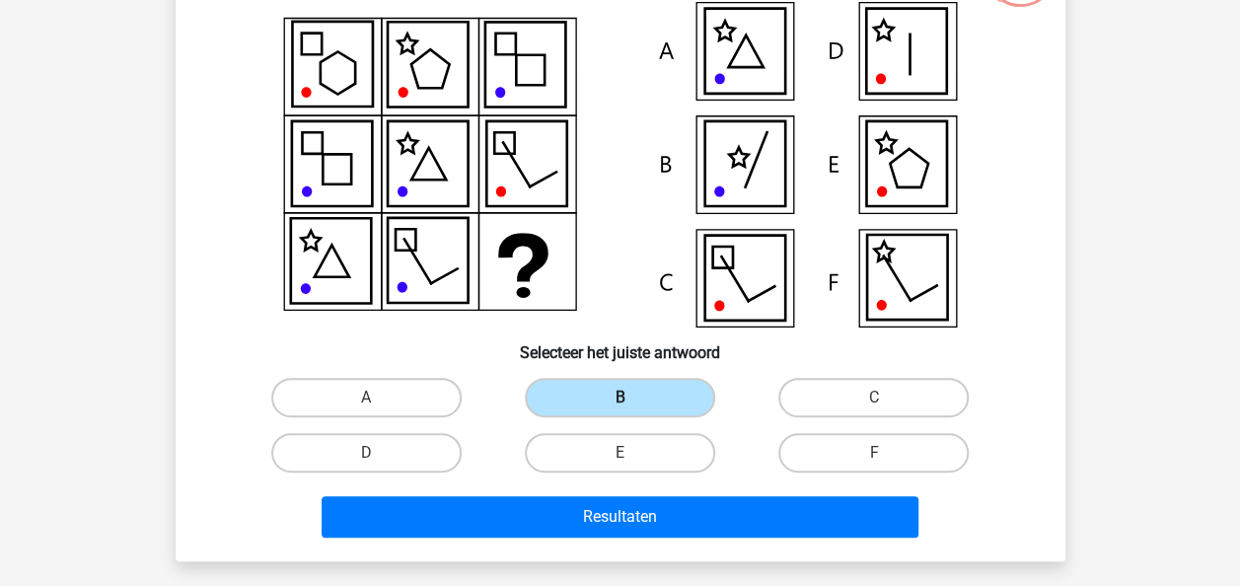
scroll to position [183, 0]
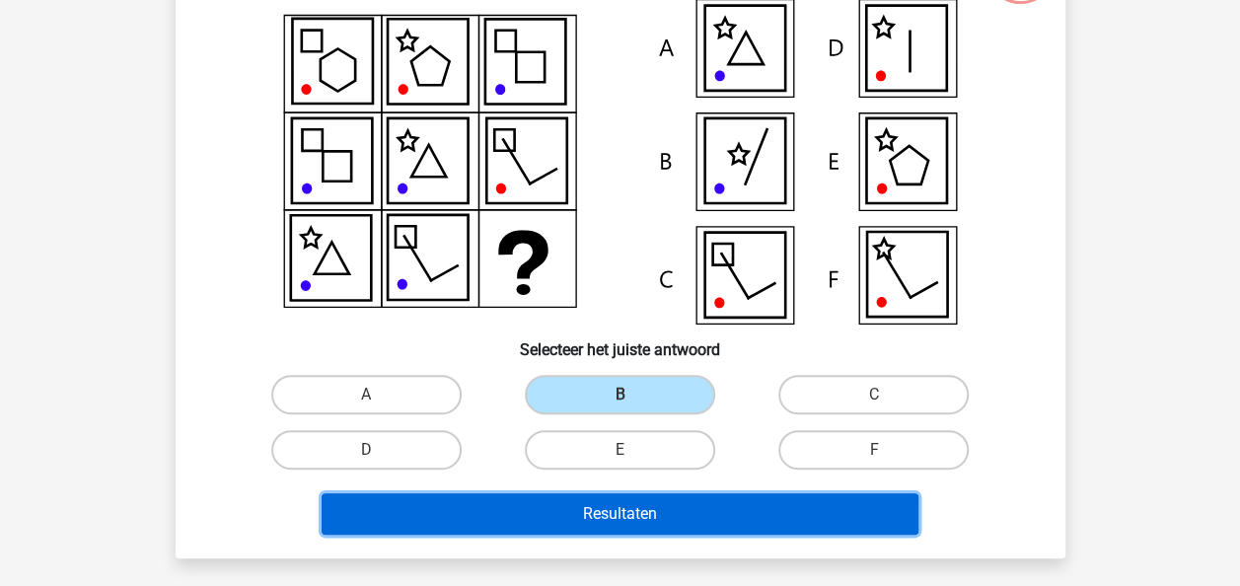
click at [547, 509] on button "Resultaten" at bounding box center [620, 513] width 597 height 41
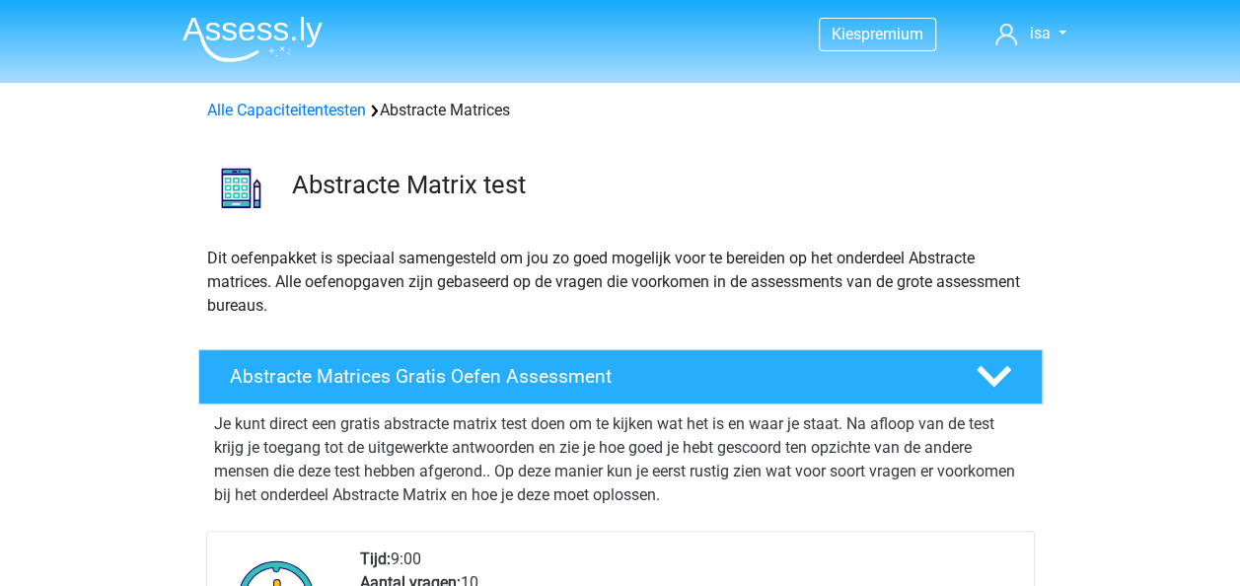
scroll to position [129, 0]
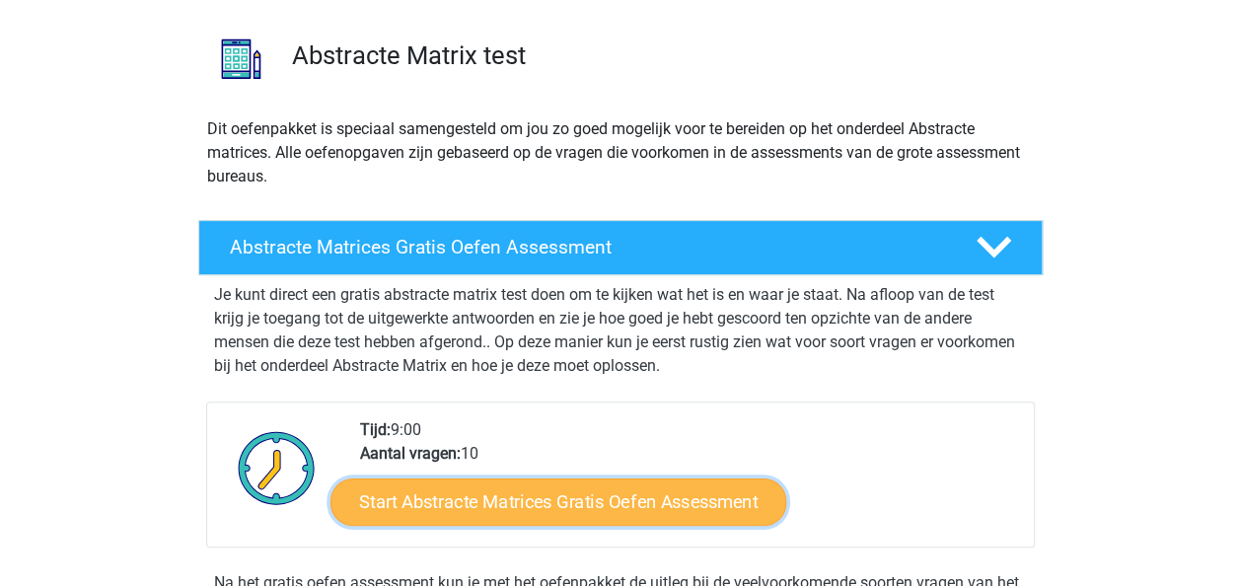
click at [420, 489] on link "Start Abstracte Matrices Gratis Oefen Assessment" at bounding box center [559, 501] width 456 height 47
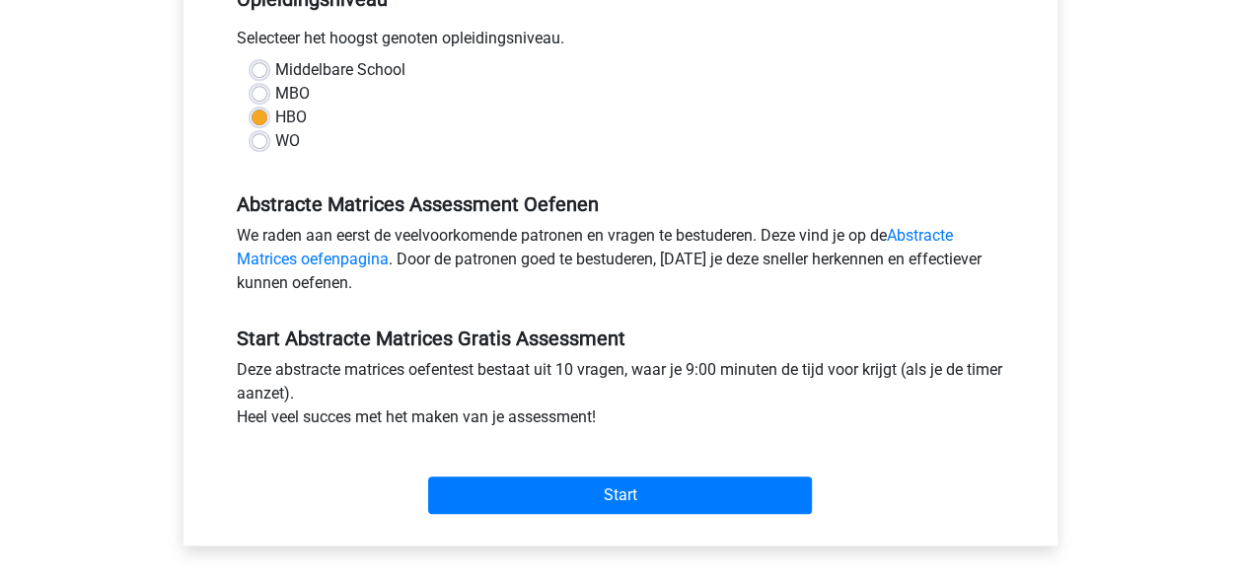
scroll to position [441, 0]
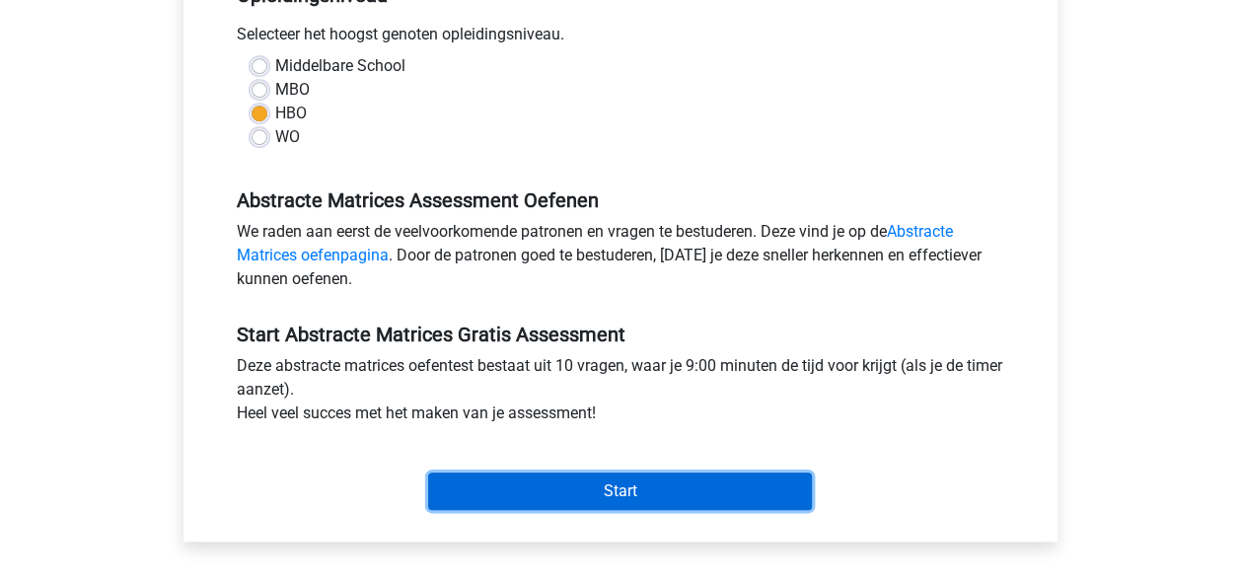
click at [624, 485] on input "Start" at bounding box center [620, 491] width 384 height 37
click at [505, 483] on input "Start" at bounding box center [620, 491] width 384 height 37
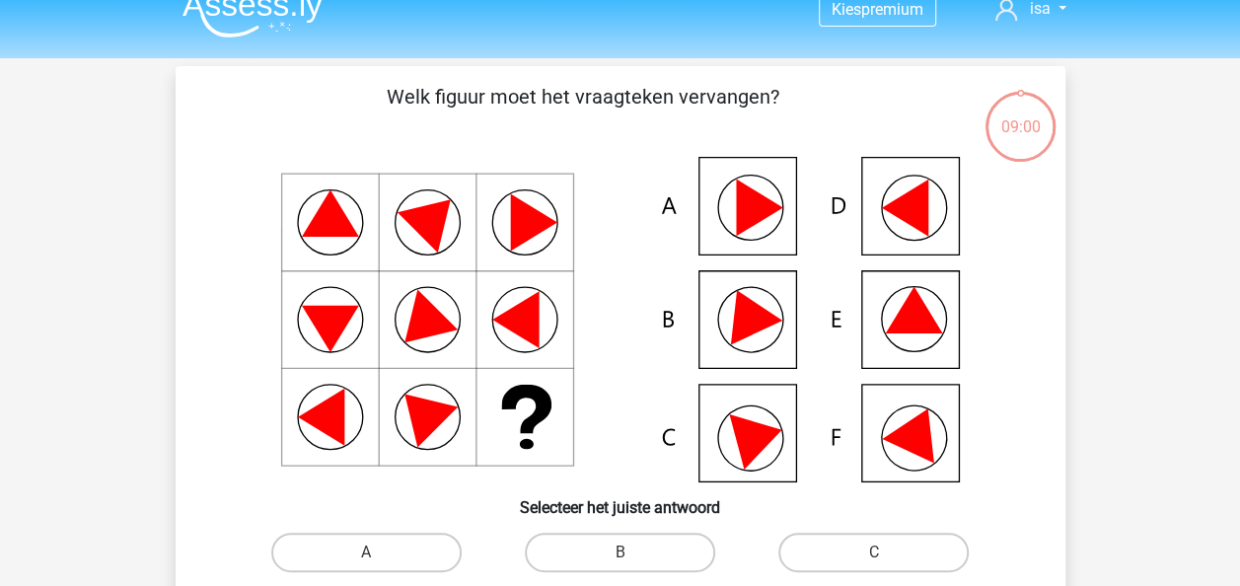
scroll to position [26, 0]
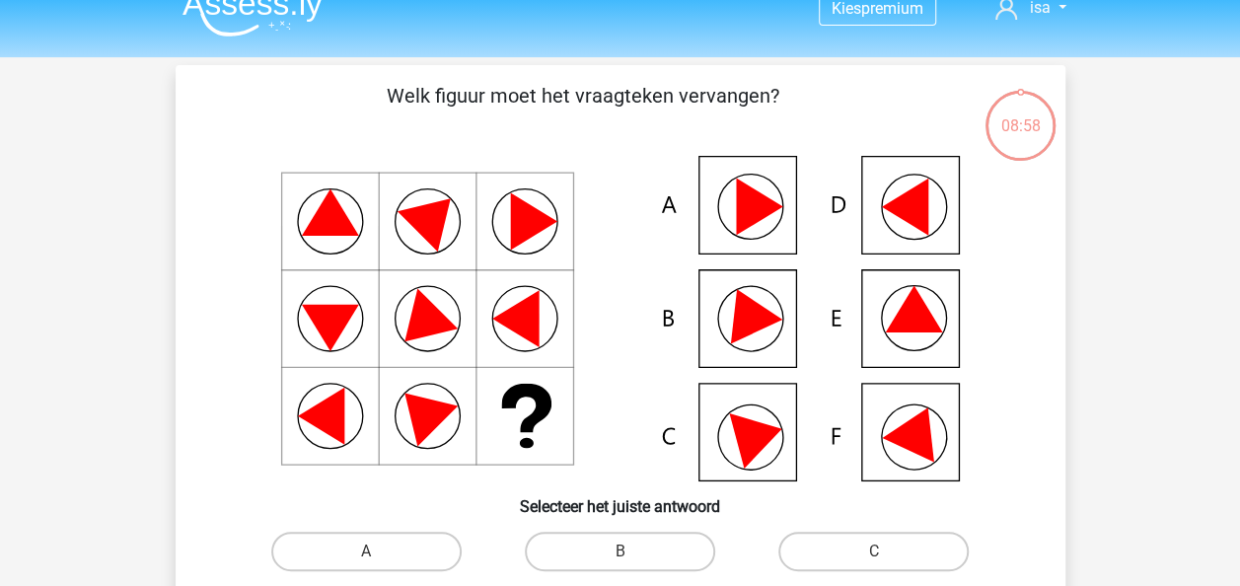
click at [1025, 122] on div "08:58" at bounding box center [1021, 113] width 74 height 49
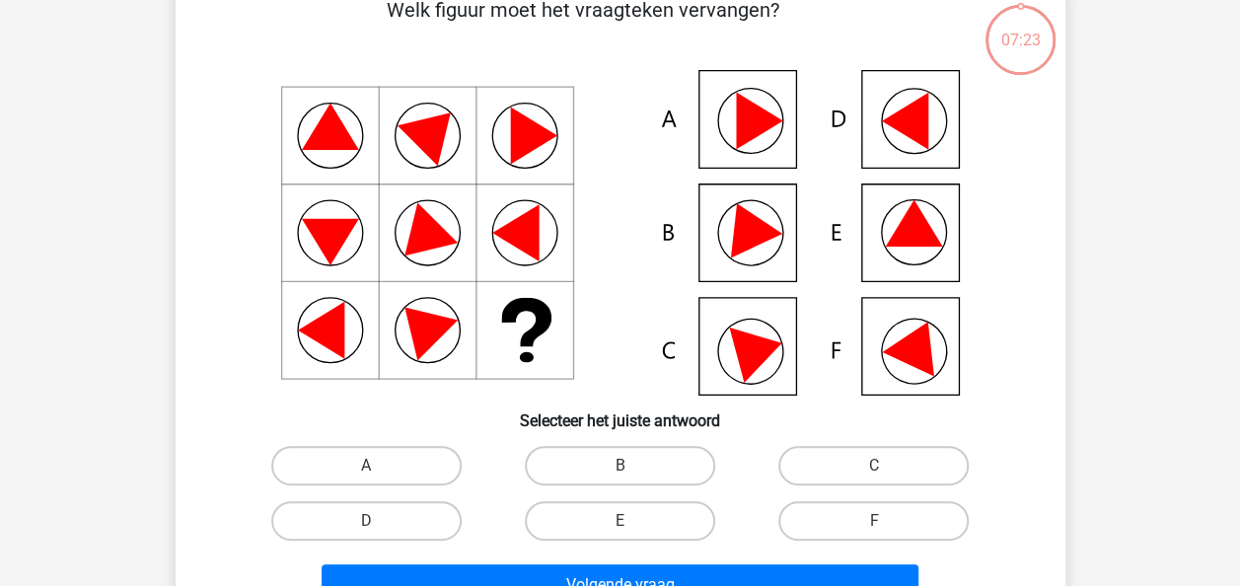
scroll to position [116, 0]
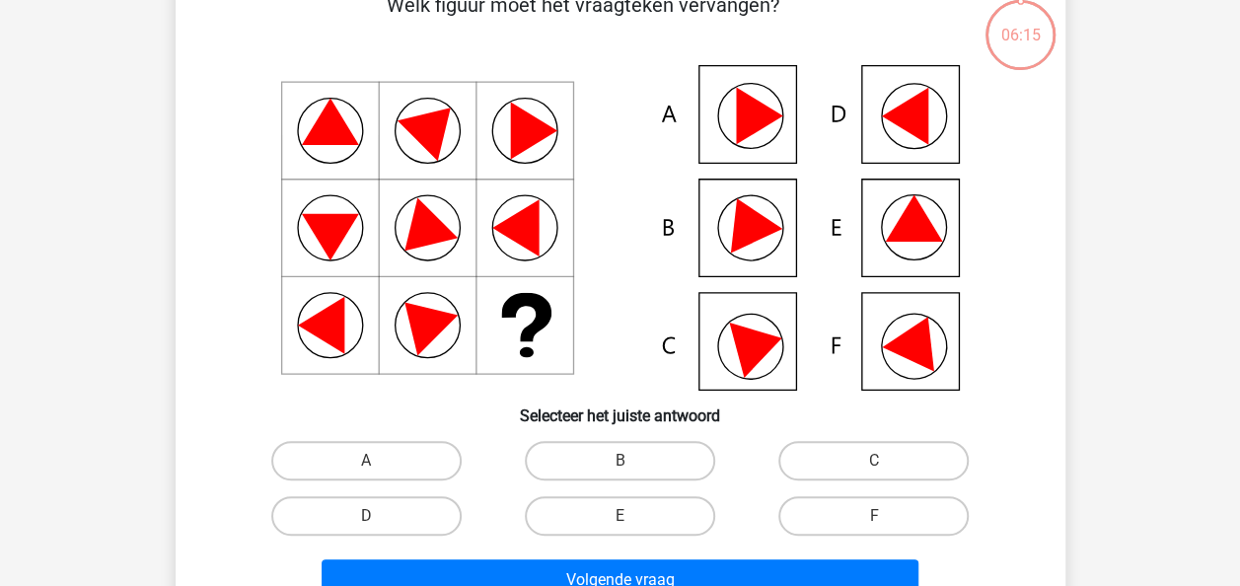
click at [621, 462] on input "B" at bounding box center [626, 467] width 13 height 13
radio input "true"
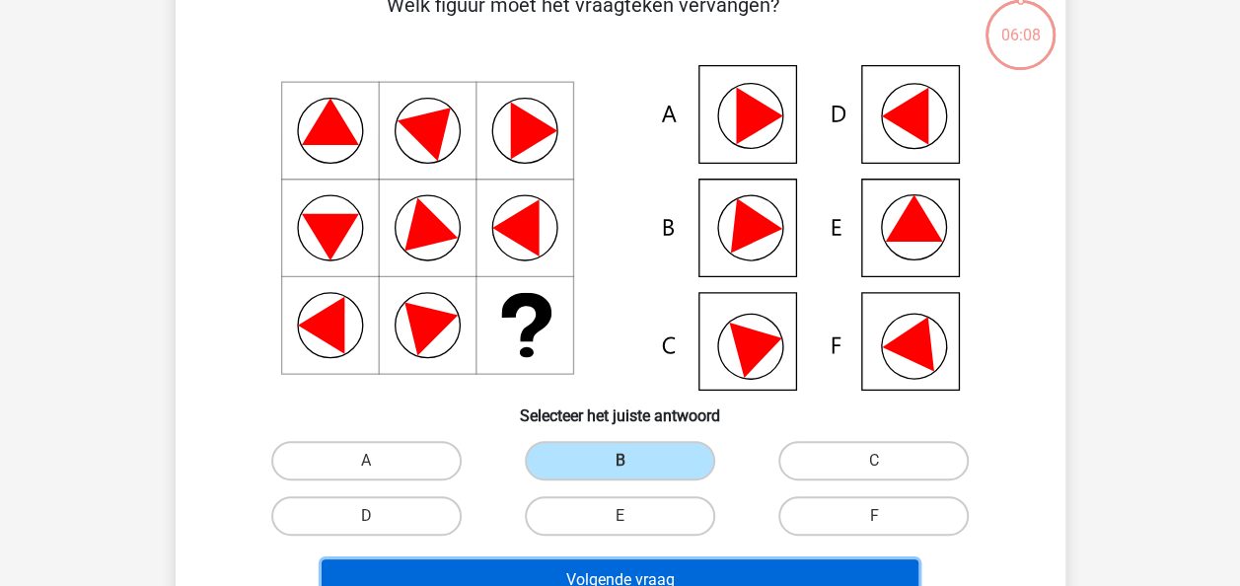
click at [628, 568] on button "Volgende vraag" at bounding box center [620, 579] width 597 height 41
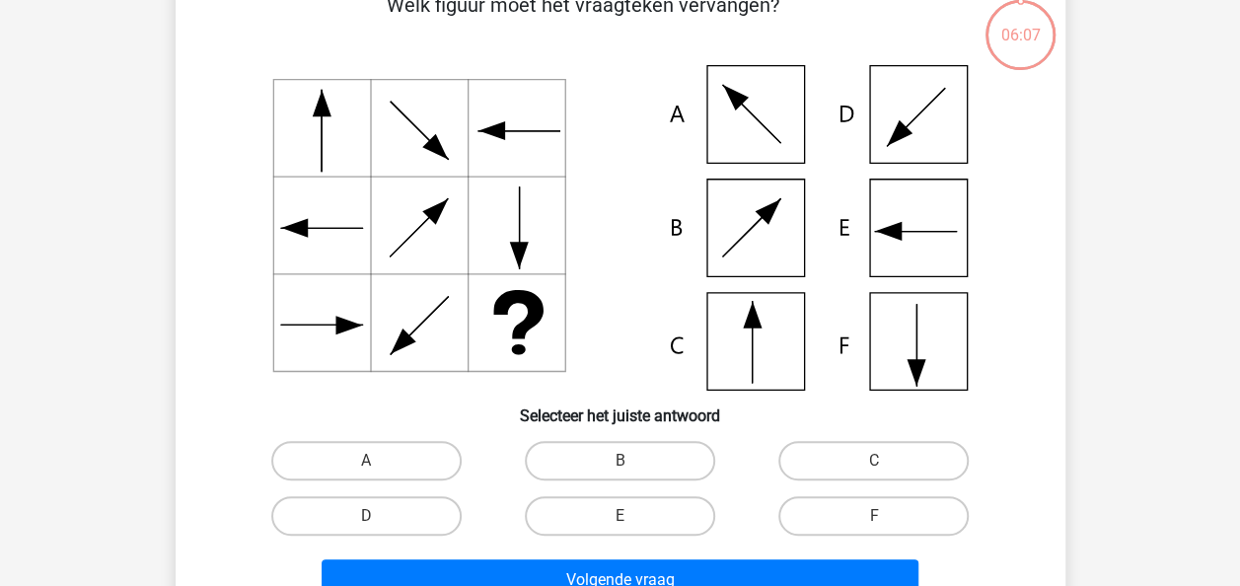
scroll to position [91, 0]
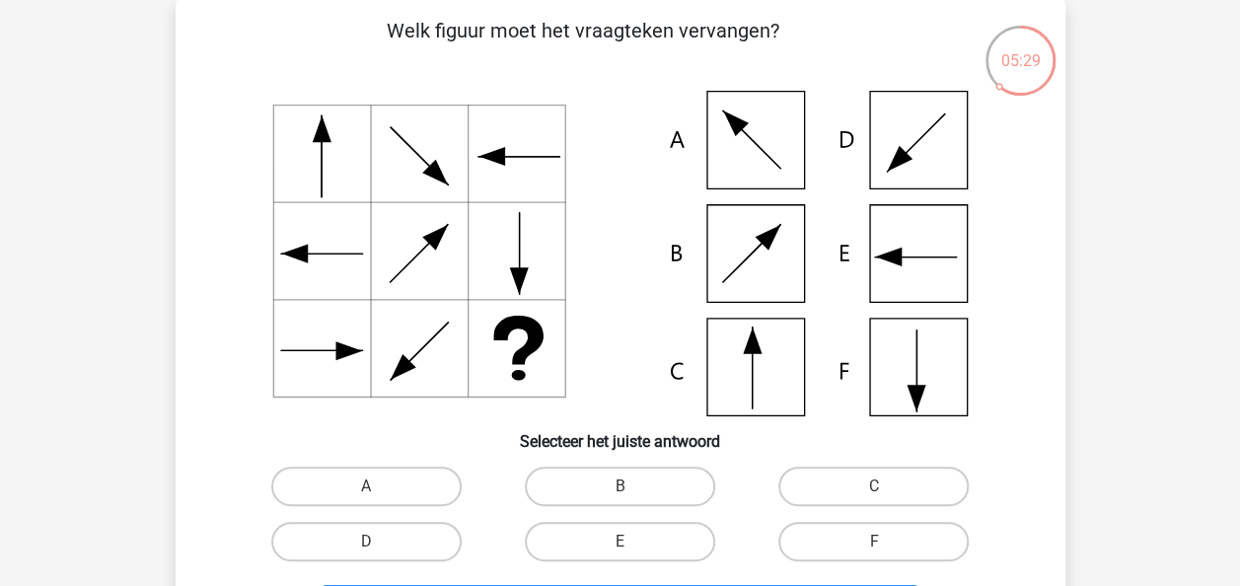
click at [729, 134] on icon at bounding box center [620, 254] width 795 height 326
click at [425, 470] on label "A" at bounding box center [366, 486] width 190 height 39
click at [379, 486] on input "A" at bounding box center [372, 492] width 13 height 13
radio input "true"
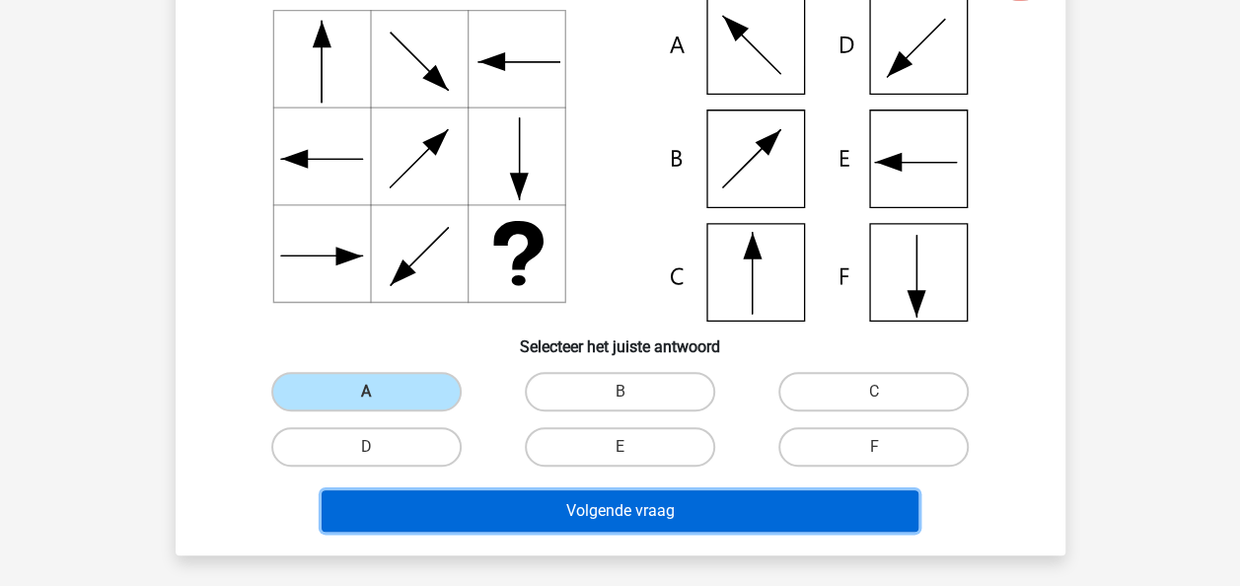
click at [743, 512] on button "Volgende vraag" at bounding box center [620, 510] width 597 height 41
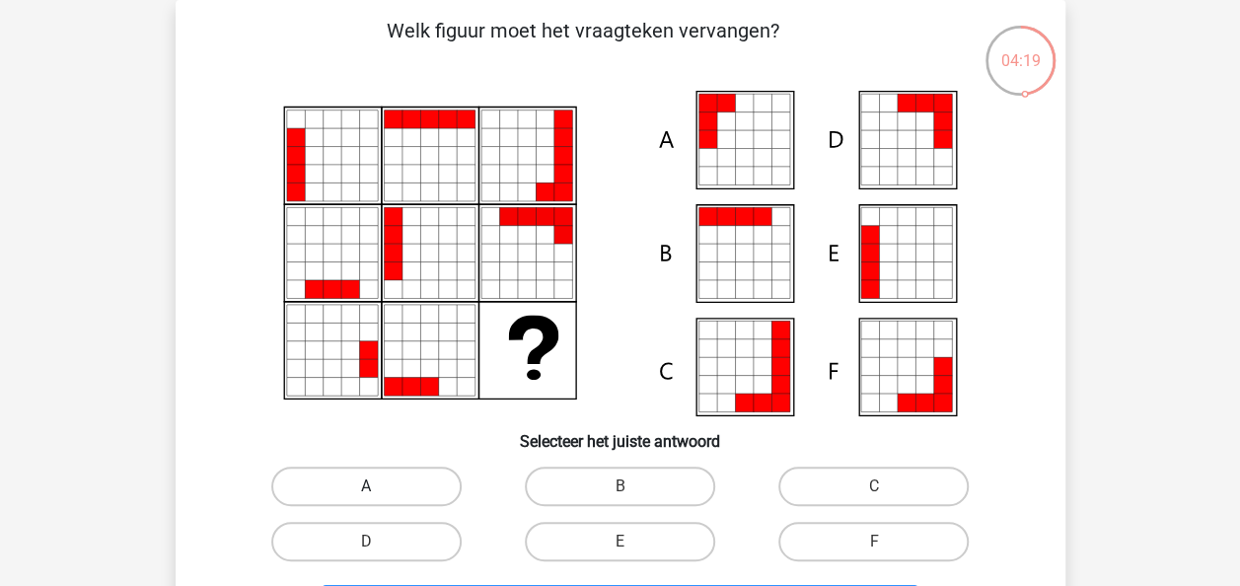
click at [418, 493] on label "A" at bounding box center [366, 486] width 190 height 39
click at [379, 493] on input "A" at bounding box center [372, 492] width 13 height 13
radio input "true"
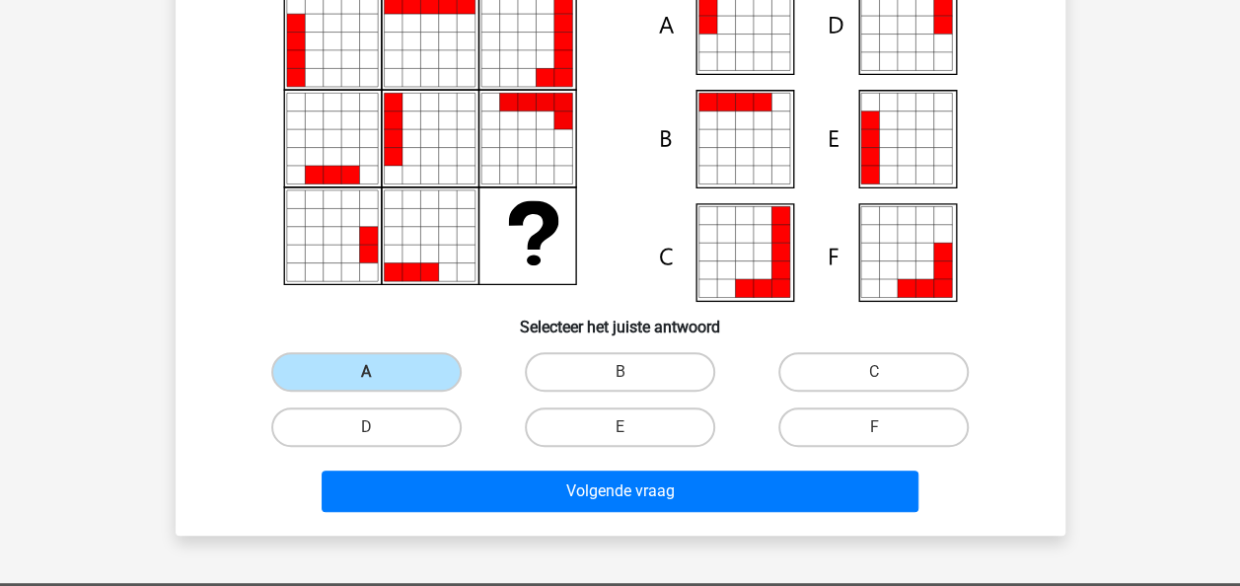
scroll to position [209, 0]
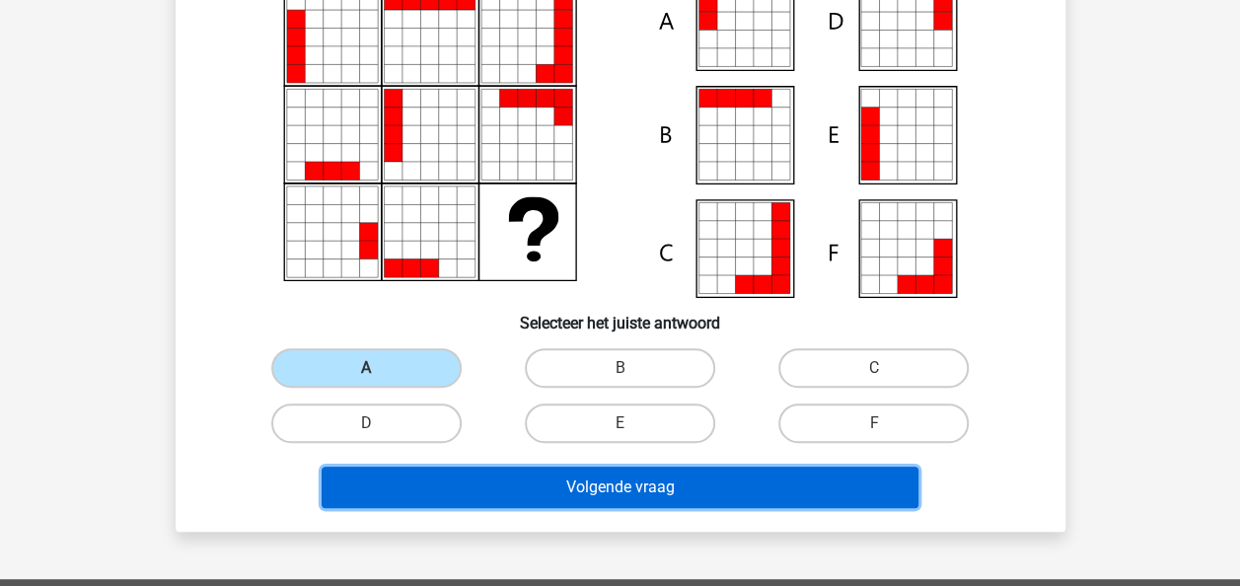
click at [586, 481] on button "Volgende vraag" at bounding box center [620, 487] width 597 height 41
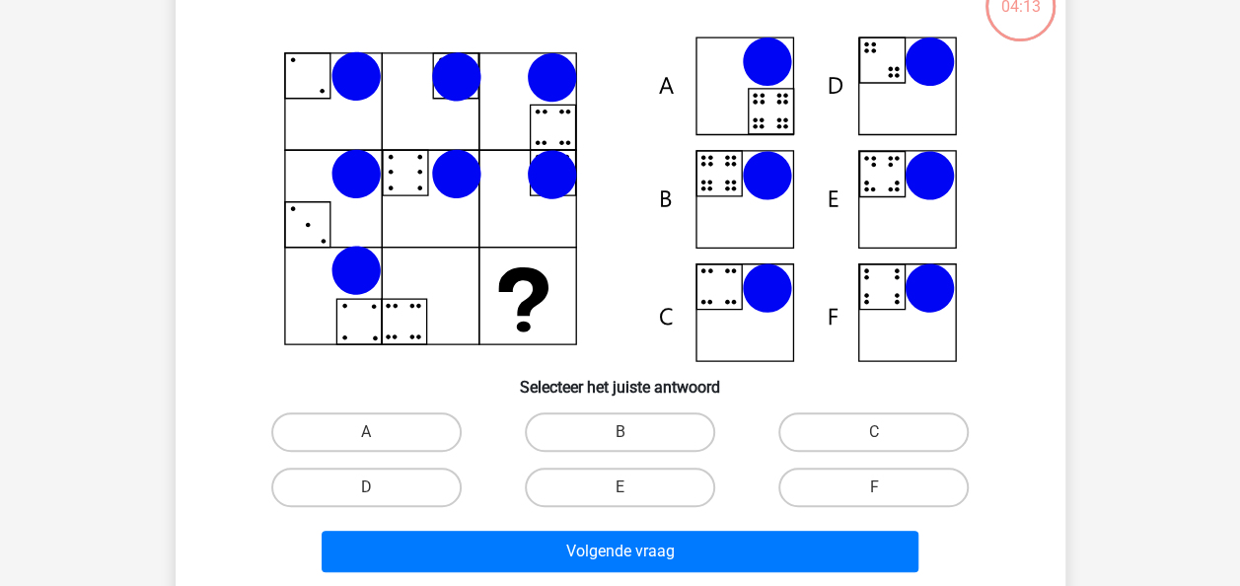
scroll to position [91, 0]
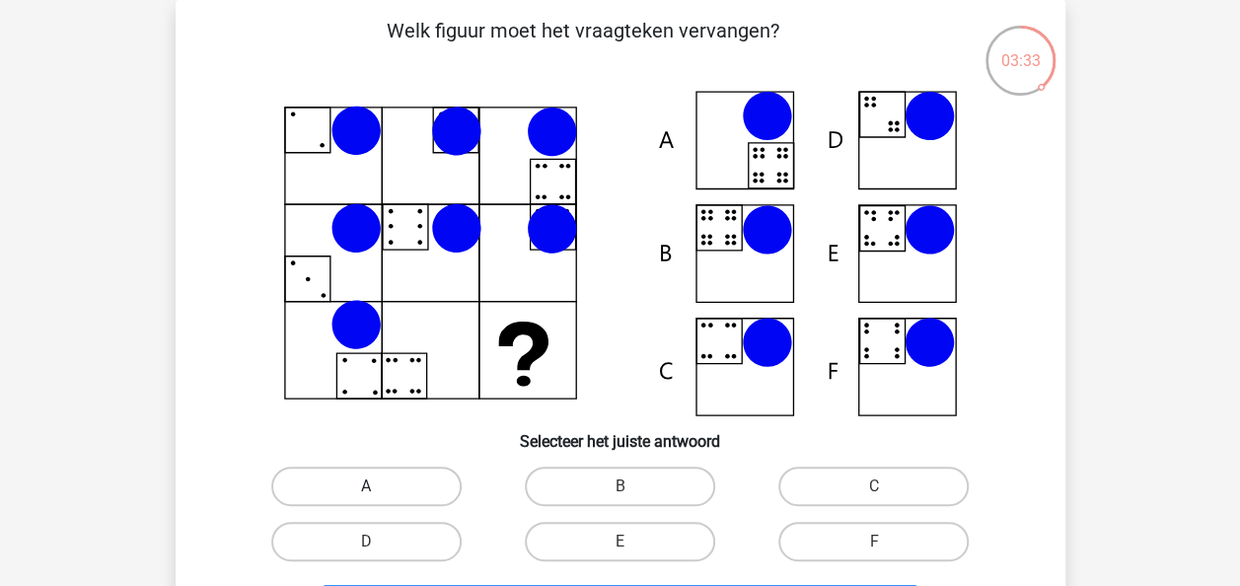
click at [446, 484] on label "A" at bounding box center [366, 486] width 190 height 39
click at [379, 486] on input "A" at bounding box center [372, 492] width 13 height 13
radio input "true"
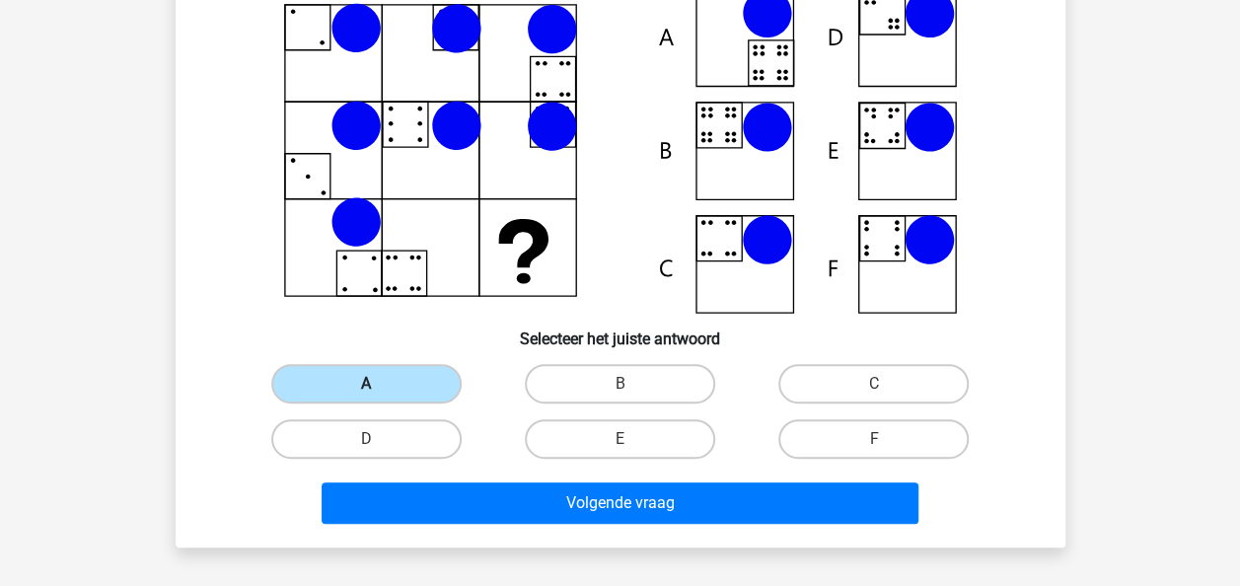
scroll to position [194, 0]
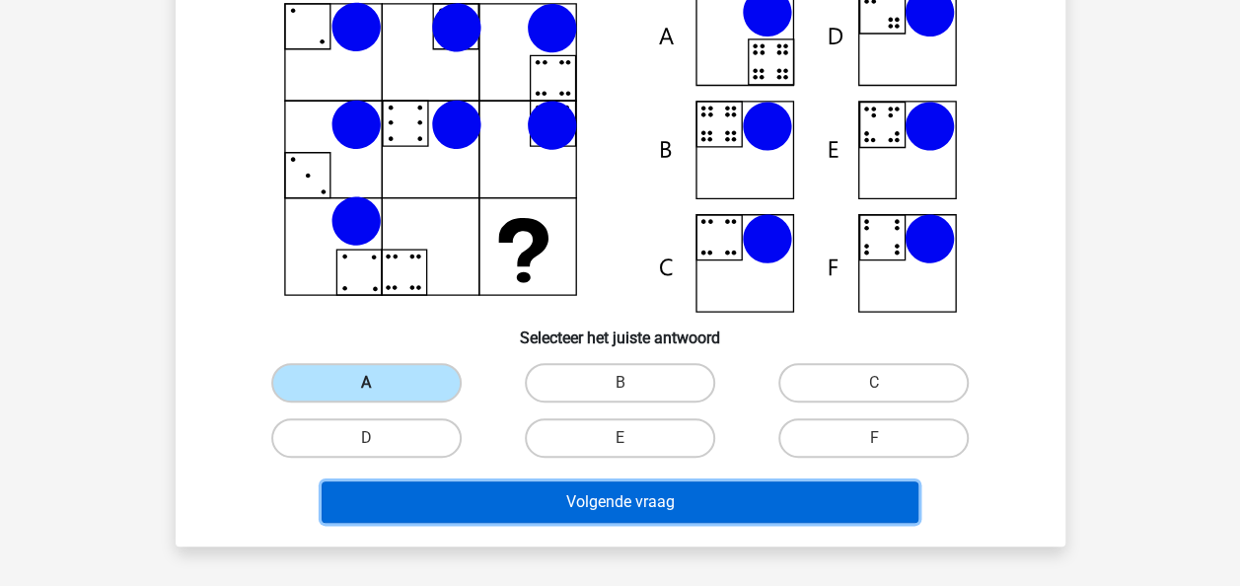
click at [446, 484] on button "Volgende vraag" at bounding box center [620, 501] width 597 height 41
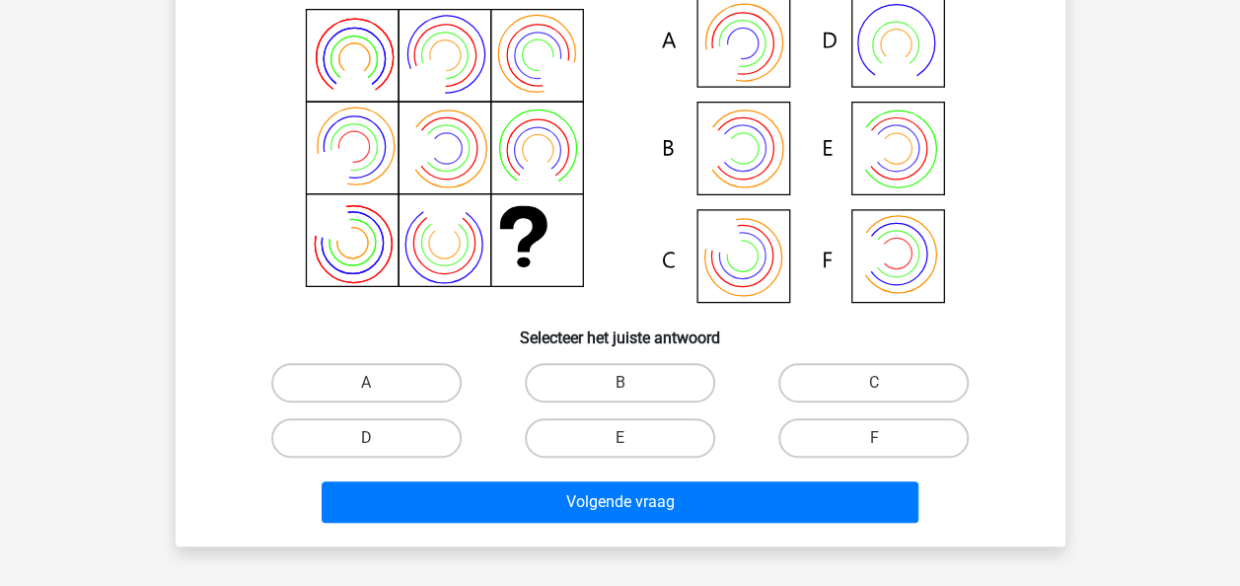
scroll to position [91, 0]
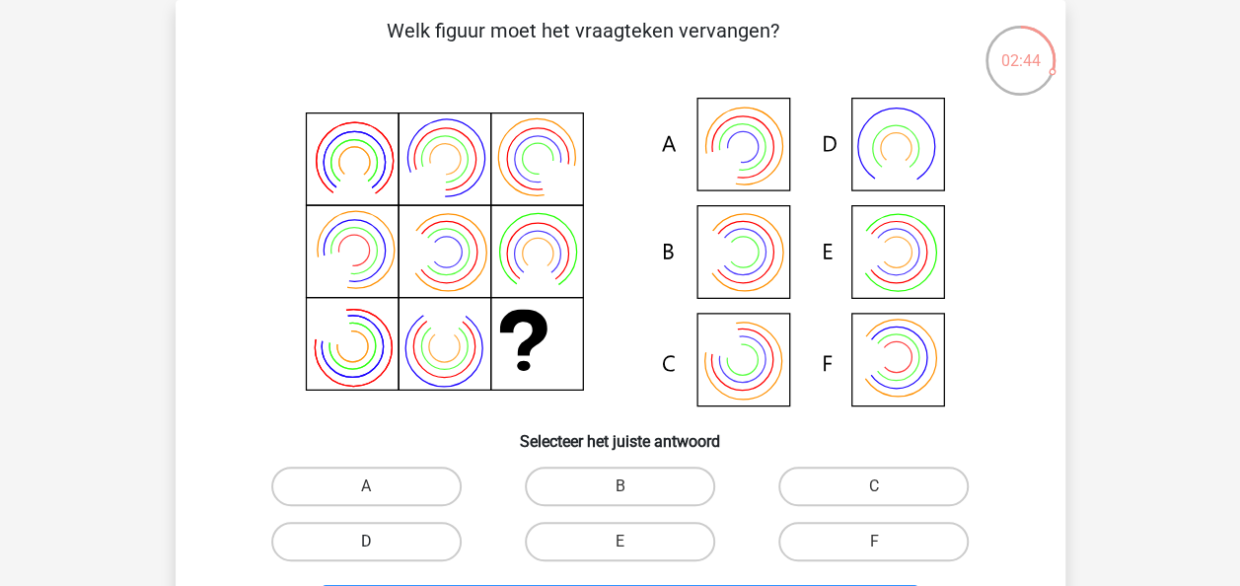
click at [440, 541] on label "D" at bounding box center [366, 541] width 190 height 39
click at [379, 542] on input "D" at bounding box center [372, 548] width 13 height 13
radio input "true"
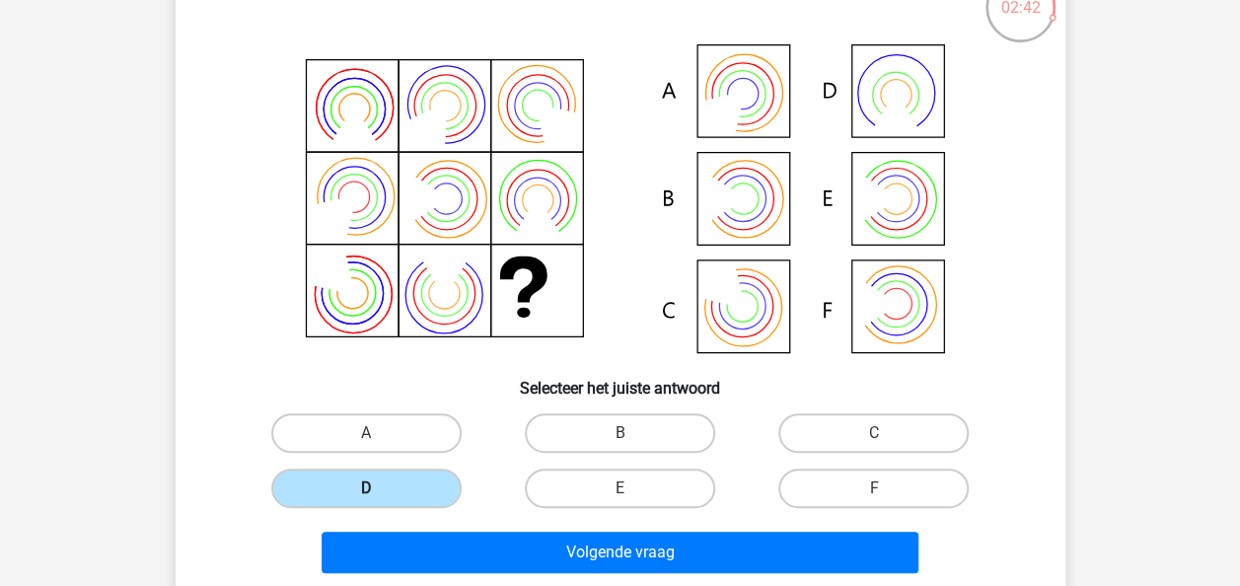
scroll to position [157, 0]
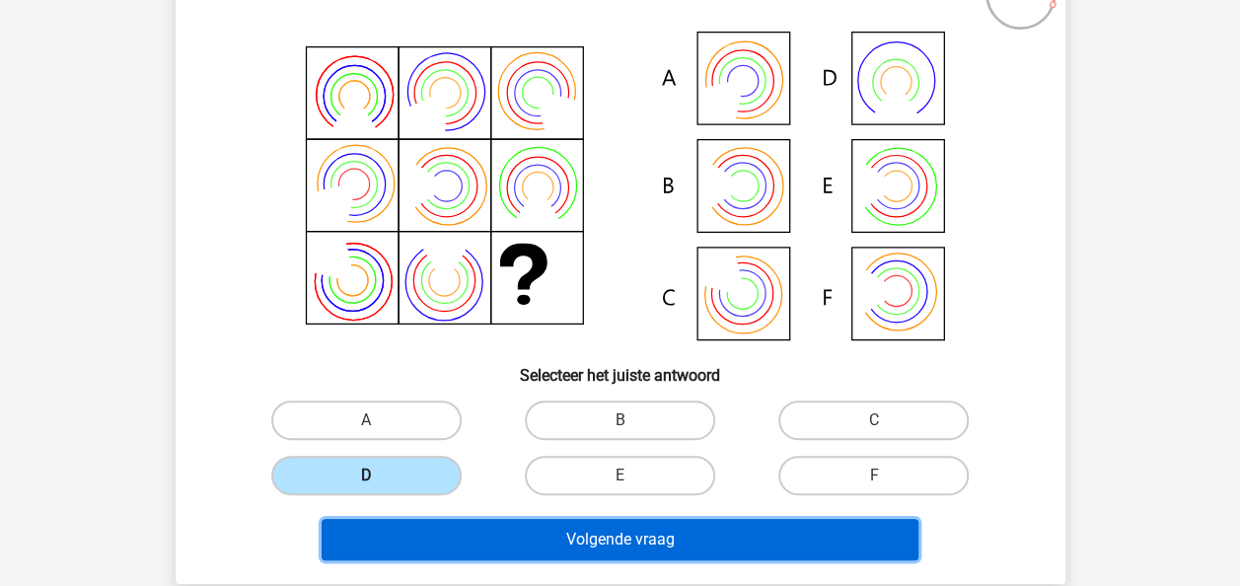
click at [440, 534] on button "Volgende vraag" at bounding box center [620, 539] width 597 height 41
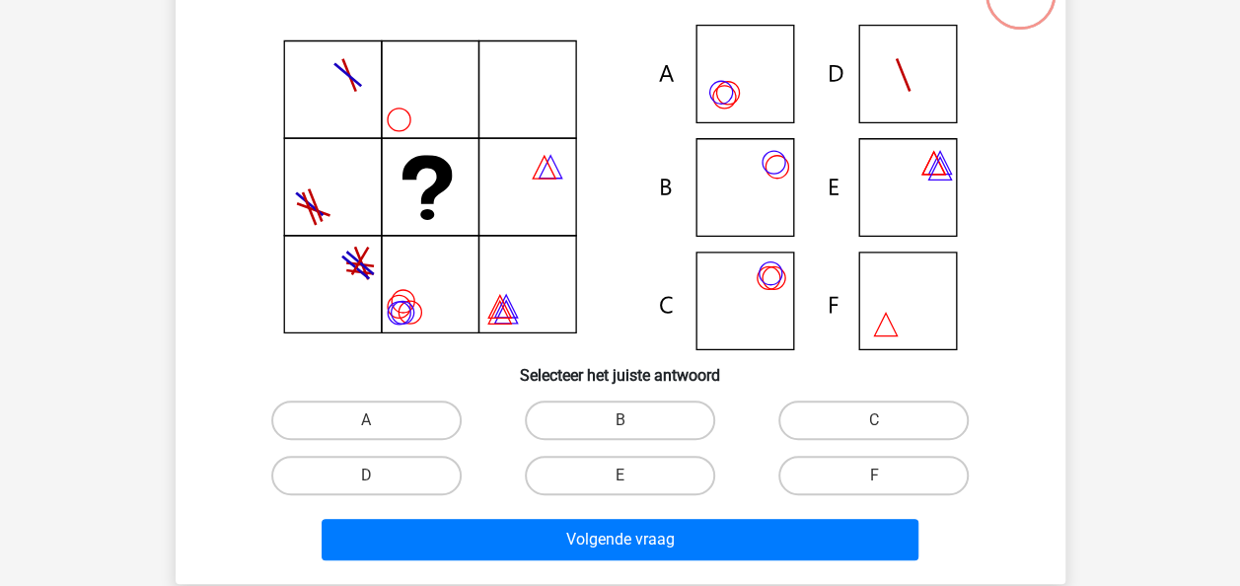
scroll to position [91, 0]
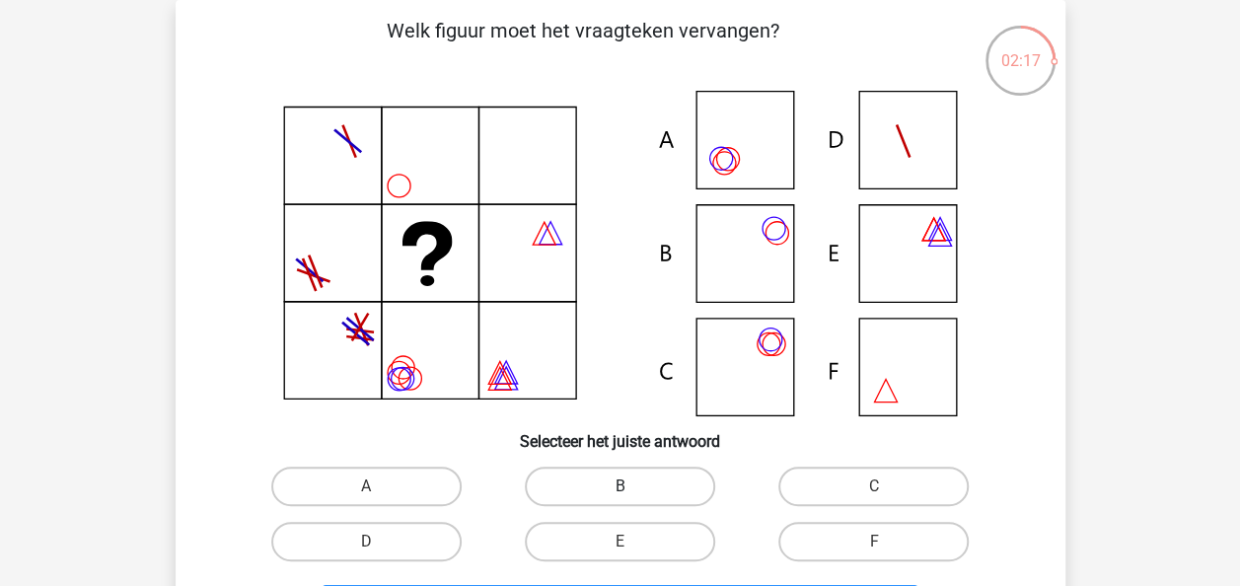
click at [589, 481] on label "B" at bounding box center [620, 486] width 190 height 39
click at [620, 486] on input "B" at bounding box center [626, 492] width 13 height 13
radio input "true"
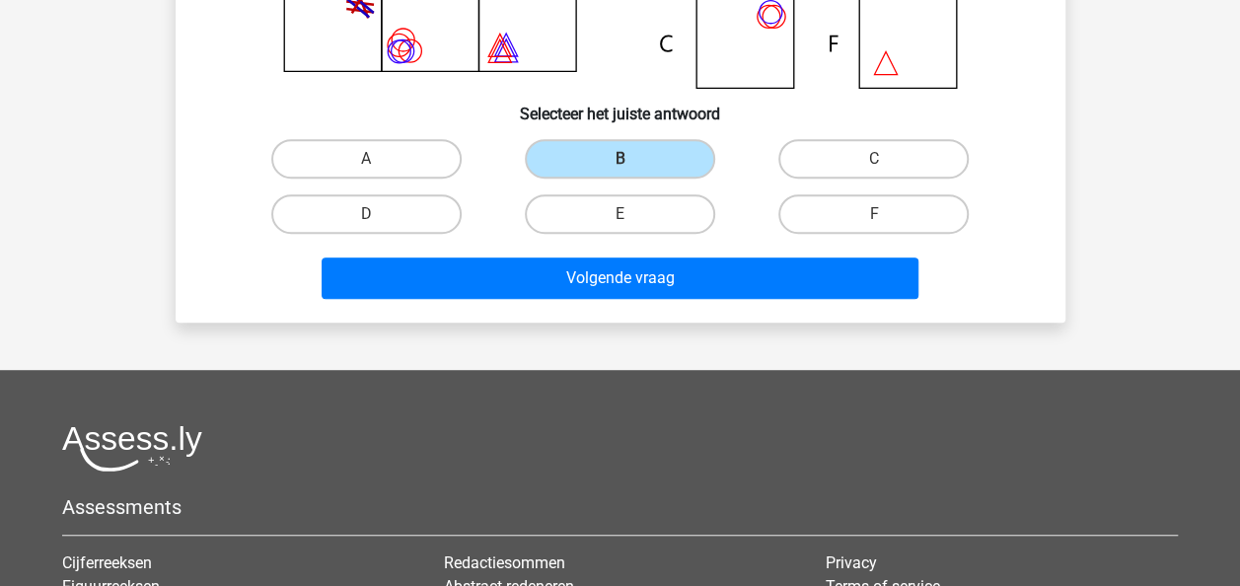
scroll to position [417, 0]
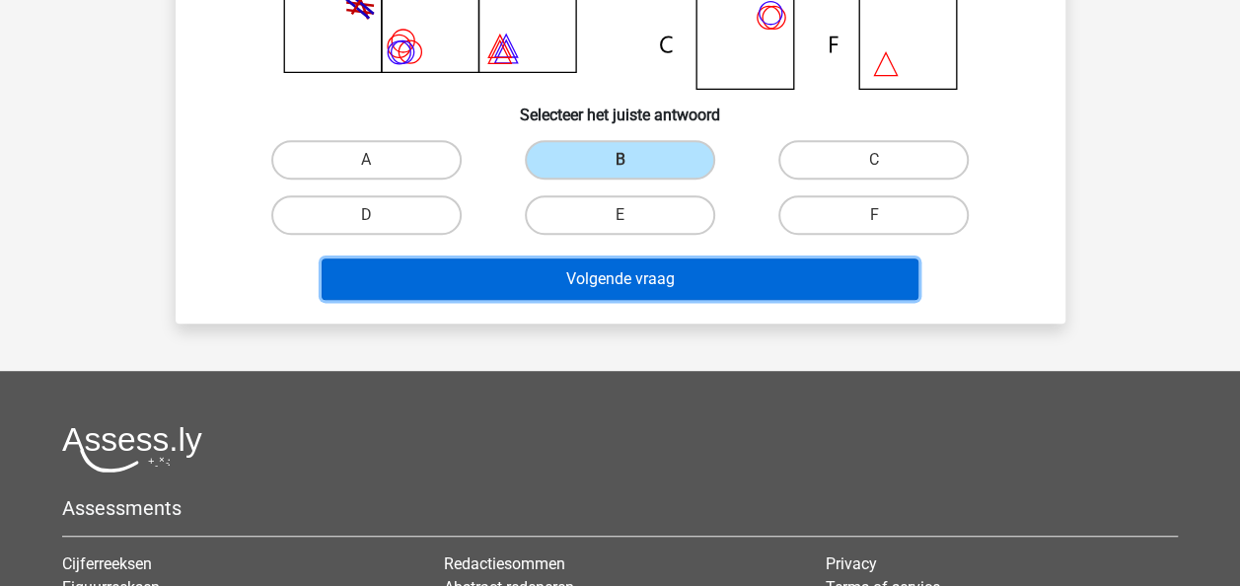
click at [643, 280] on button "Volgende vraag" at bounding box center [620, 278] width 597 height 41
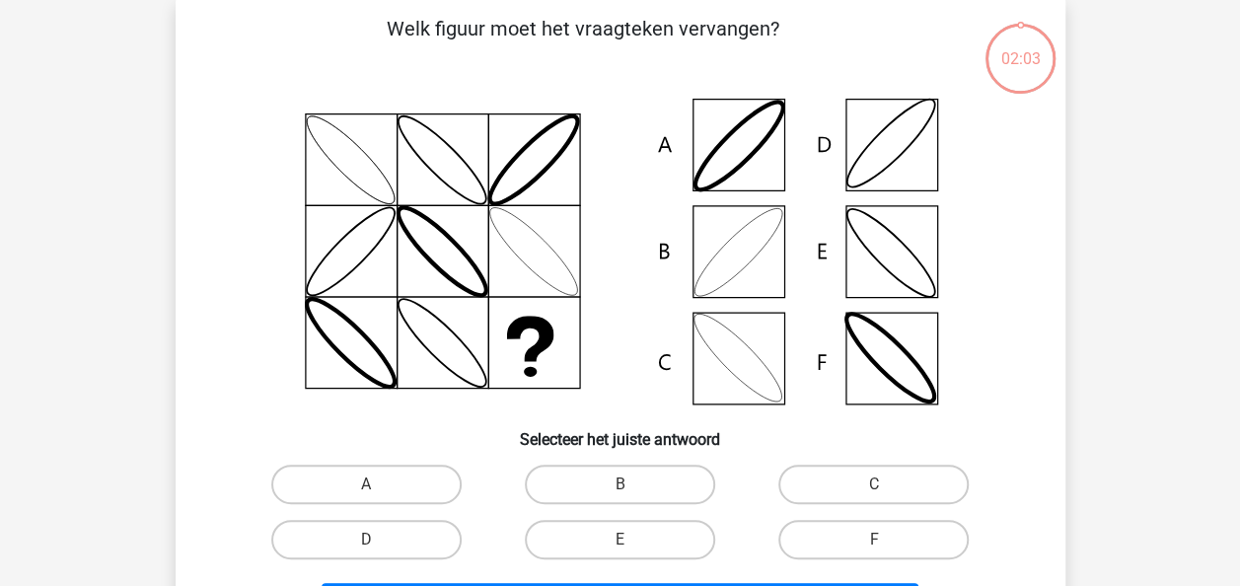
scroll to position [91, 0]
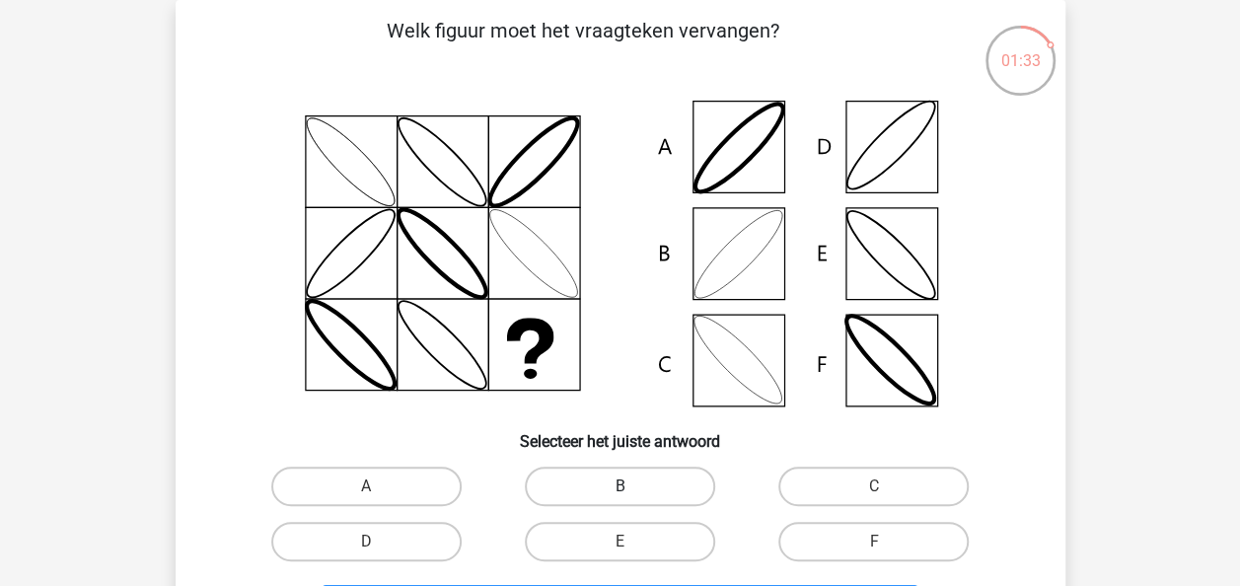
click at [627, 485] on label "B" at bounding box center [620, 486] width 190 height 39
click at [627, 486] on input "B" at bounding box center [626, 492] width 13 height 13
radio input "true"
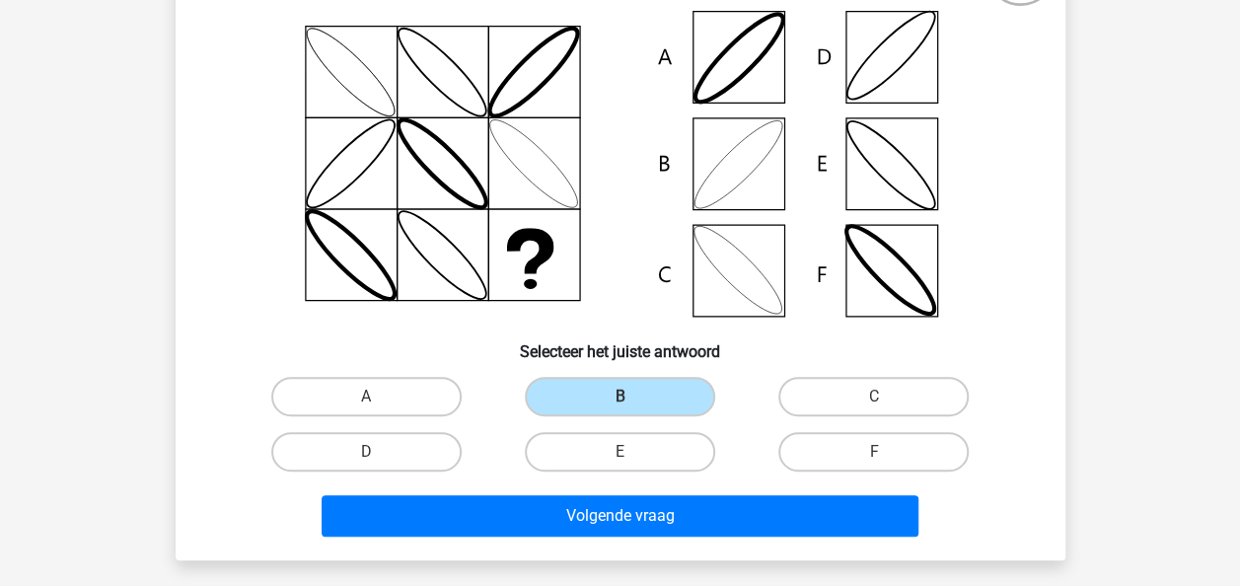
scroll to position [188, 0]
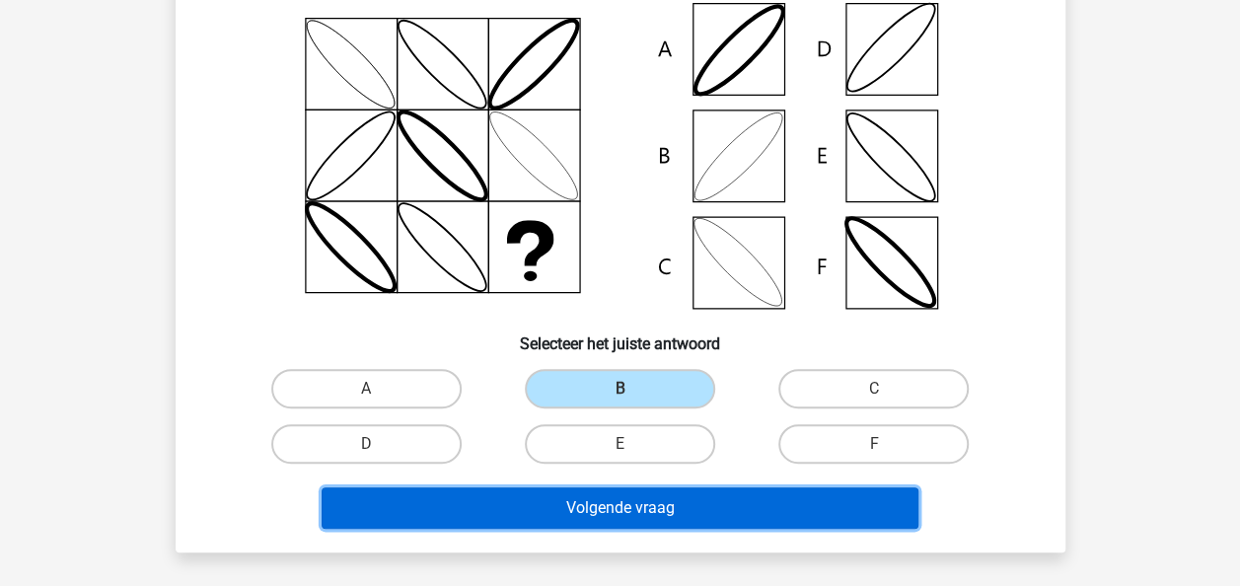
click at [763, 520] on button "Volgende vraag" at bounding box center [620, 507] width 597 height 41
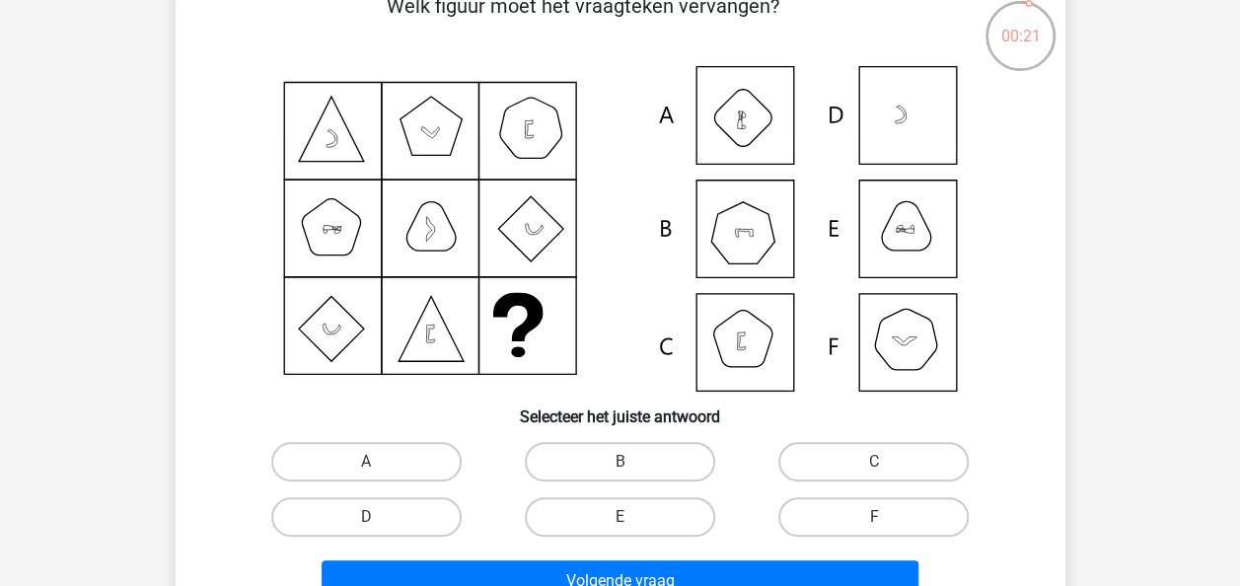
scroll to position [92, 0]
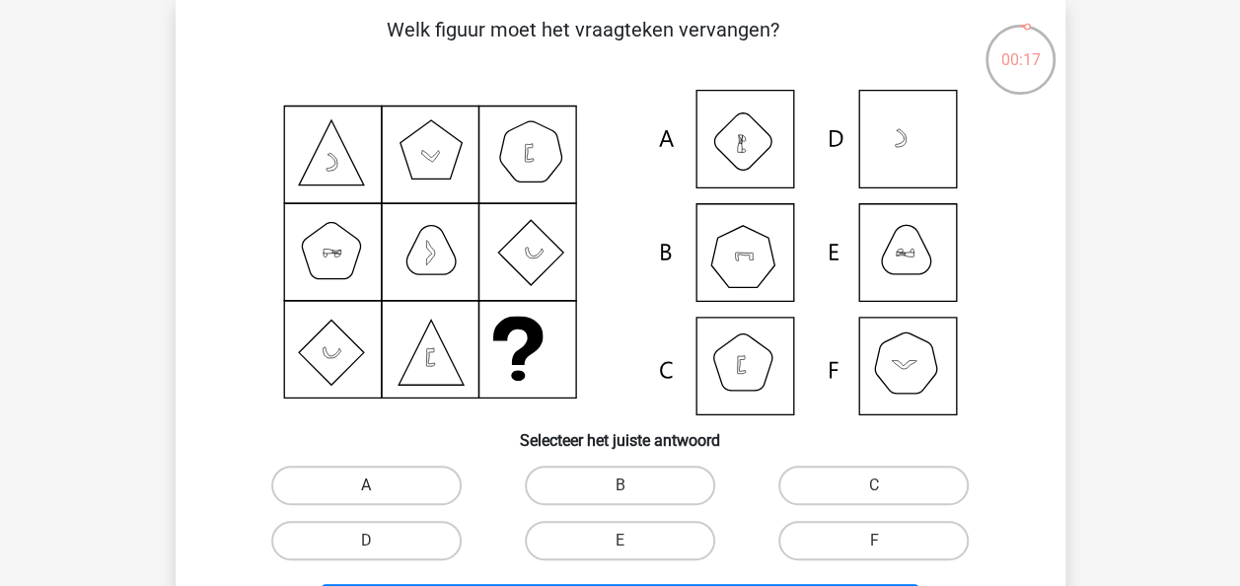
click at [409, 489] on label "A" at bounding box center [366, 485] width 190 height 39
click at [379, 489] on input "A" at bounding box center [372, 491] width 13 height 13
radio input "true"
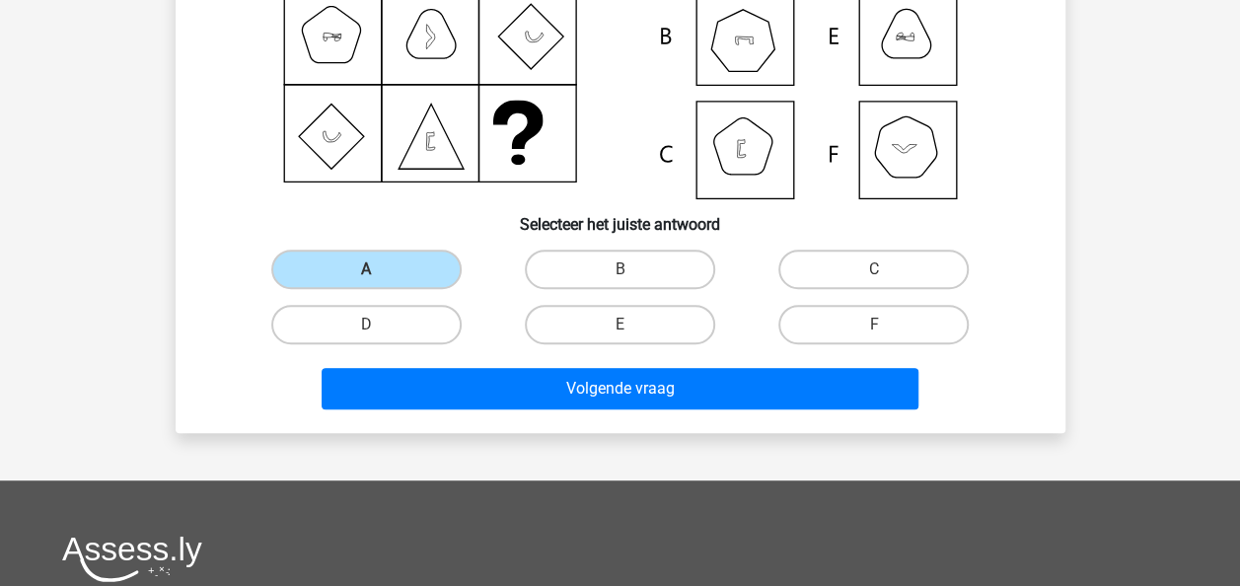
scroll to position [314, 0]
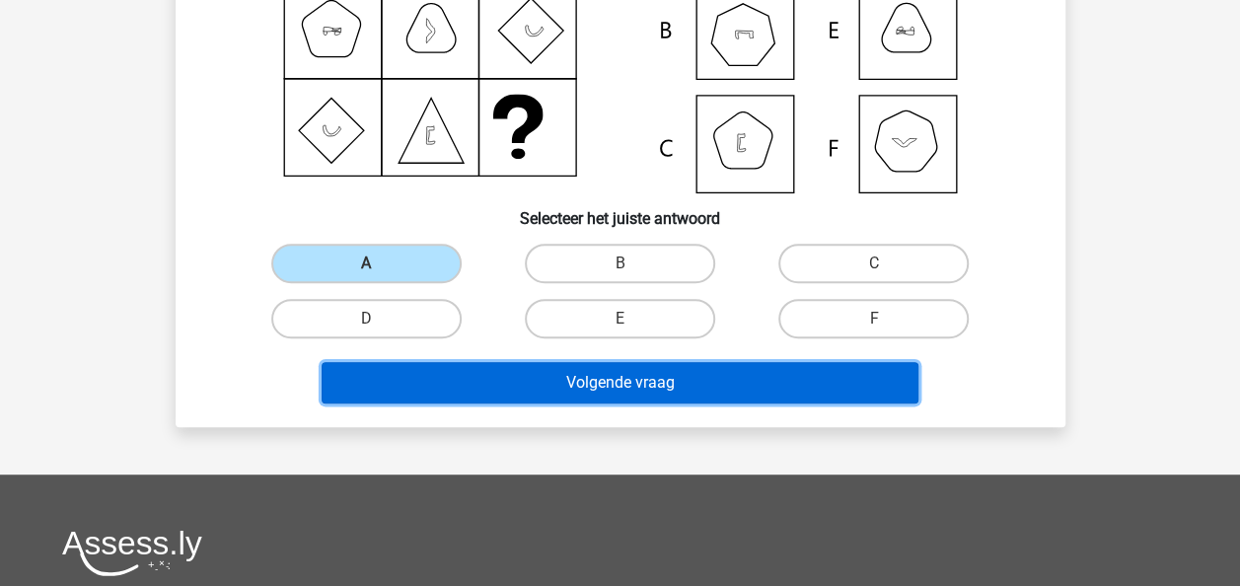
click at [647, 383] on button "Volgende vraag" at bounding box center [620, 382] width 597 height 41
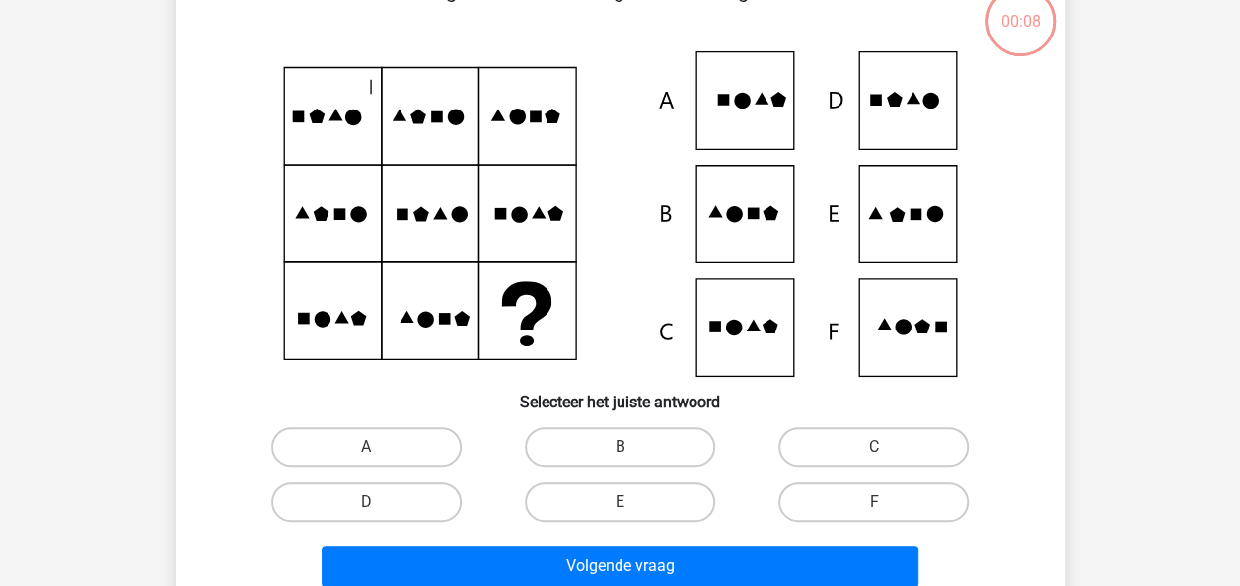
scroll to position [91, 0]
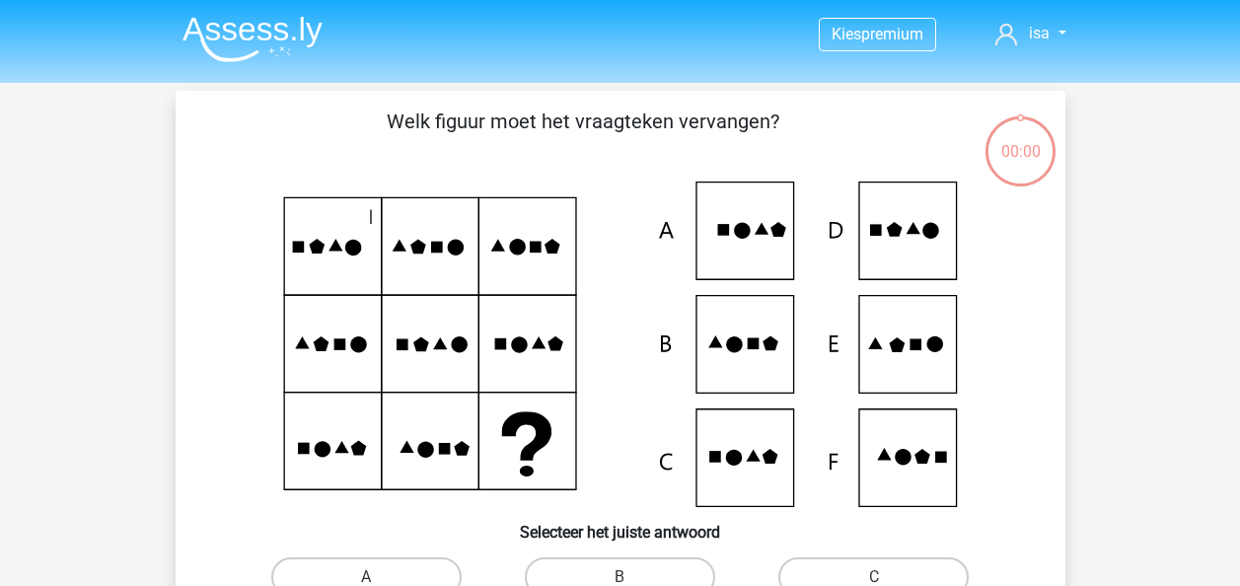
scroll to position [91, 0]
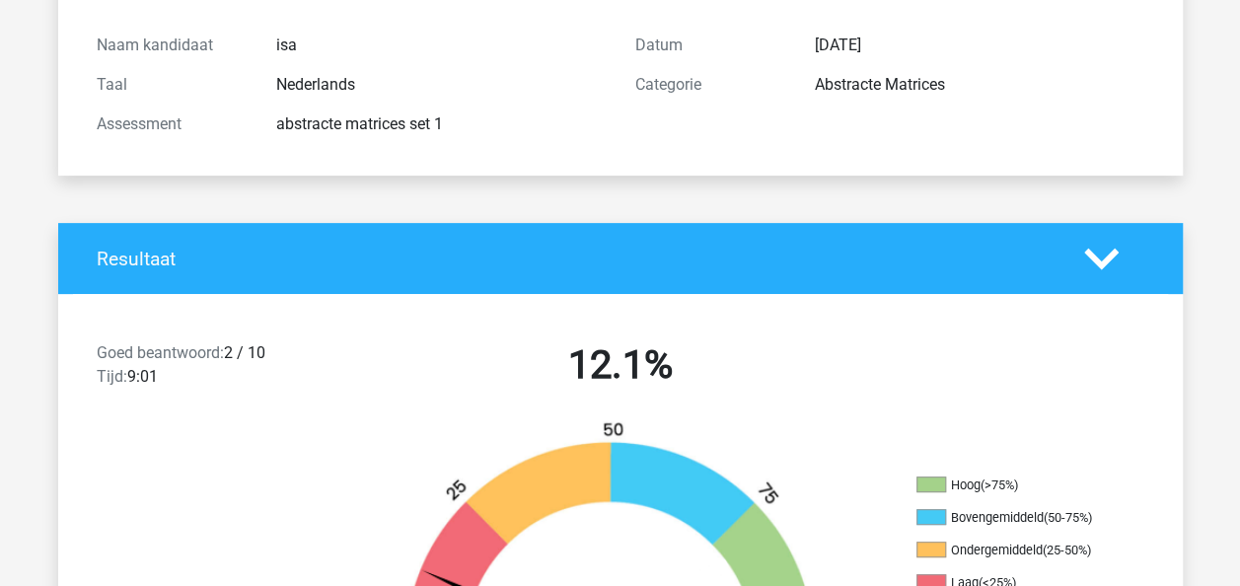
scroll to position [193, 0]
